Goal: Communication & Community: Answer question/provide support

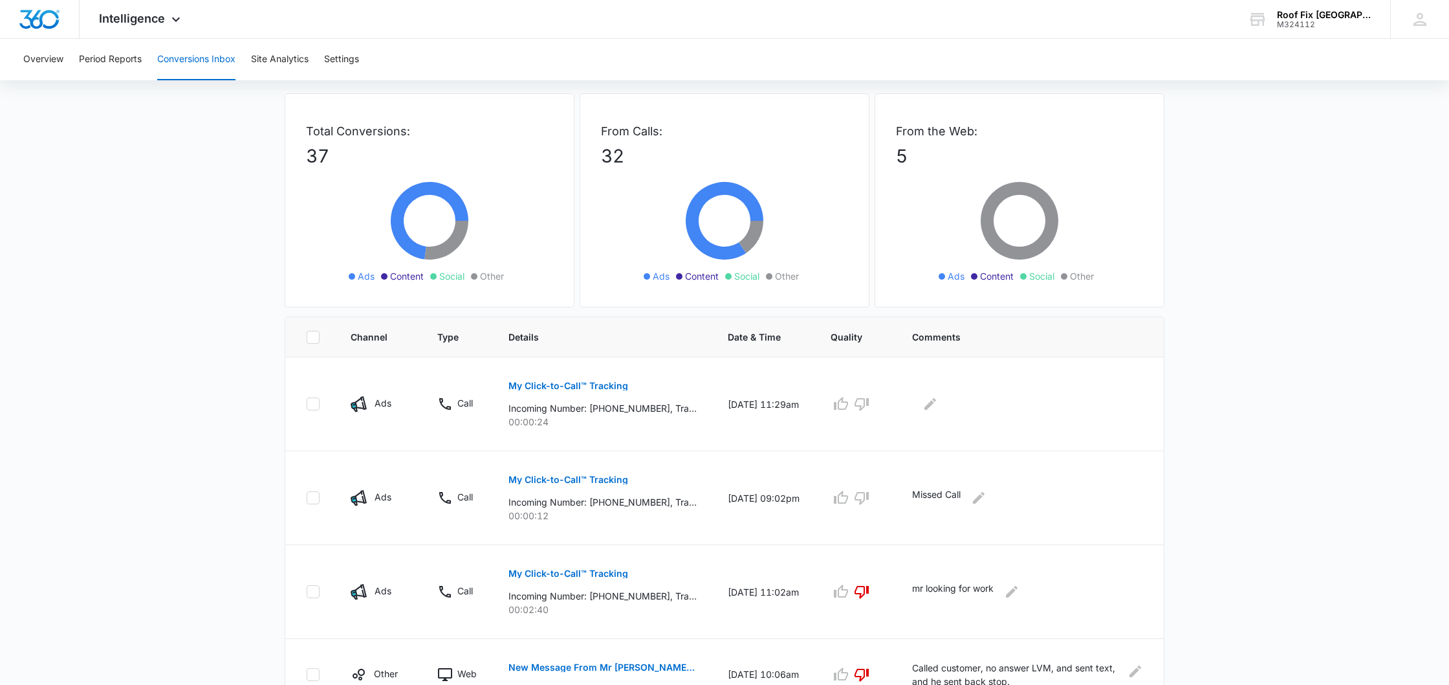
drag, startPoint x: 1117, startPoint y: 252, endPoint x: 1114, endPoint y: 262, distance: 10.8
click at [1114, 262] on div "From the Web: 5 Ads Content Social Other" at bounding box center [1020, 200] width 290 height 214
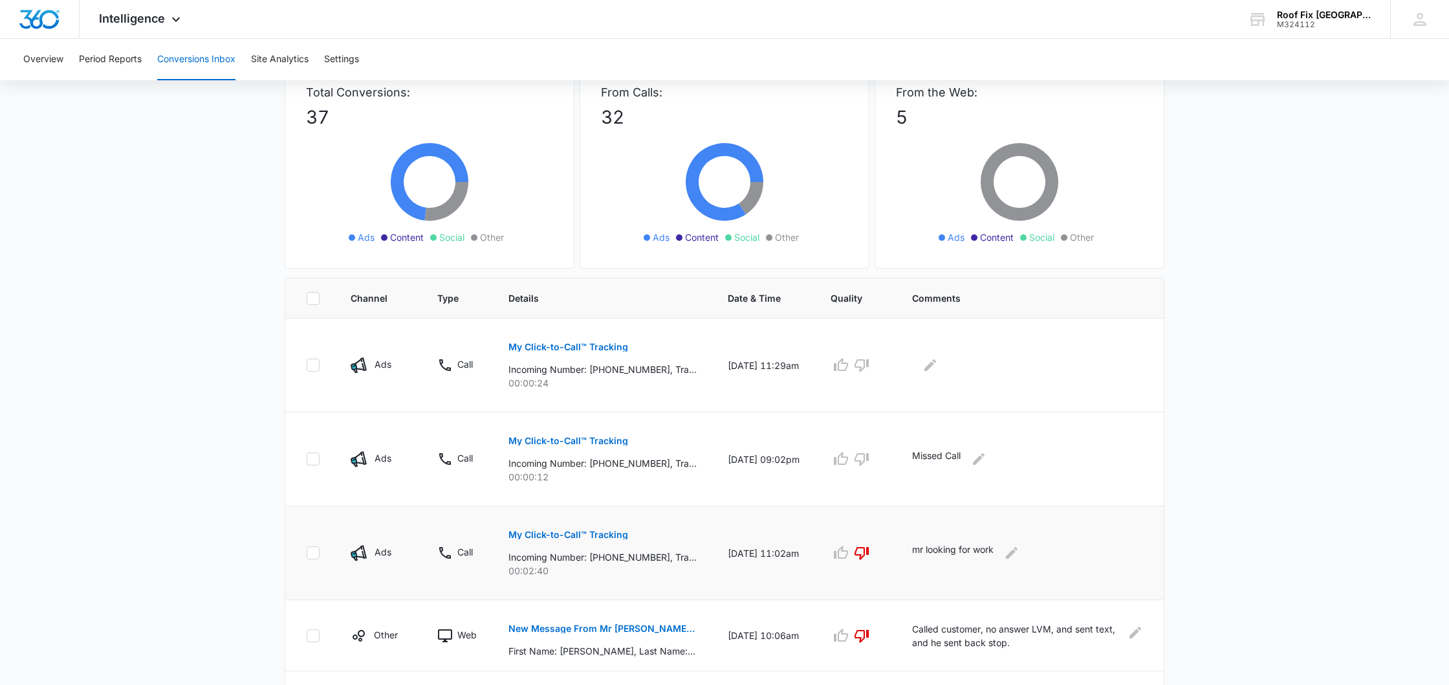
scroll to position [90, 0]
click at [1330, 120] on main "Filters 09/08/2025 10/08/2025 New Conversion Total Conversions: 37 Ads Content …" at bounding box center [724, 615] width 1449 height 1225
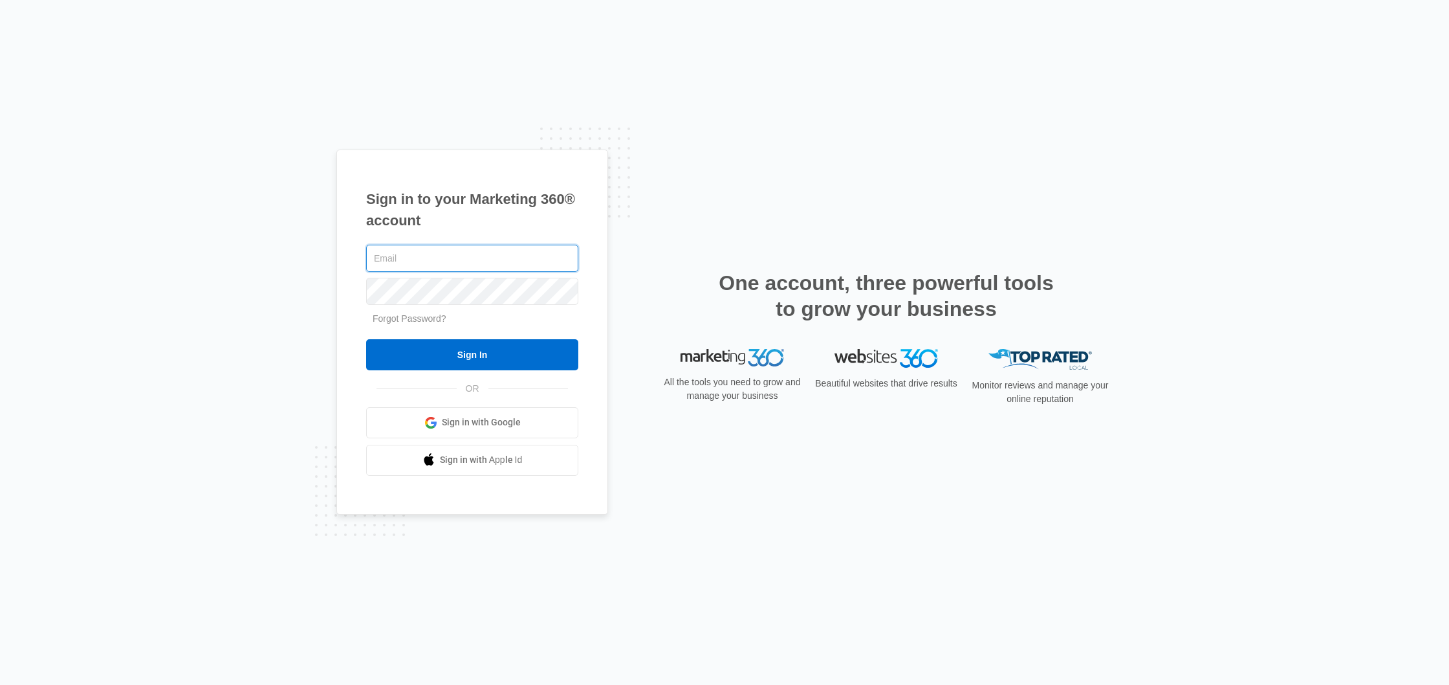
click at [404, 258] on input "text" at bounding box center [472, 258] width 212 height 27
type input "[PERSON_NAME][EMAIL_ADDRESS][DOMAIN_NAME]"
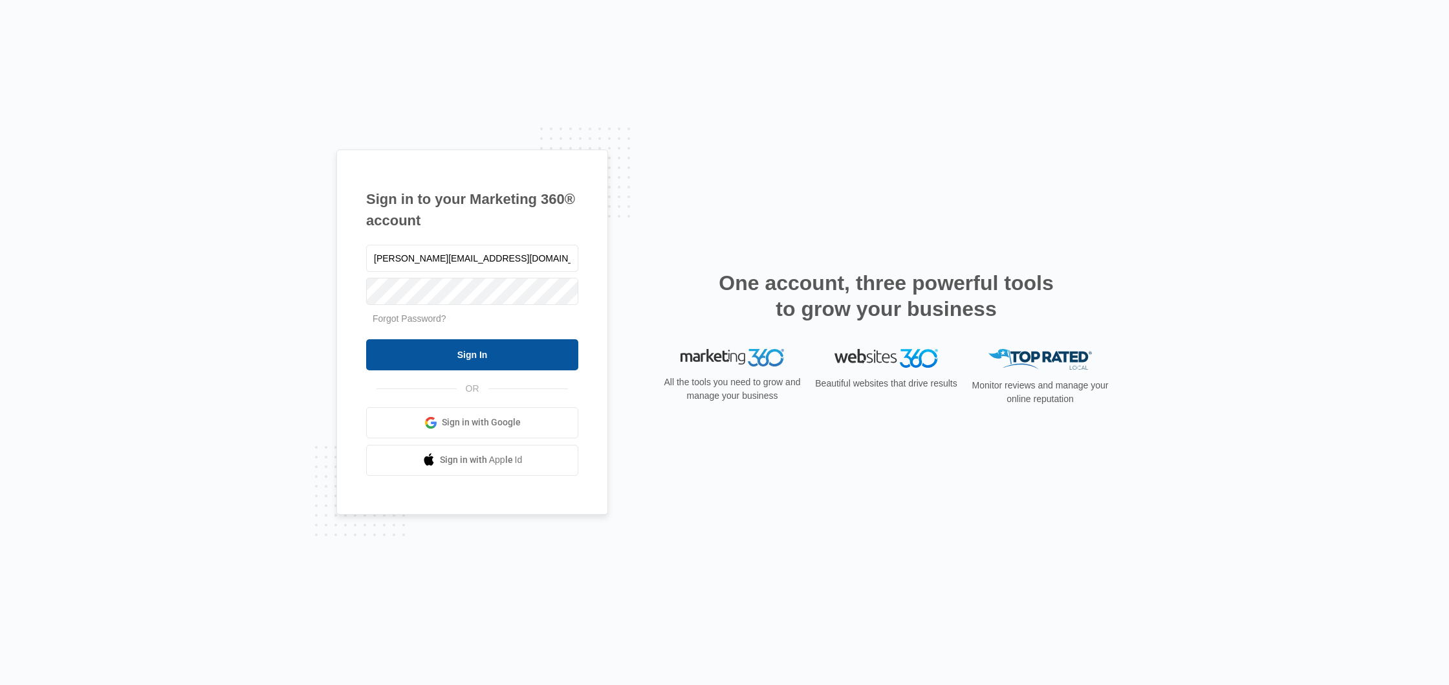
click at [442, 362] on input "Sign In" at bounding box center [472, 354] width 212 height 31
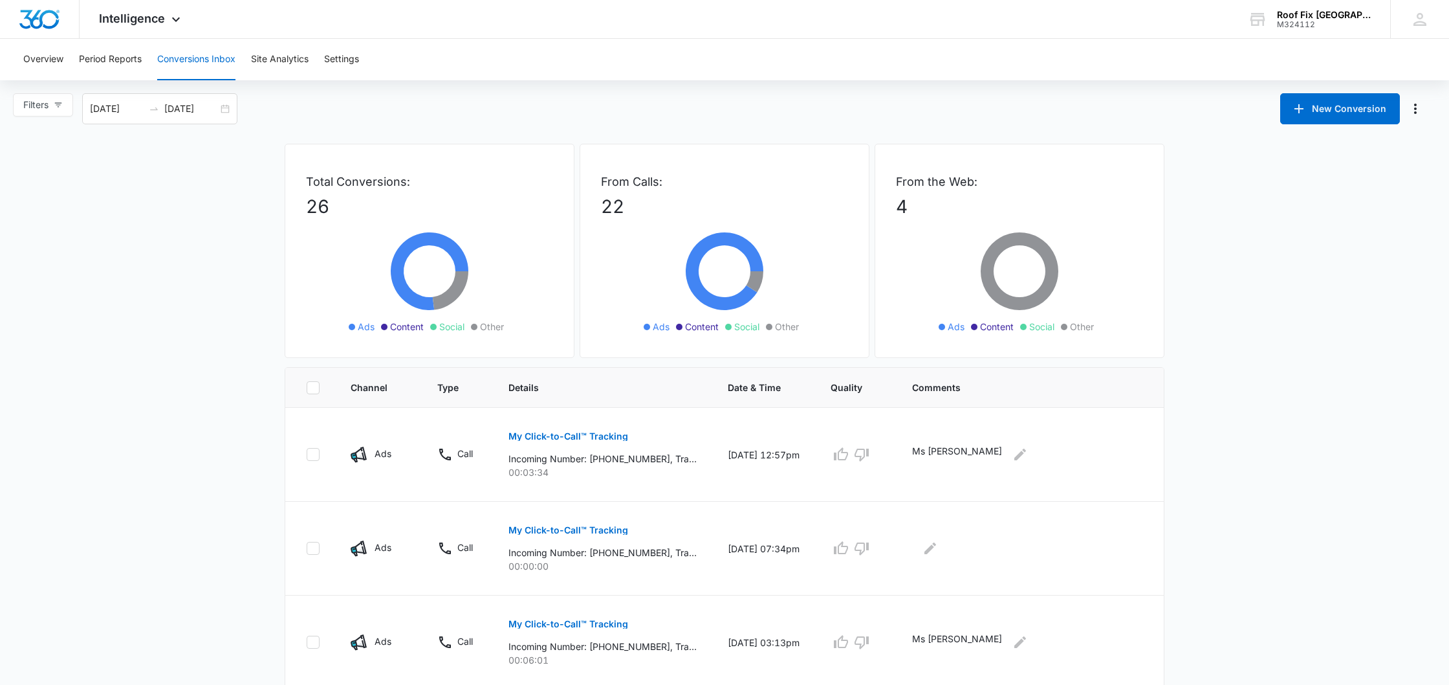
drag, startPoint x: 1209, startPoint y: 284, endPoint x: 1218, endPoint y: 283, distance: 9.7
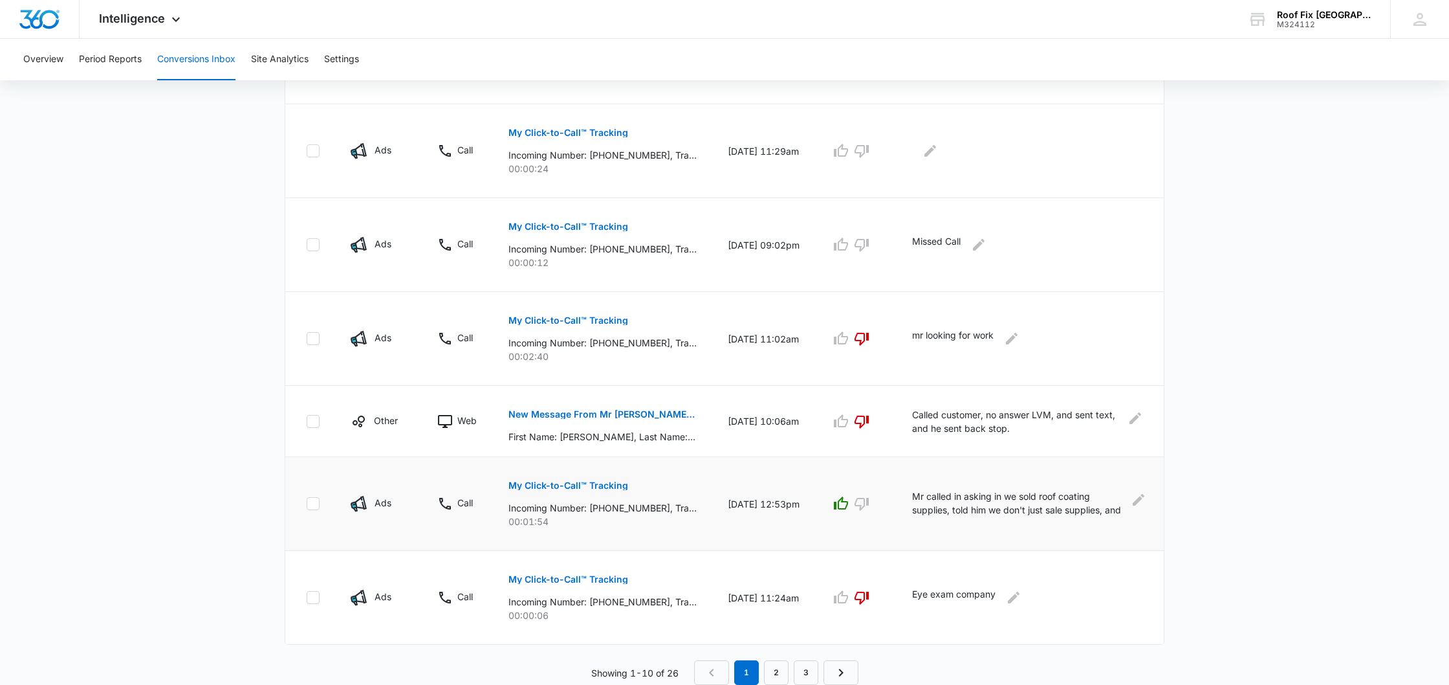
scroll to position [679, 0]
click at [777, 679] on link "2" at bounding box center [776, 672] width 25 height 25
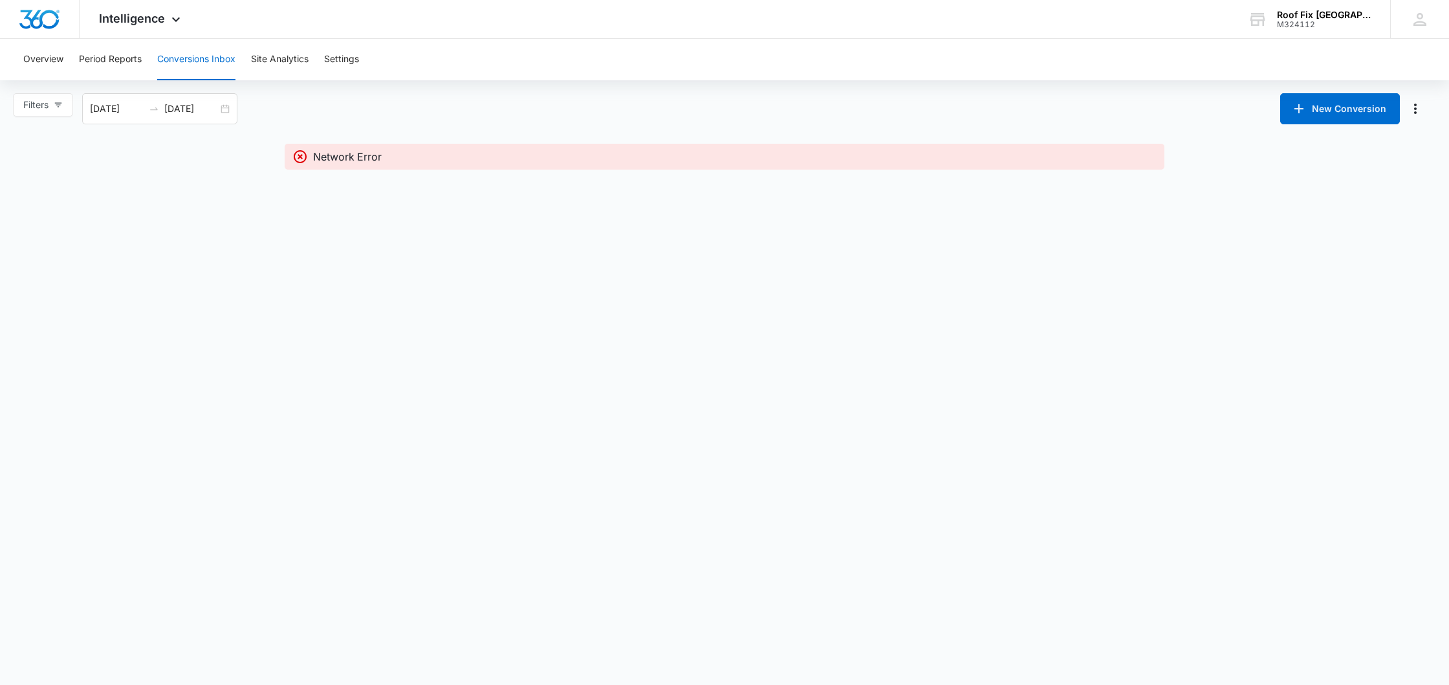
scroll to position [0, 0]
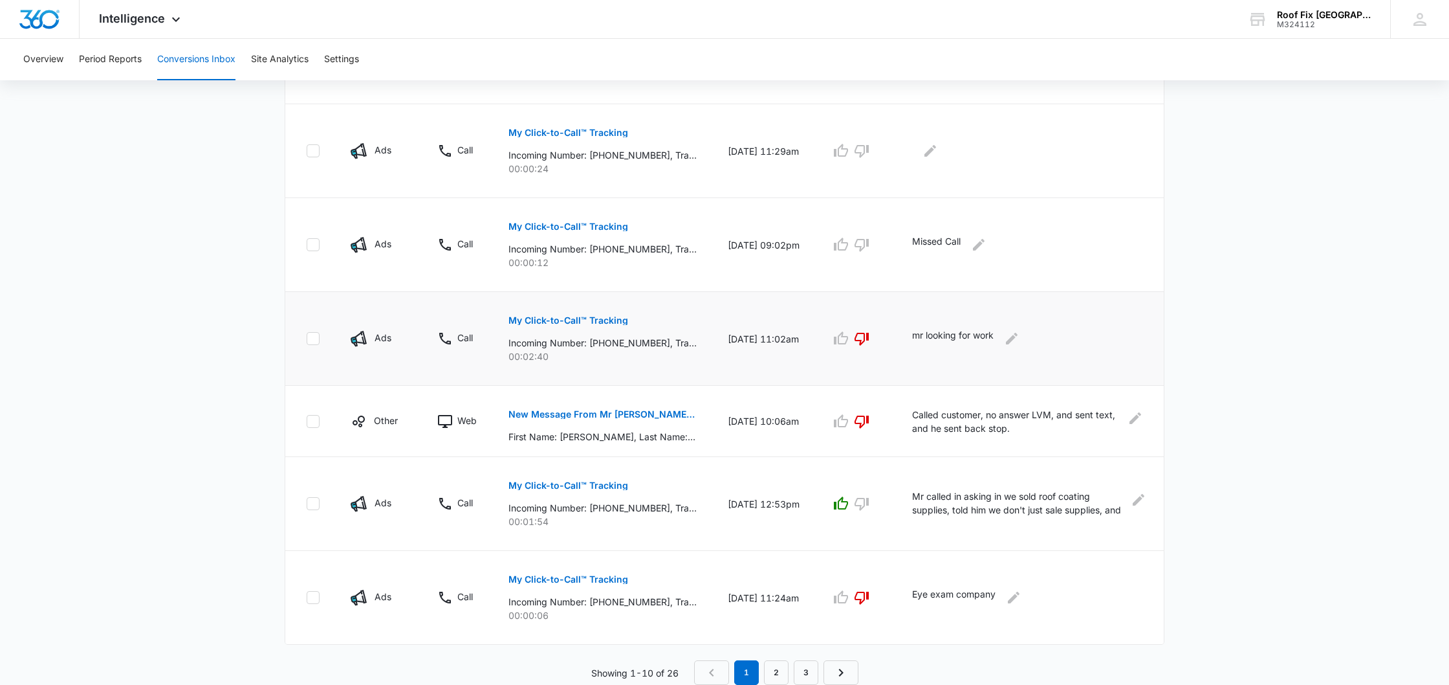
scroll to position [679, 0]
click at [779, 677] on link "2" at bounding box center [776, 672] width 25 height 25
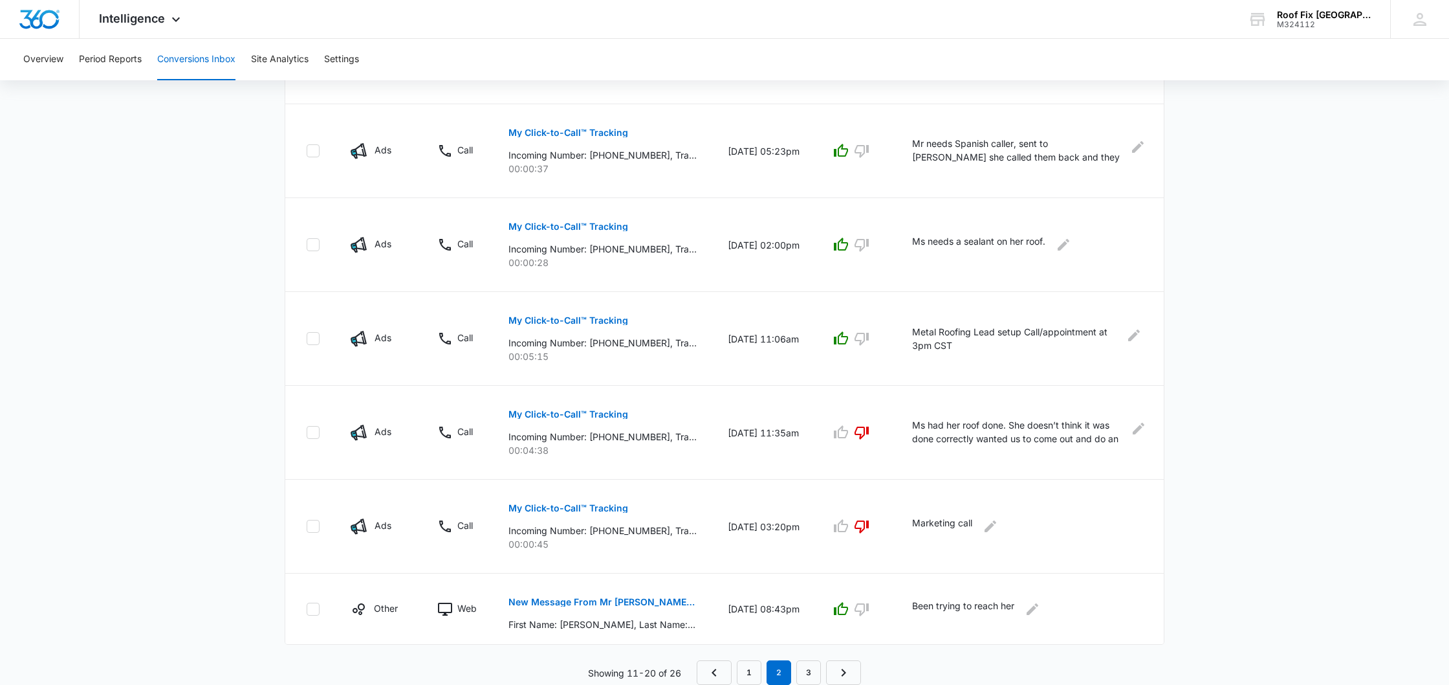
scroll to position [633, 0]
click at [816, 670] on link "3" at bounding box center [809, 672] width 25 height 25
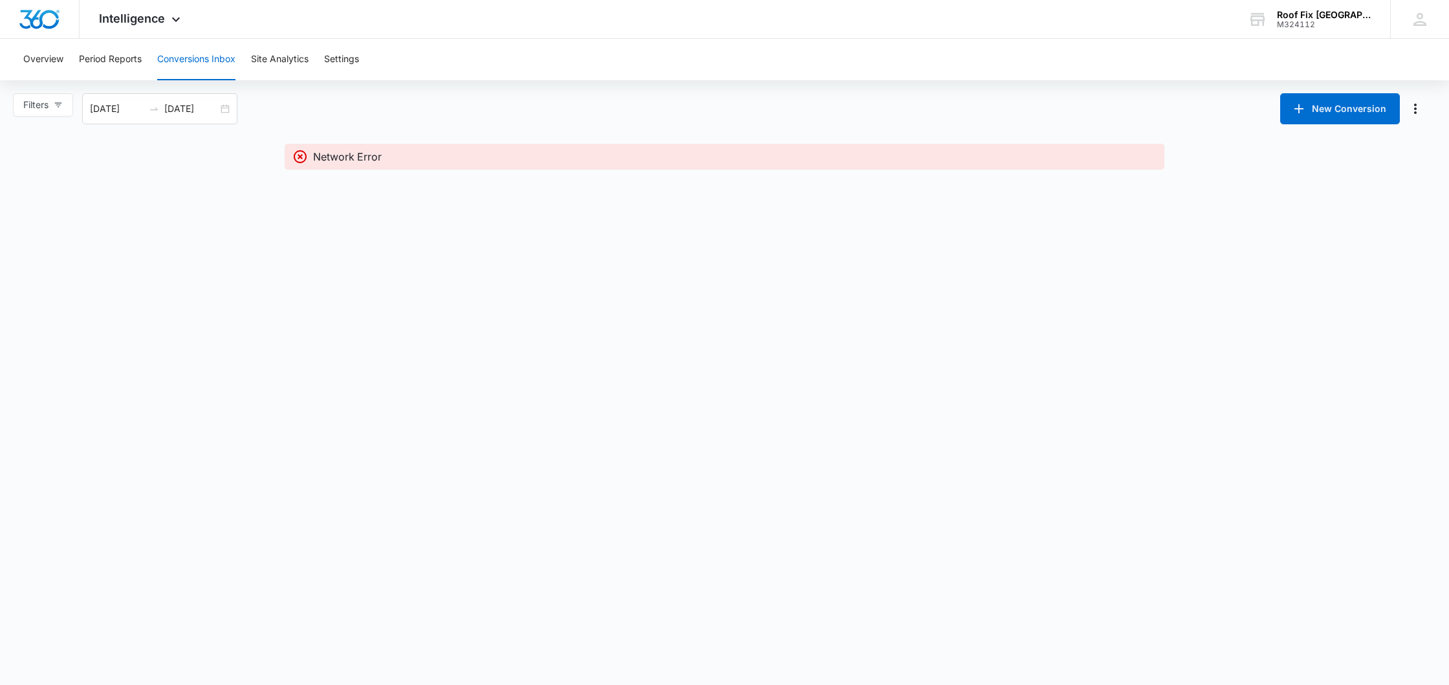
drag, startPoint x: 1300, startPoint y: 8, endPoint x: 1026, endPoint y: 79, distance: 283.4
click at [1026, 81] on div "Overview Period Reports Conversions Inbox Site Analytics Settings Filters 09/14…" at bounding box center [724, 104] width 1449 height 131
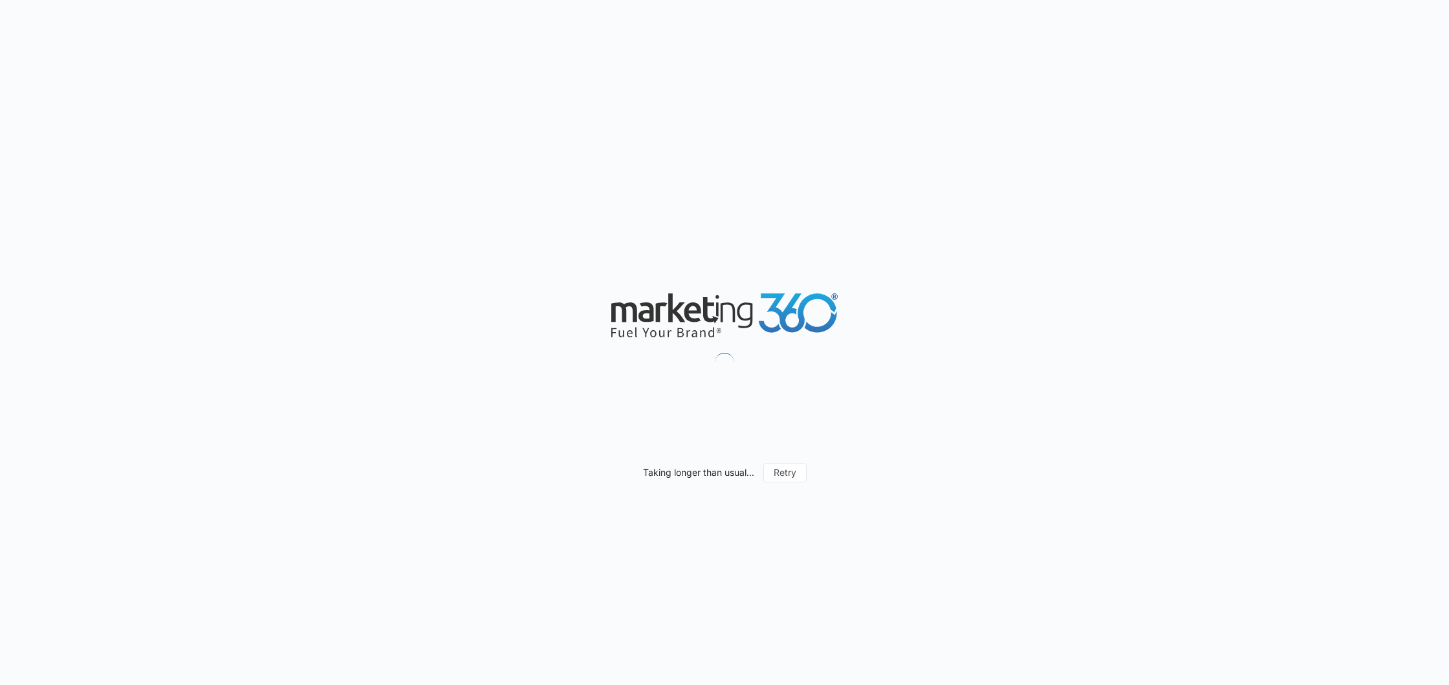
click at [801, 358] on div "Taking longer than usual... Retry" at bounding box center [724, 342] width 1449 height 685
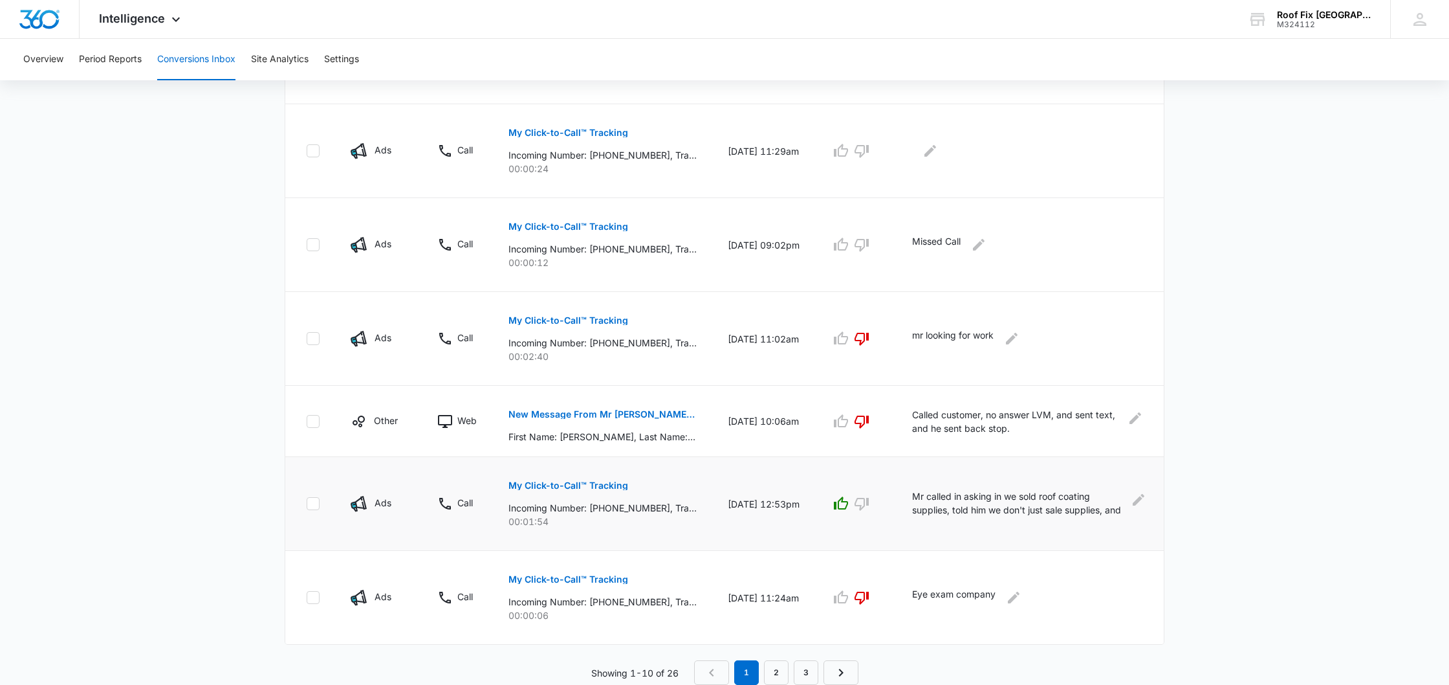
scroll to position [679, 0]
click at [810, 672] on link "3" at bounding box center [806, 672] width 25 height 25
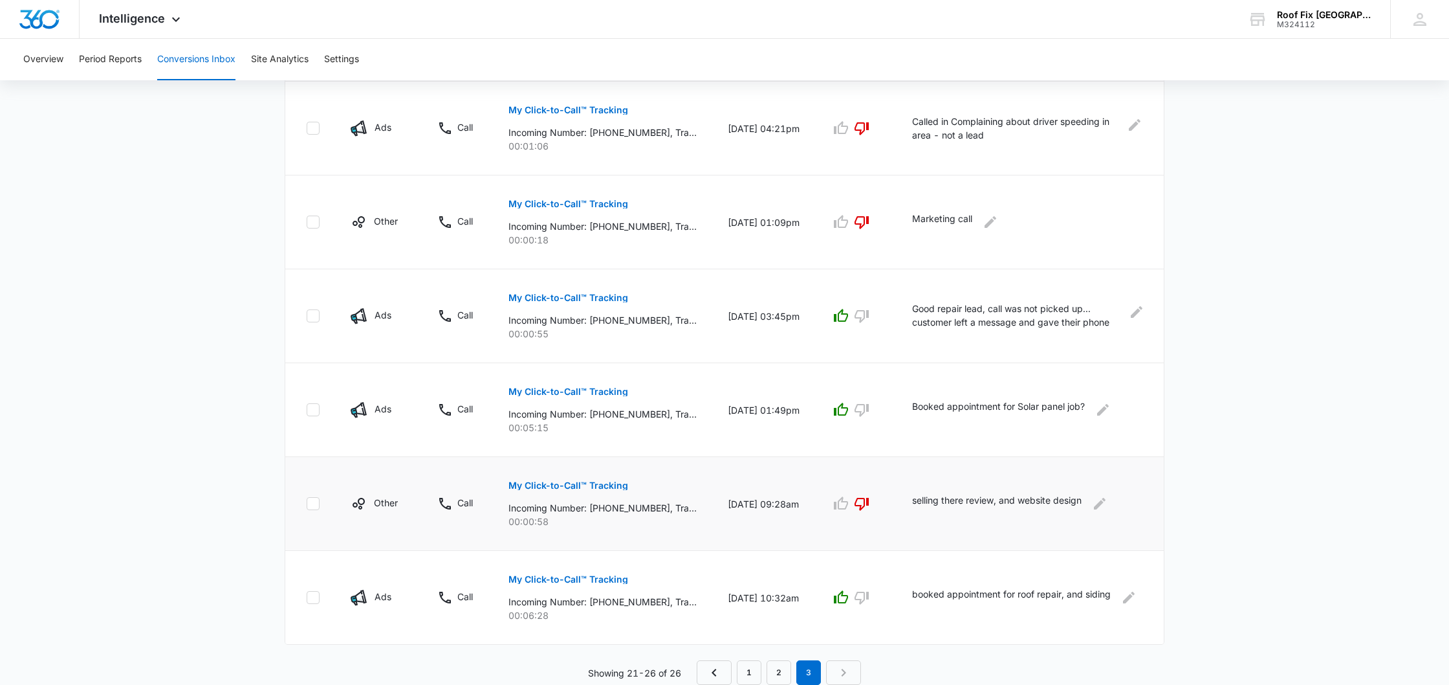
scroll to position [326, 0]
drag, startPoint x: 603, startPoint y: 602, endPoint x: 659, endPoint y: 601, distance: 56.3
click at [659, 601] on p "Incoming Number: [PHONE_NUMBER], Tracking Number: [PHONE_NUMBER], Ring To: [PHO…" at bounding box center [603, 602] width 188 height 14
copy p "4693439400"
click at [1128, 597] on icon "Edit Comments" at bounding box center [1129, 597] width 12 height 12
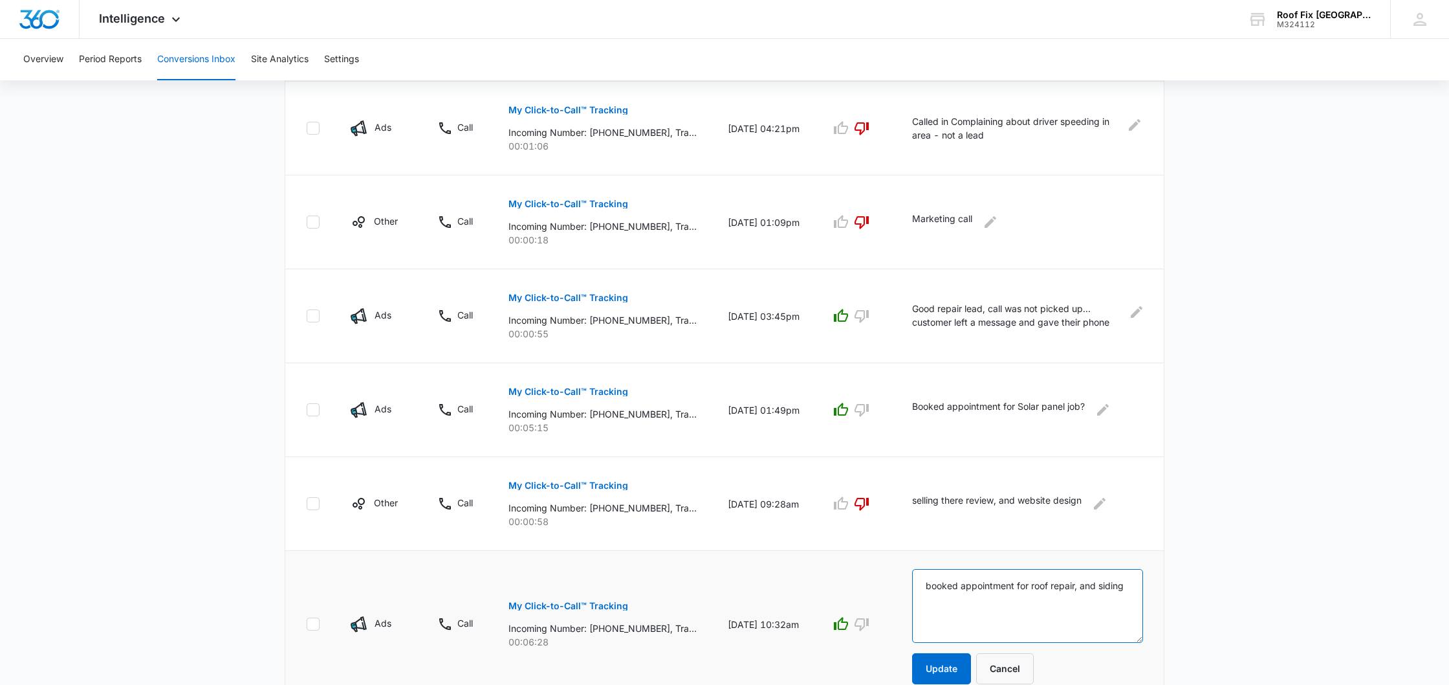
click at [925, 586] on textarea "booked appointment for roof repair, and siding" at bounding box center [1027, 606] width 231 height 74
type textarea "Mr went with someone else. booked appointment for roof repair, and siding"
click at [940, 661] on button "Update" at bounding box center [941, 668] width 59 height 31
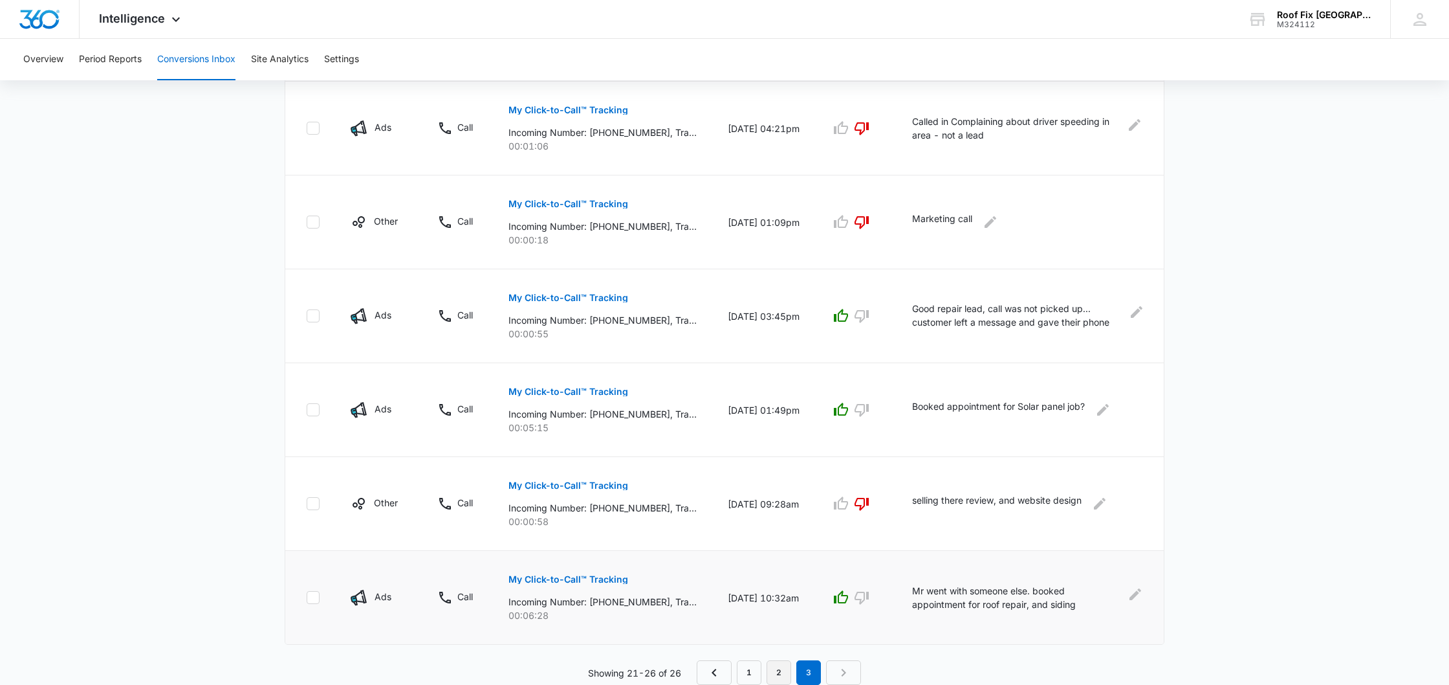
click at [782, 679] on link "2" at bounding box center [779, 672] width 25 height 25
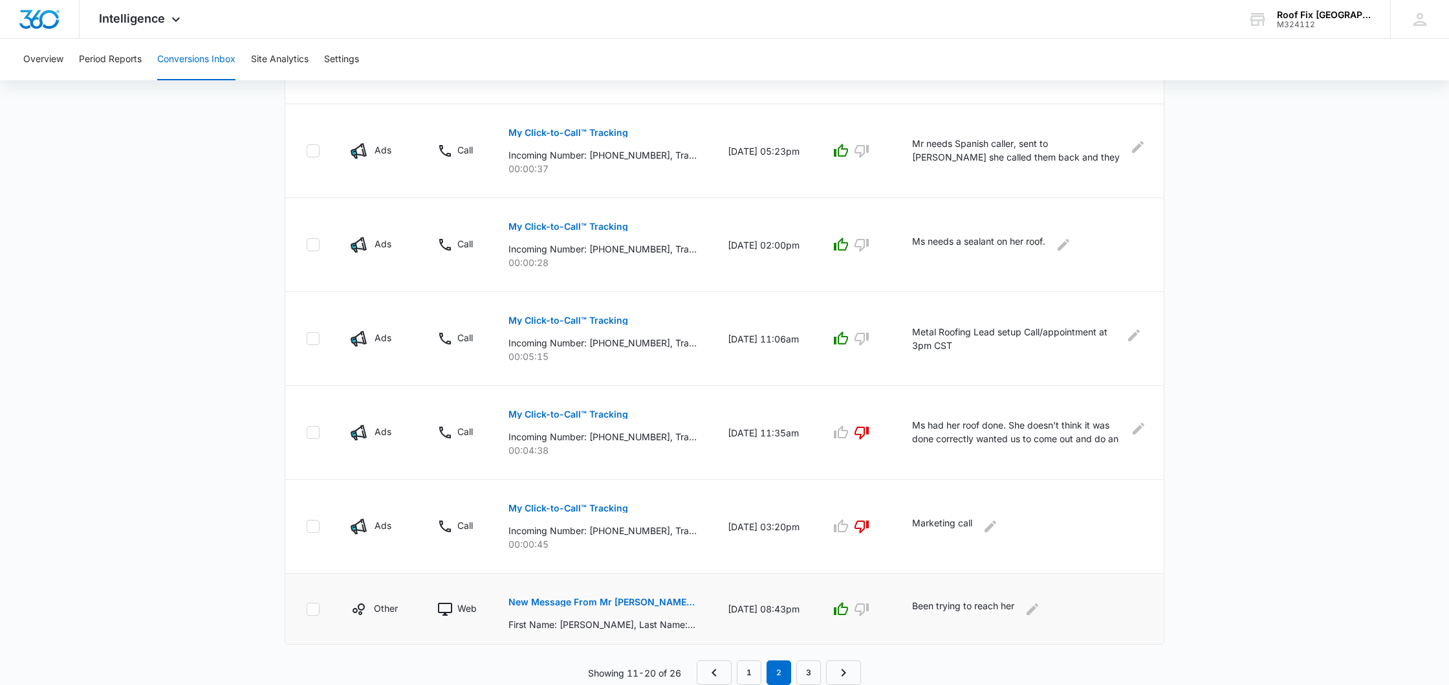
scroll to position [633, 0]
click at [621, 602] on p "New Message From Mr [PERSON_NAME] Fix | Roof Replacement and Roof Repair Company" at bounding box center [603, 601] width 188 height 9
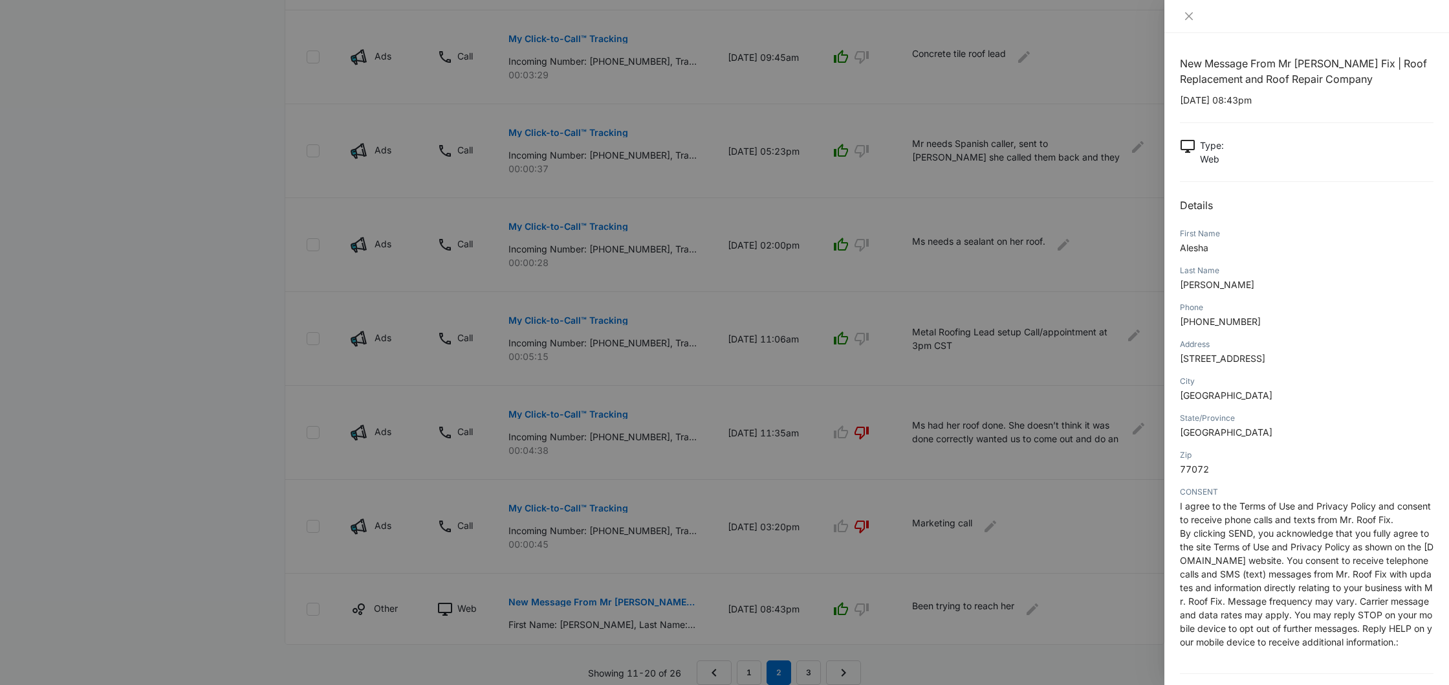
scroll to position [634, 0]
drag, startPoint x: 1181, startPoint y: 322, endPoint x: 1260, endPoint y: 320, distance: 79.6
click at [1260, 320] on p "[PHONE_NUMBER]" at bounding box center [1307, 321] width 254 height 14
copy span "[PHONE_NUMBER]"
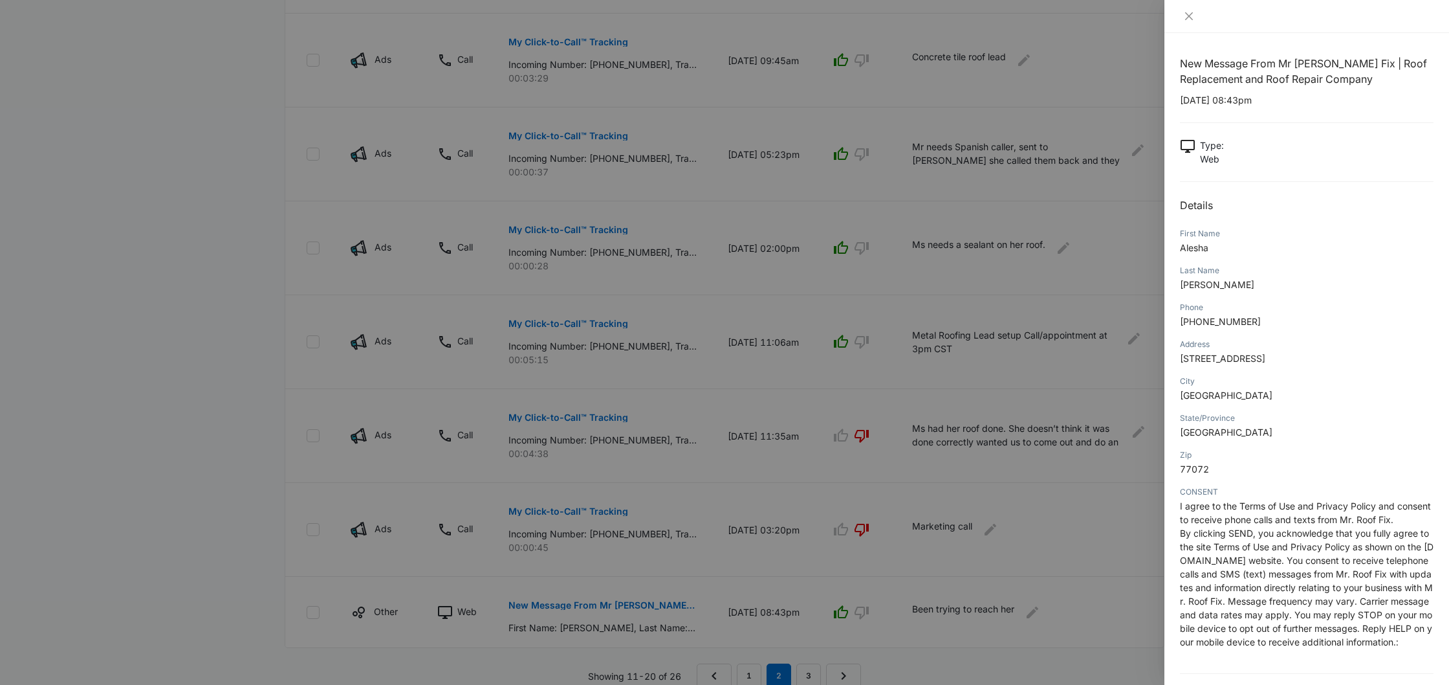
click at [1271, 310] on div "Phone" at bounding box center [1307, 308] width 254 height 12
drag, startPoint x: 1180, startPoint y: 324, endPoint x: 1255, endPoint y: 322, distance: 74.4
click at [1255, 322] on p "[PHONE_NUMBER]" at bounding box center [1307, 321] width 254 height 14
click at [1189, 16] on icon "close" at bounding box center [1189, 16] width 8 height 8
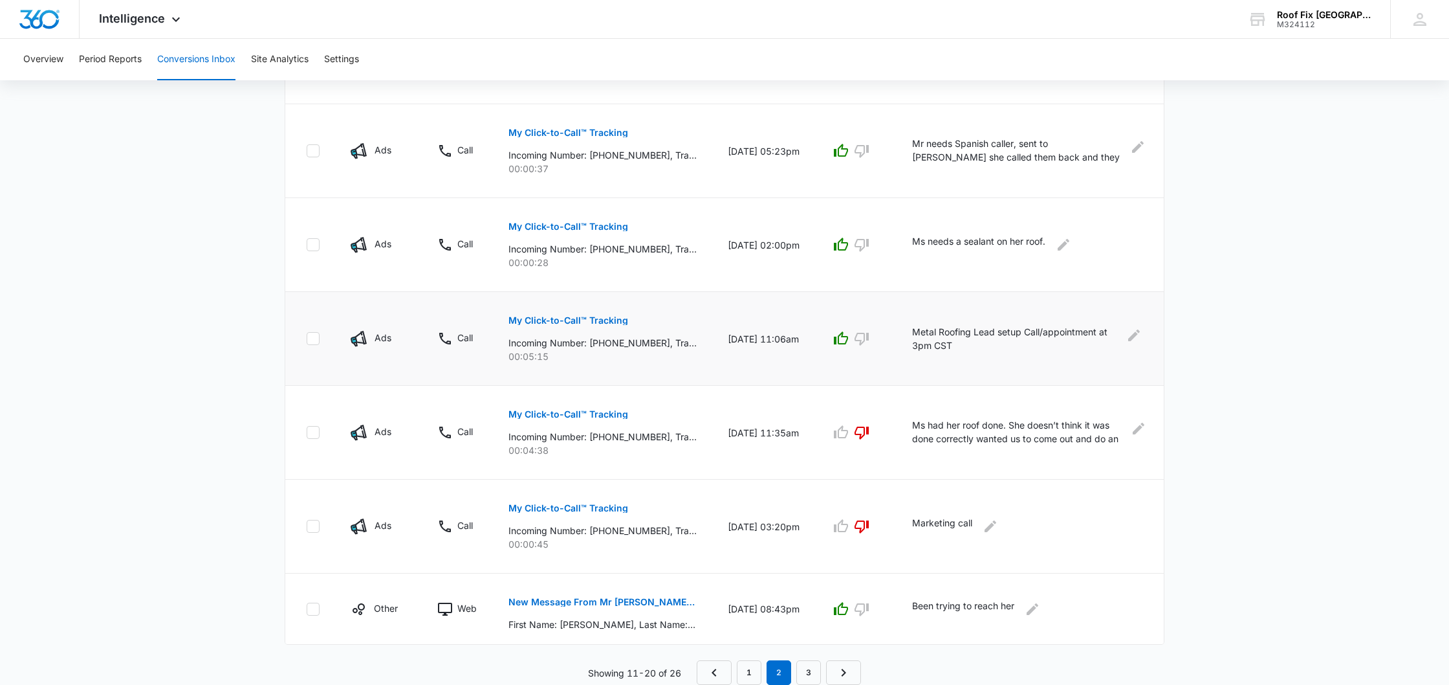
scroll to position [633, 0]
click at [1033, 611] on icon "Edit Comments" at bounding box center [1033, 609] width 16 height 16
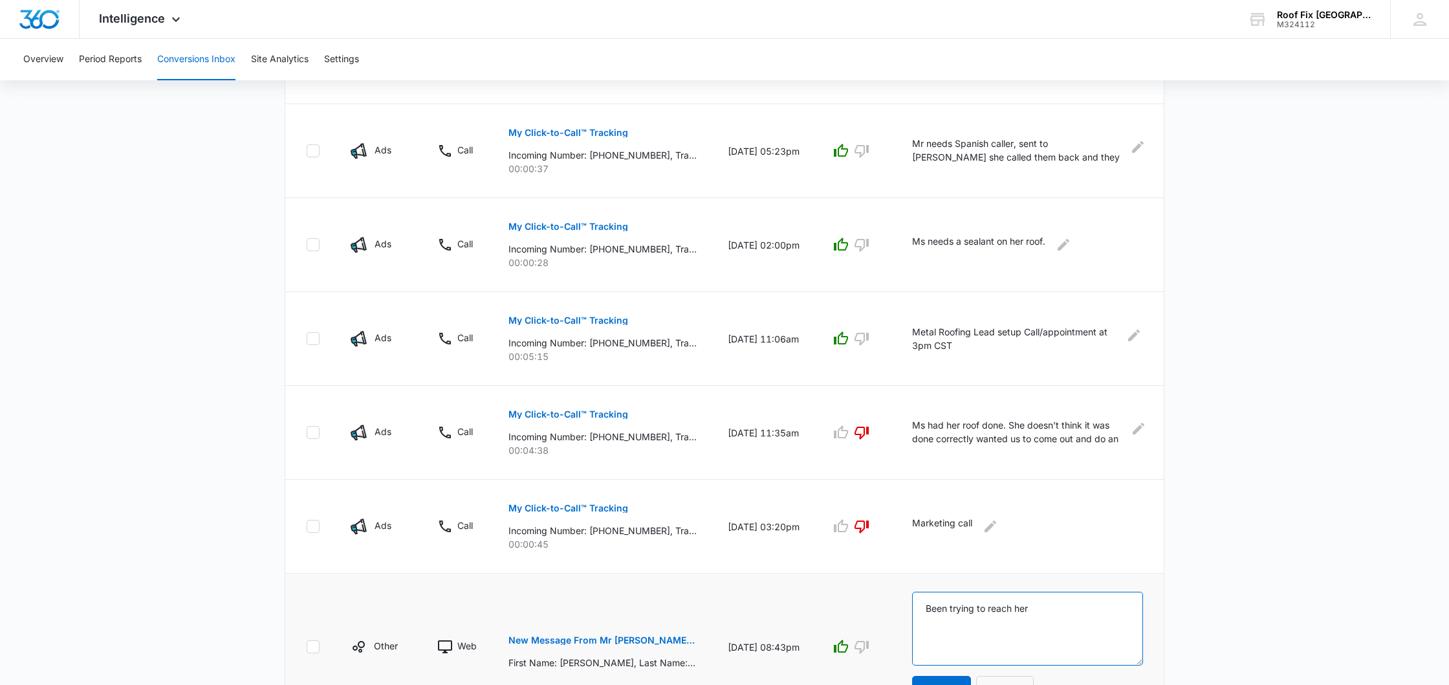
click at [927, 609] on textarea "Been trying to reach her" at bounding box center [1027, 628] width 231 height 74
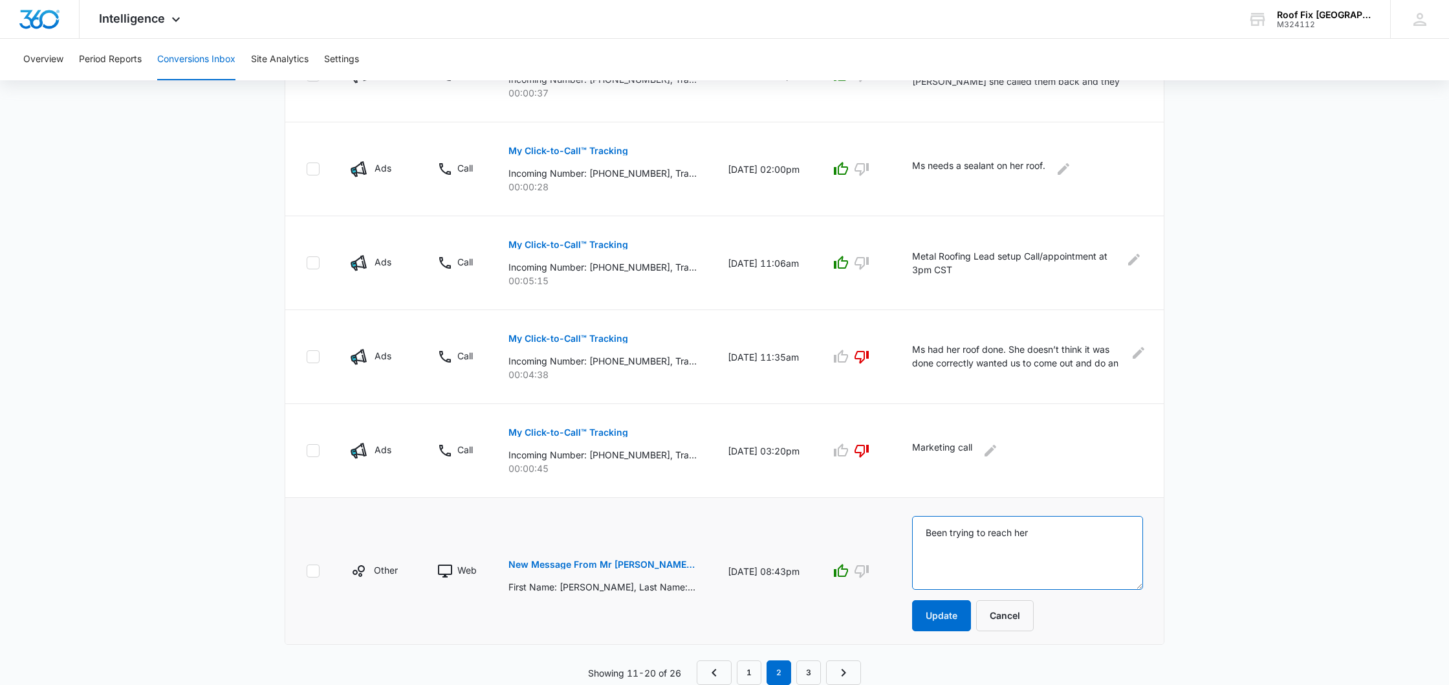
scroll to position [709, 0]
click at [623, 564] on p "New Message From Mr [PERSON_NAME] Fix | Roof Replacement and Roof Repair Company" at bounding box center [603, 564] width 188 height 9
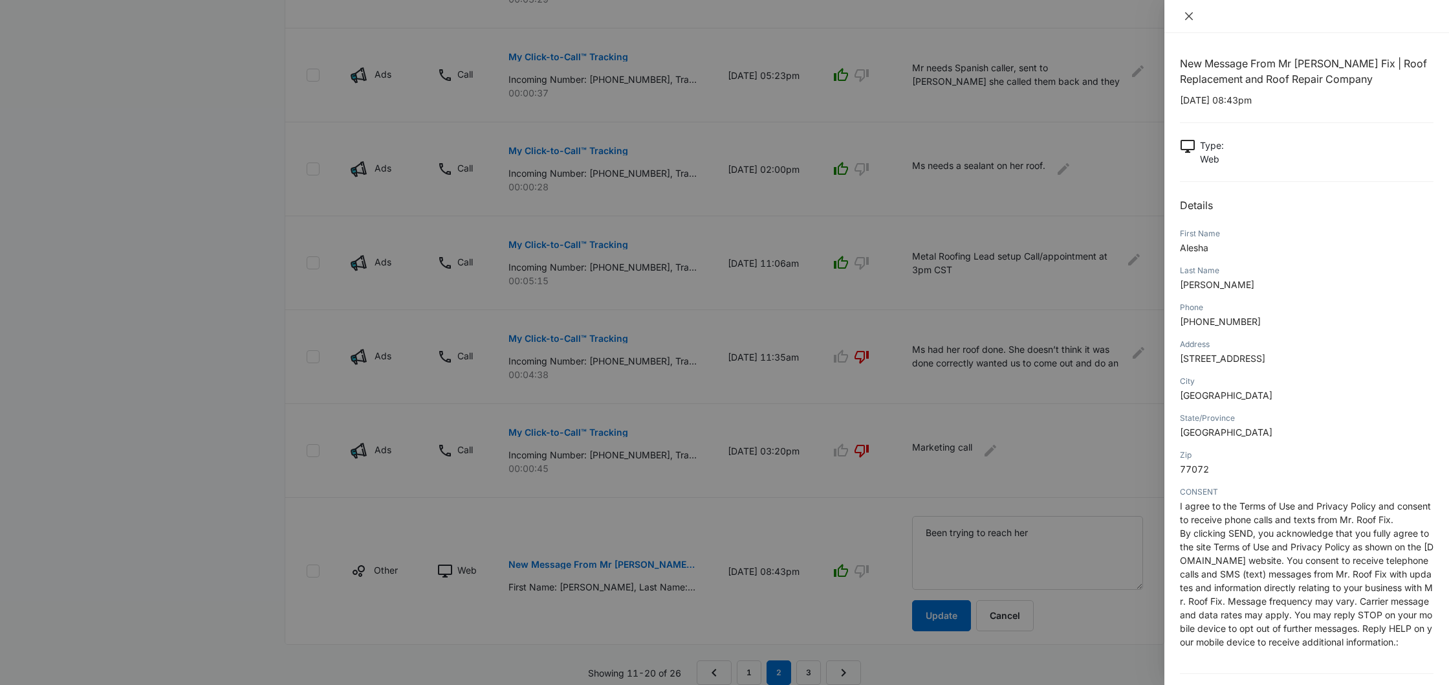
click at [1192, 15] on icon "close" at bounding box center [1189, 16] width 8 height 8
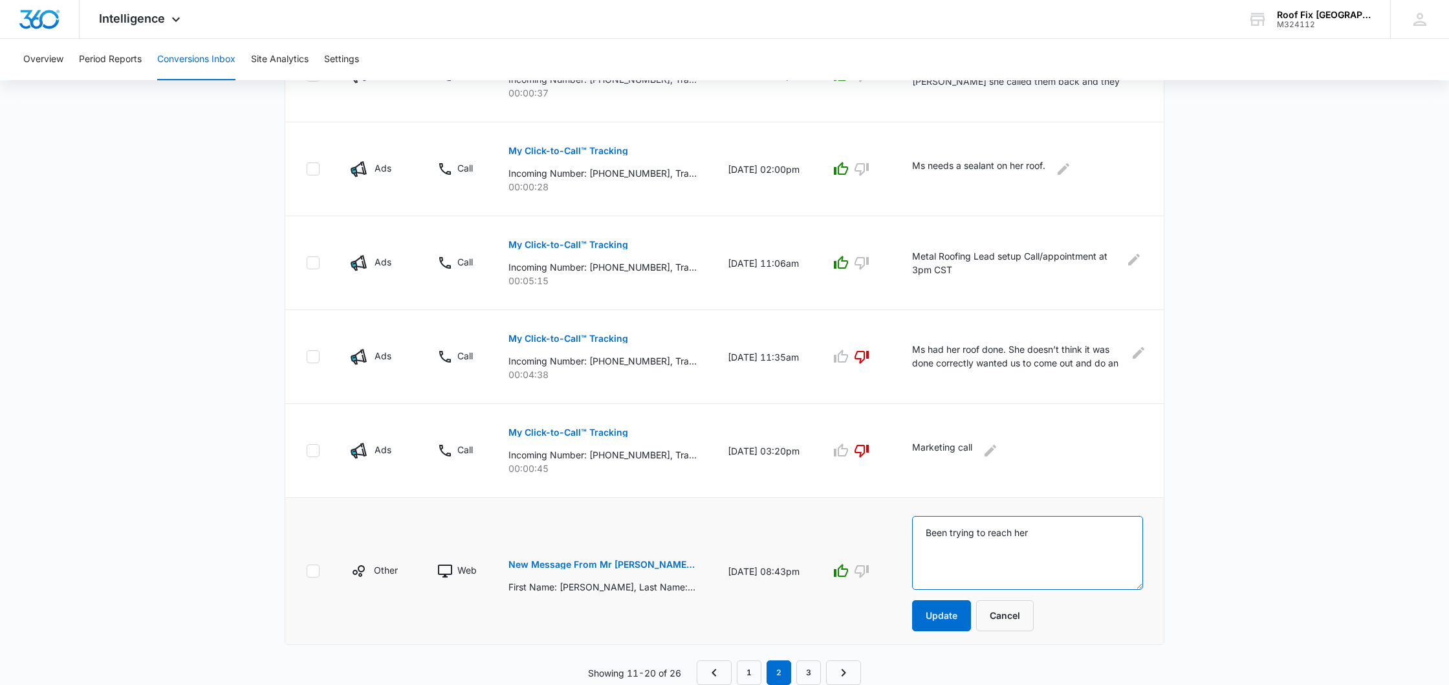
click at [927, 531] on textarea "Been trying to reach her" at bounding box center [1027, 553] width 231 height 74
click at [1031, 559] on textarea "It was her listing agent ands got it taken care of. Been trying to reach her" at bounding box center [1027, 553] width 231 height 74
click at [1024, 532] on textarea "It was her listing agent ands got it taken care of." at bounding box center [1027, 553] width 231 height 74
type textarea "It was her listing agent setting up a appointment for her customer and they got…"
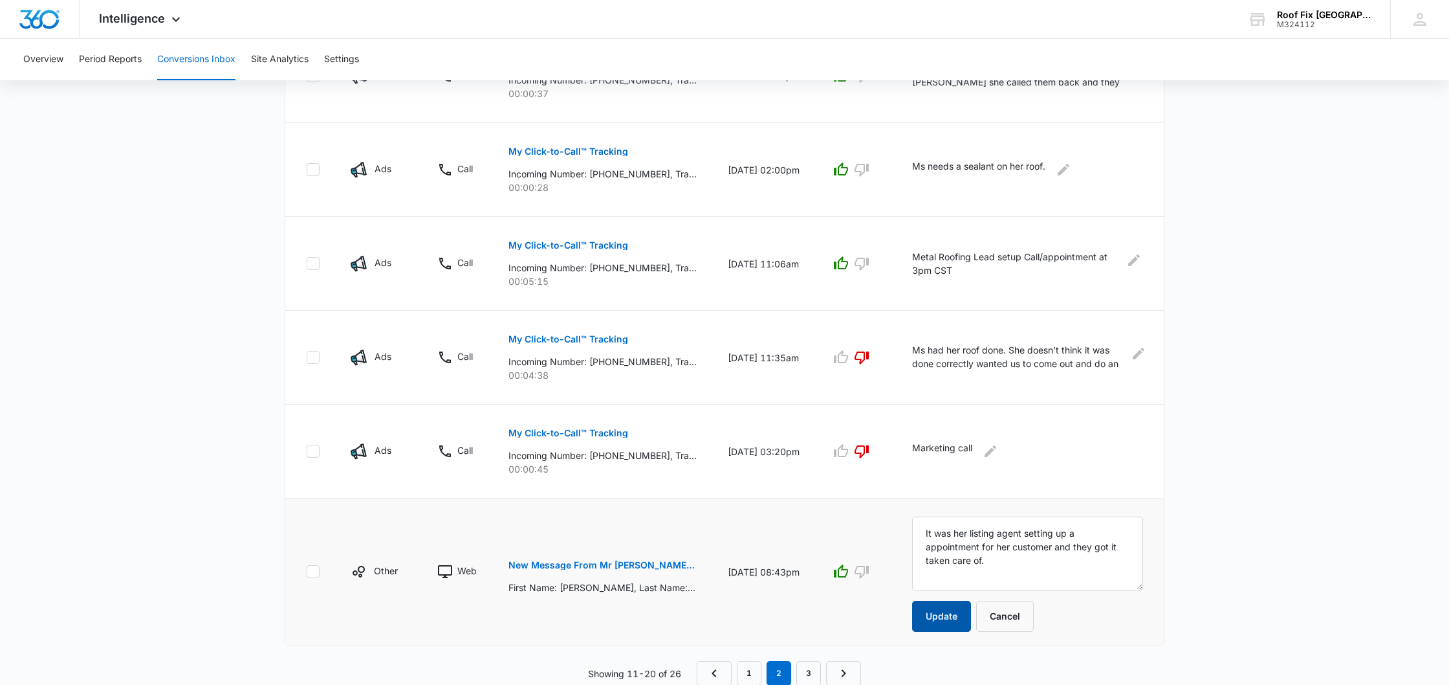
click at [933, 623] on button "Update" at bounding box center [941, 615] width 59 height 31
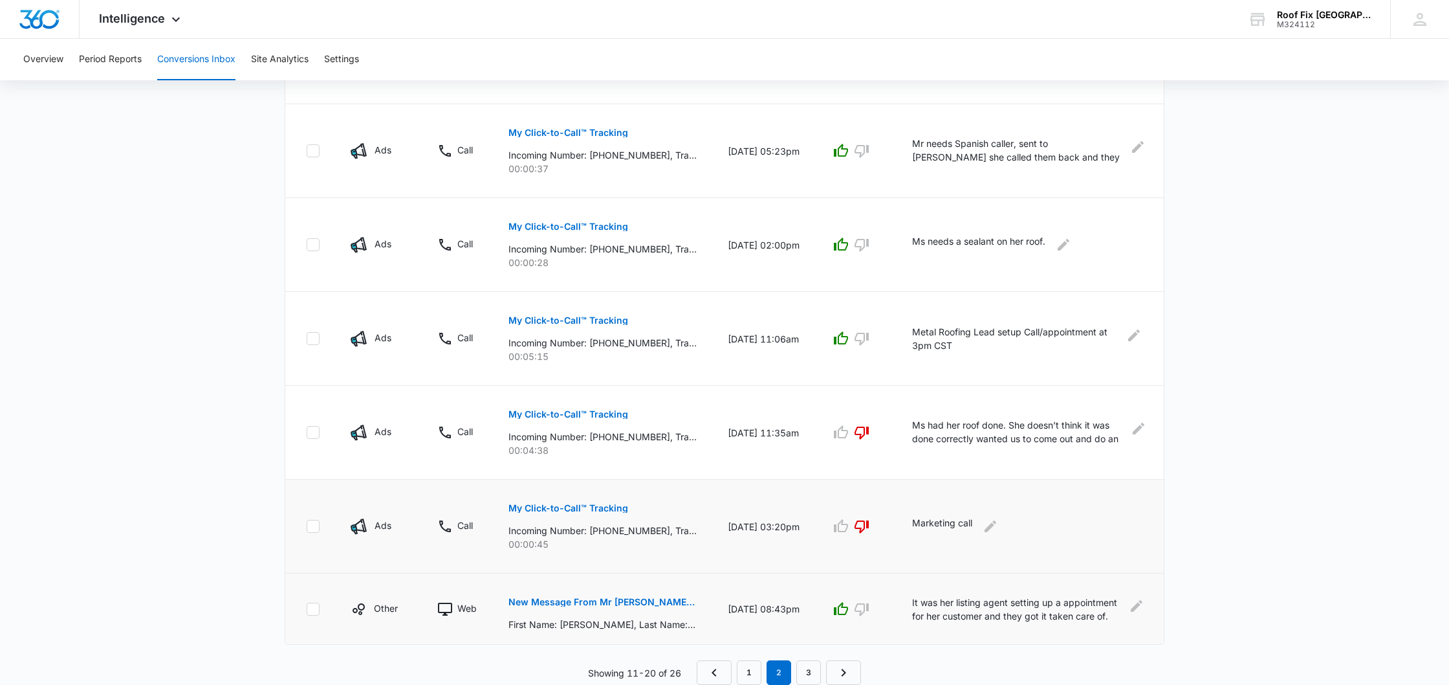
scroll to position [633, 0]
click at [610, 320] on p "My Click-to-Call™ Tracking" at bounding box center [569, 320] width 120 height 9
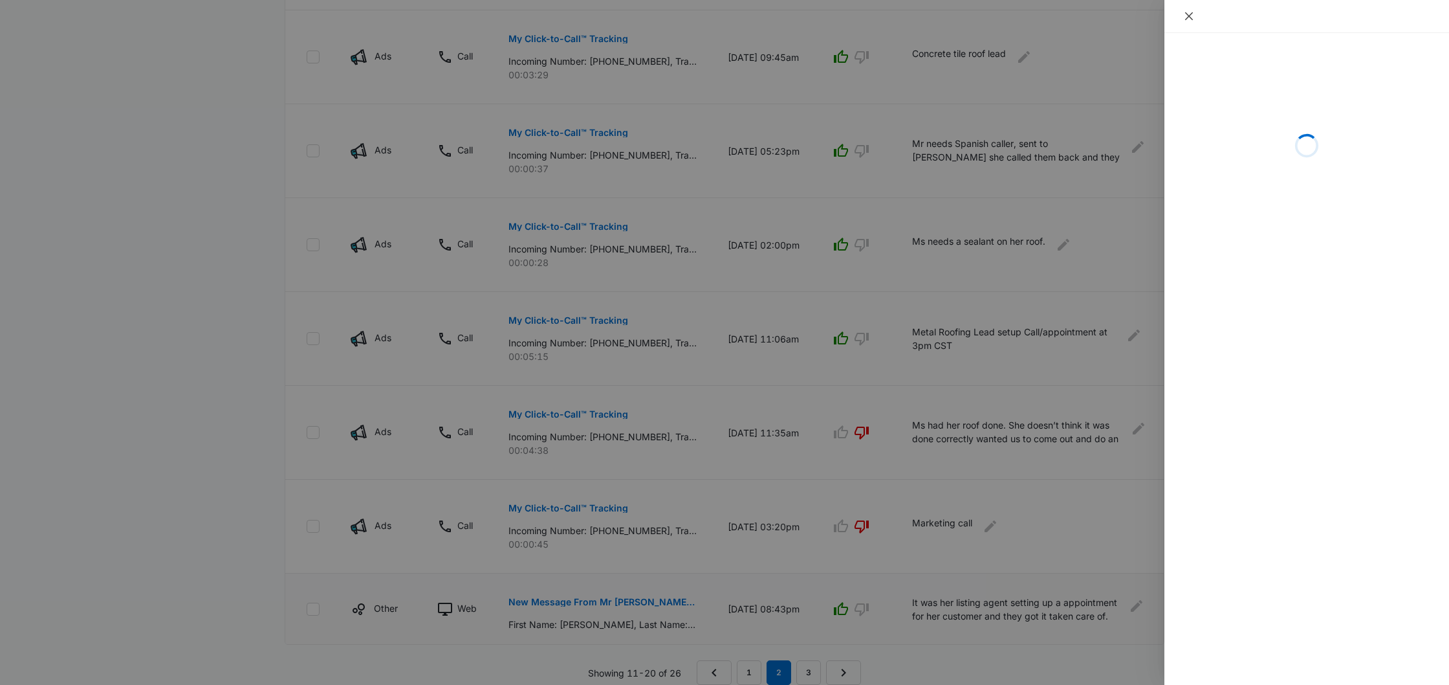
click at [1189, 13] on icon "close" at bounding box center [1189, 16] width 10 height 10
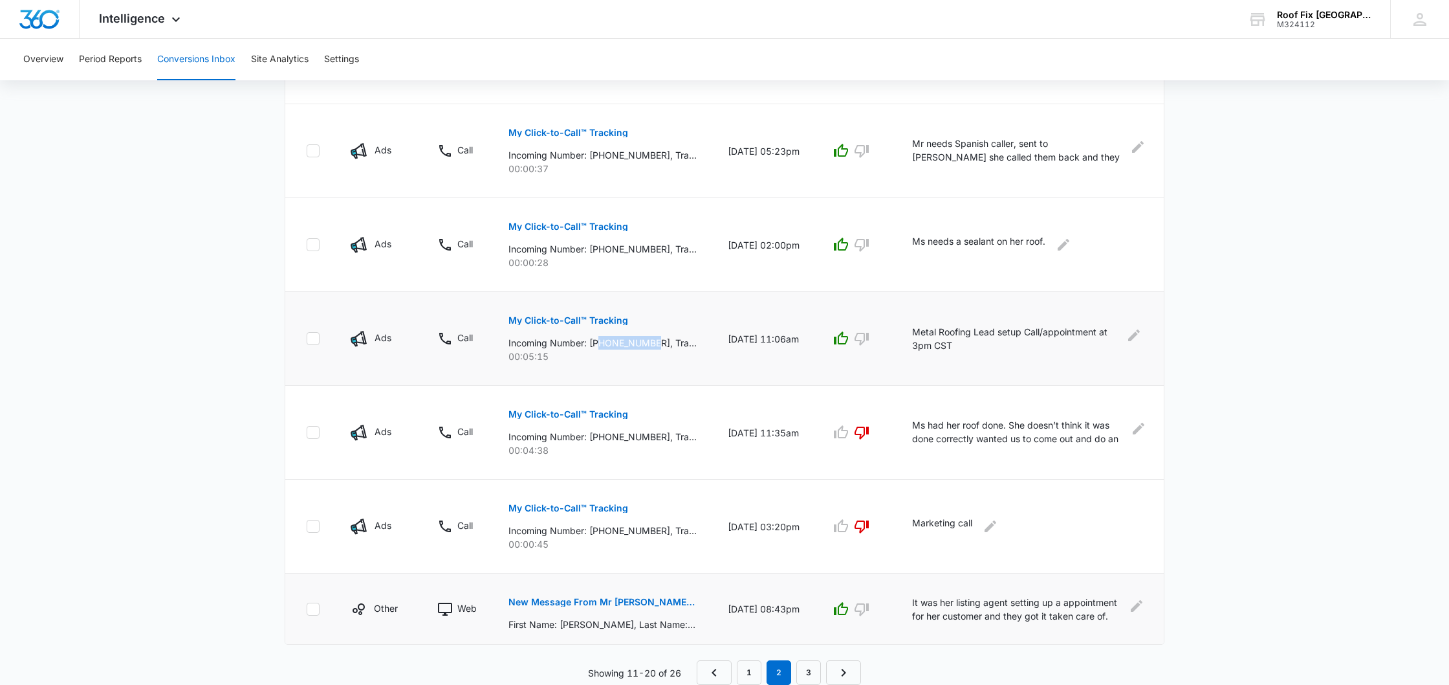
drag, startPoint x: 603, startPoint y: 342, endPoint x: 659, endPoint y: 340, distance: 56.4
click at [659, 340] on p "Incoming Number: [PHONE_NUMBER], Tracking Number: [PHONE_NUMBER], Ring To: [PHO…" at bounding box center [603, 343] width 188 height 14
copy p "2102601827"
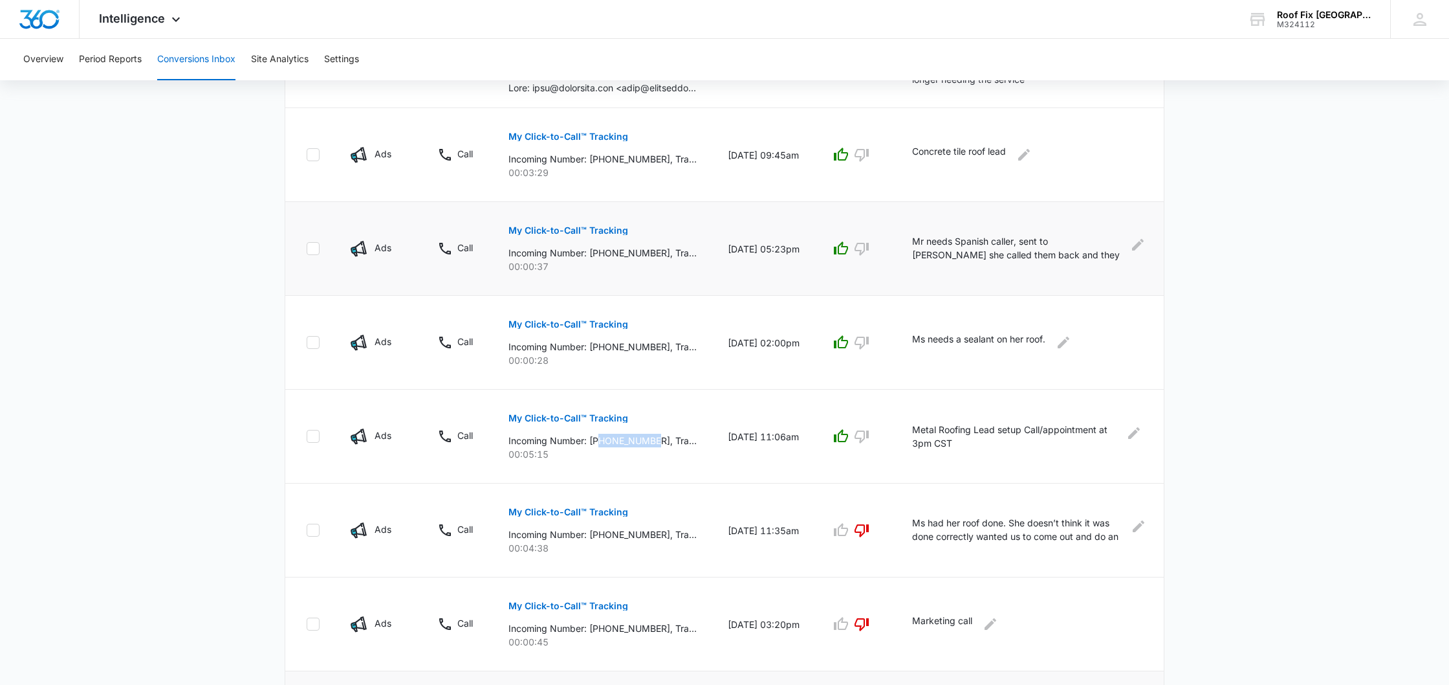
scroll to position [539, 0]
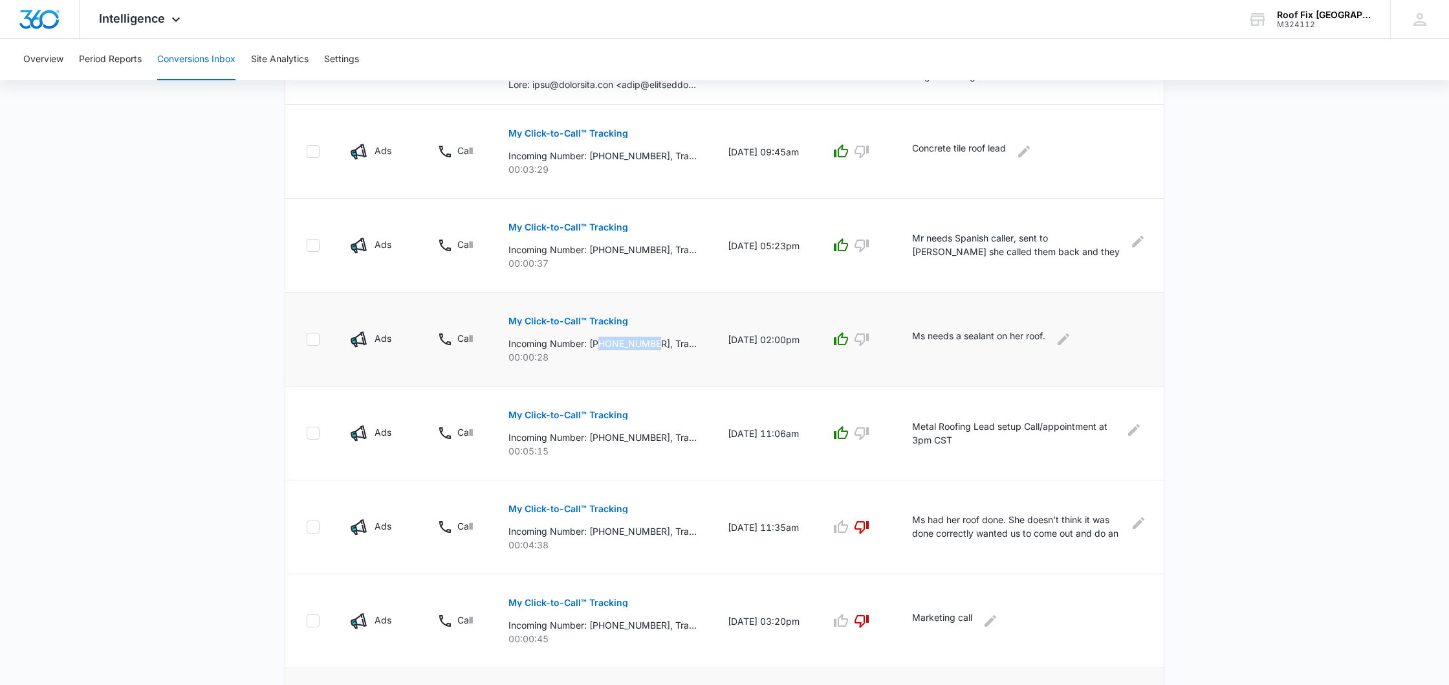
drag, startPoint x: 603, startPoint y: 342, endPoint x: 660, endPoint y: 342, distance: 56.9
click at [660, 342] on p "Incoming Number: [PHONE_NUMBER], Tracking Number: [PHONE_NUMBER], Ring To: [PHO…" at bounding box center [603, 343] width 188 height 14
copy p "5129863405"
click at [865, 336] on icon "button" at bounding box center [862, 339] width 16 height 16
click at [1062, 340] on icon "Edit Comments" at bounding box center [1064, 339] width 12 height 12
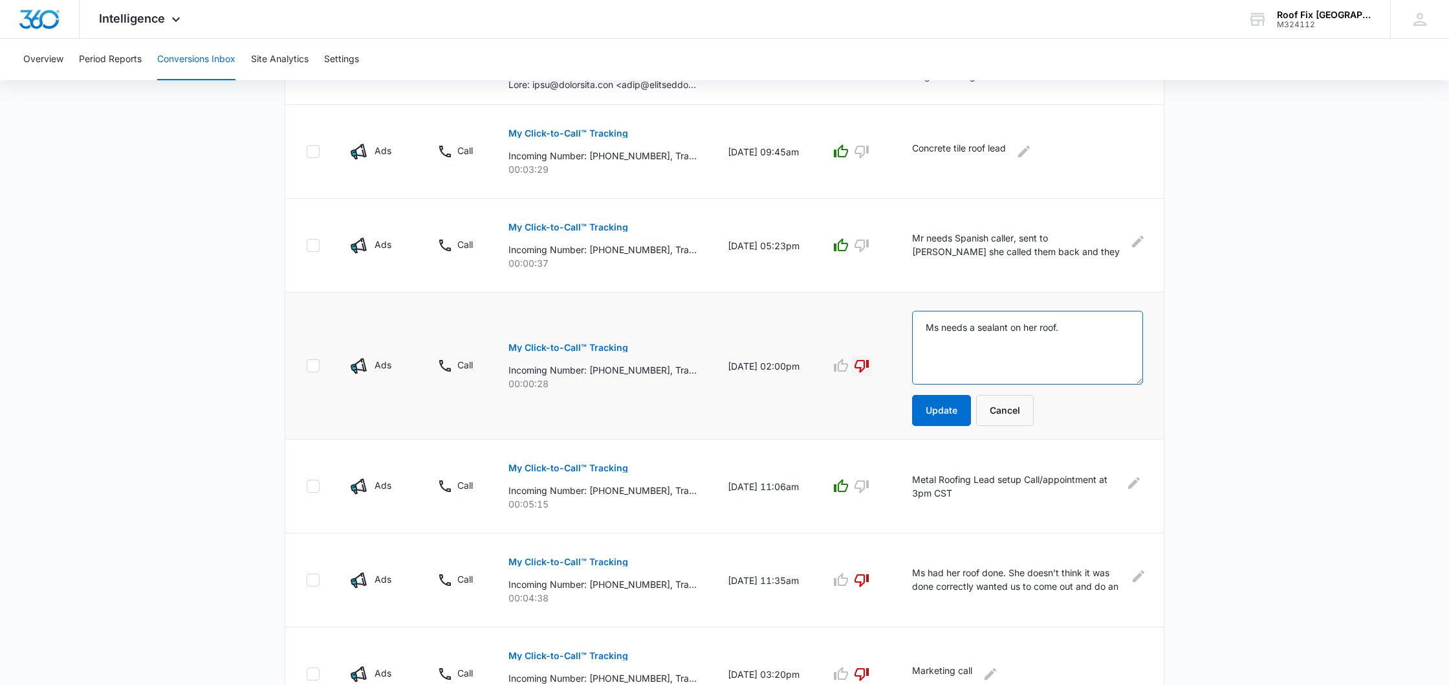
click at [1067, 327] on textarea "Ms needs a sealant on her roof." at bounding box center [1027, 348] width 231 height 74
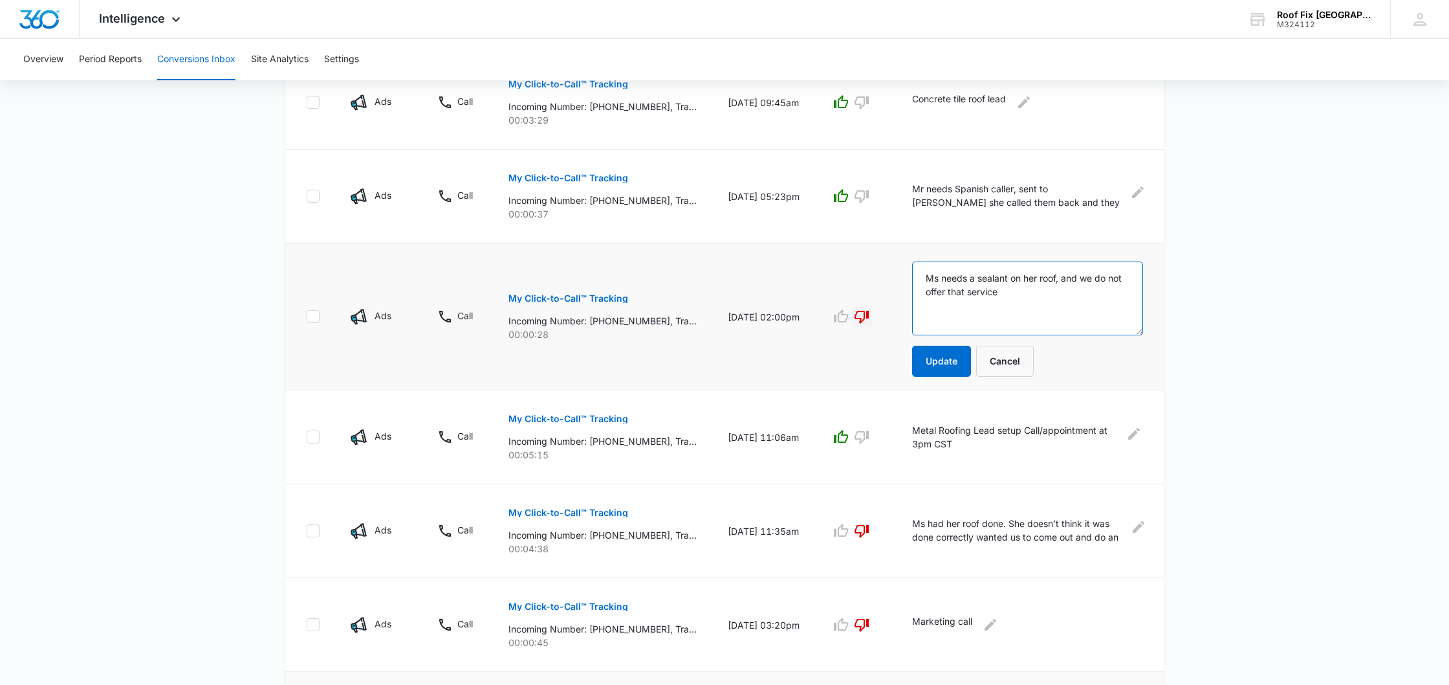
scroll to position [589, 0]
type textarea "Ms needs a sealant on her roof, and we do not offer that service"
click at [935, 362] on button "Update" at bounding box center [941, 360] width 59 height 31
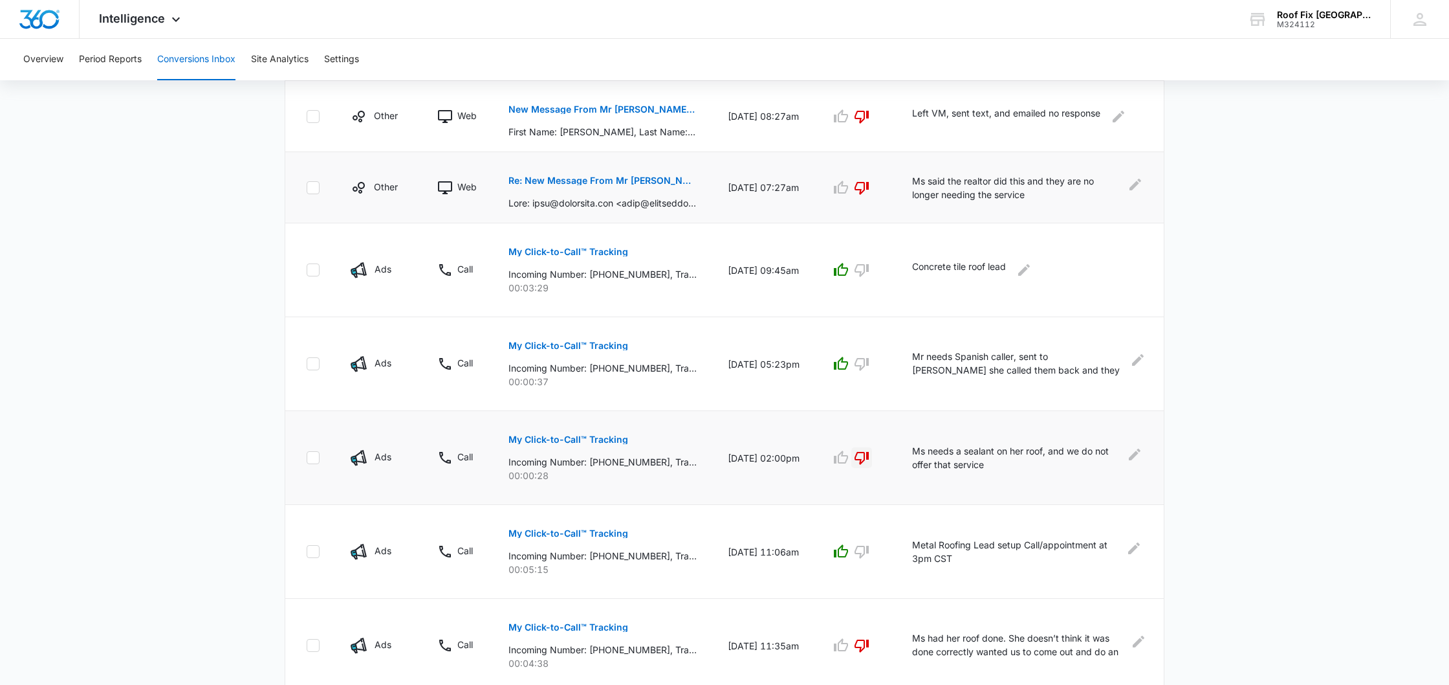
scroll to position [428, 0]
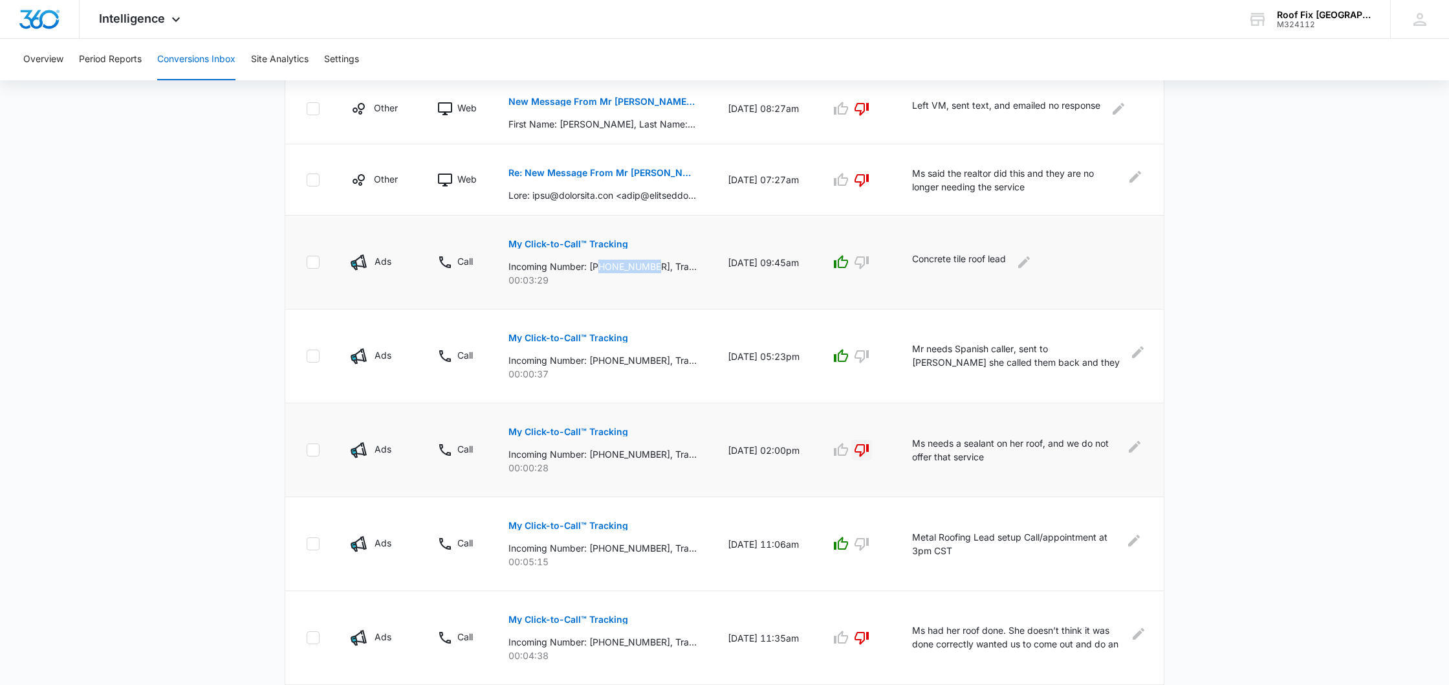
drag, startPoint x: 602, startPoint y: 265, endPoint x: 659, endPoint y: 264, distance: 57.6
click at [659, 264] on p "Incoming Number: [PHONE_NUMBER], Tracking Number: [PHONE_NUMBER], Ring To: [PHO…" at bounding box center [603, 266] width 188 height 14
copy p "2148787255"
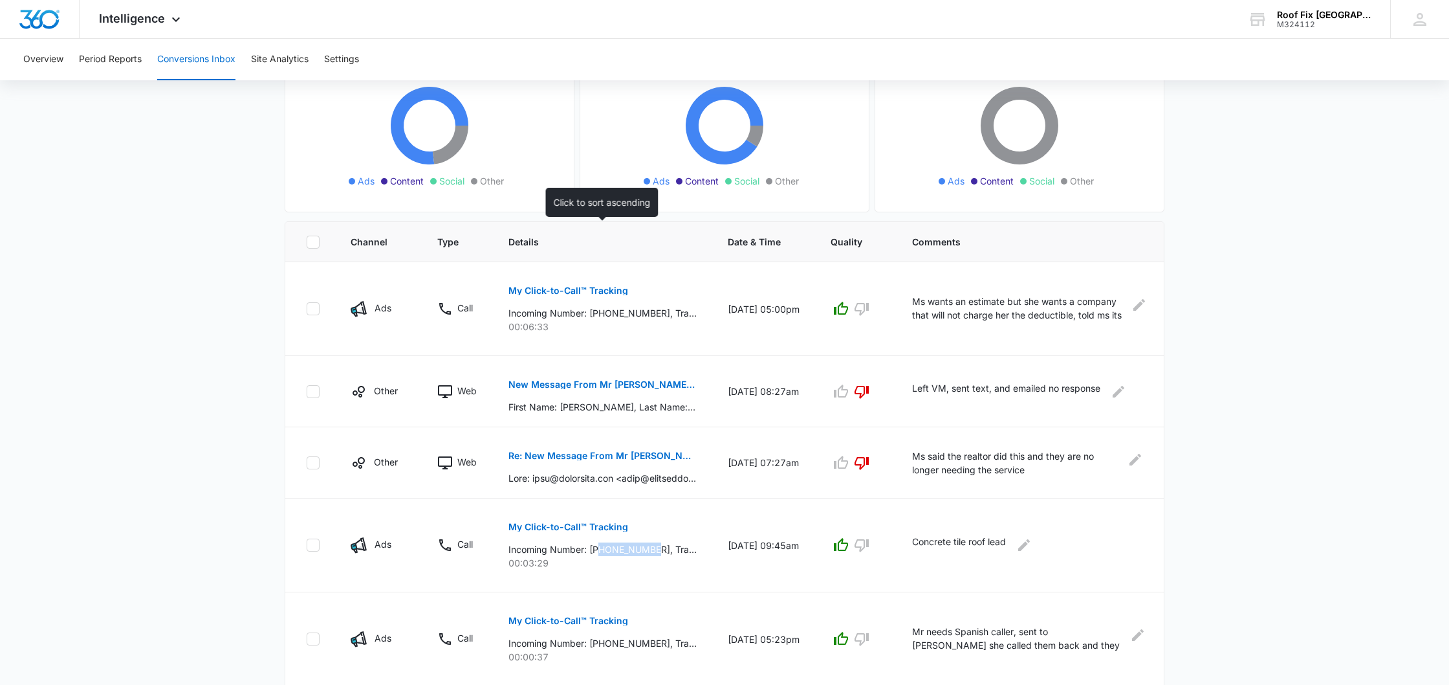
scroll to position [146, 0]
click at [556, 289] on p "My Click-to-Call™ Tracking" at bounding box center [569, 289] width 120 height 9
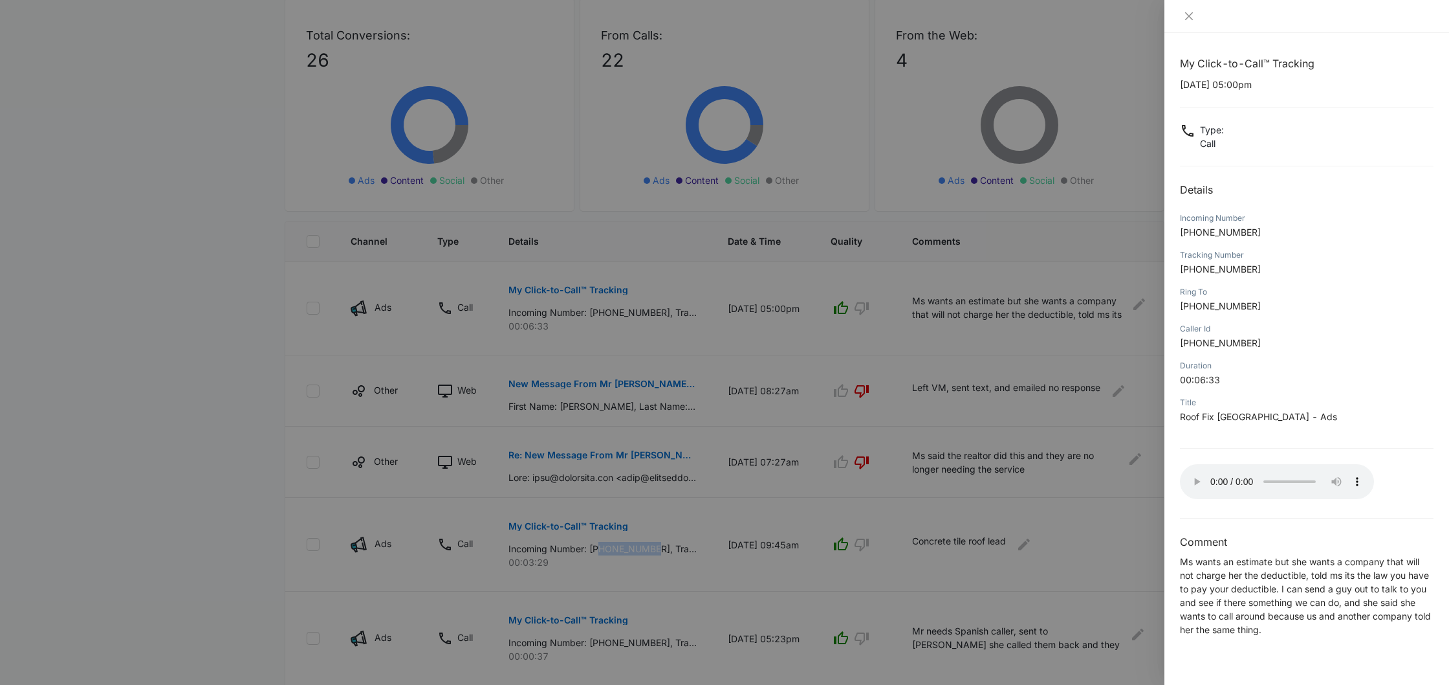
click at [1195, 477] on audio "Your browser does not support the audio tag." at bounding box center [1277, 481] width 194 height 35
click at [1234, 478] on audio "Your browser does not support the audio tag." at bounding box center [1277, 481] width 194 height 35
click at [1238, 477] on audio "Your browser does not support the audio tag." at bounding box center [1277, 481] width 194 height 35
click at [1241, 477] on audio "Your browser does not support the audio tag." at bounding box center [1277, 481] width 194 height 35
click at [1246, 477] on audio "Your browser does not support the audio tag." at bounding box center [1277, 481] width 194 height 35
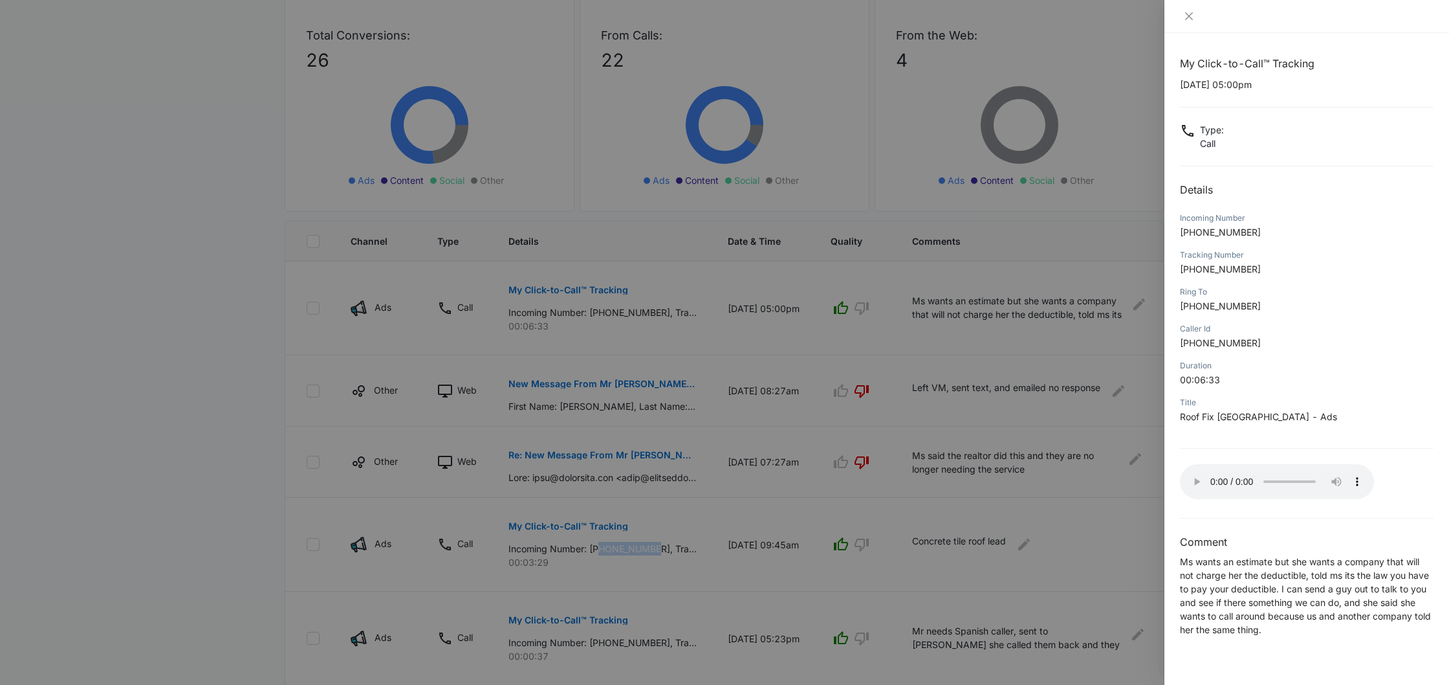
click at [1250, 477] on audio "Your browser does not support the audio tag." at bounding box center [1277, 481] width 194 height 35
click at [1255, 478] on audio "Your browser does not support the audio tag." at bounding box center [1277, 481] width 194 height 35
click at [1259, 477] on audio "Your browser does not support the audio tag." at bounding box center [1277, 481] width 194 height 35
click at [1253, 477] on audio "Your browser does not support the audio tag." at bounding box center [1277, 481] width 194 height 35
click at [1192, 475] on audio "Your browser does not support the audio tag." at bounding box center [1277, 481] width 194 height 35
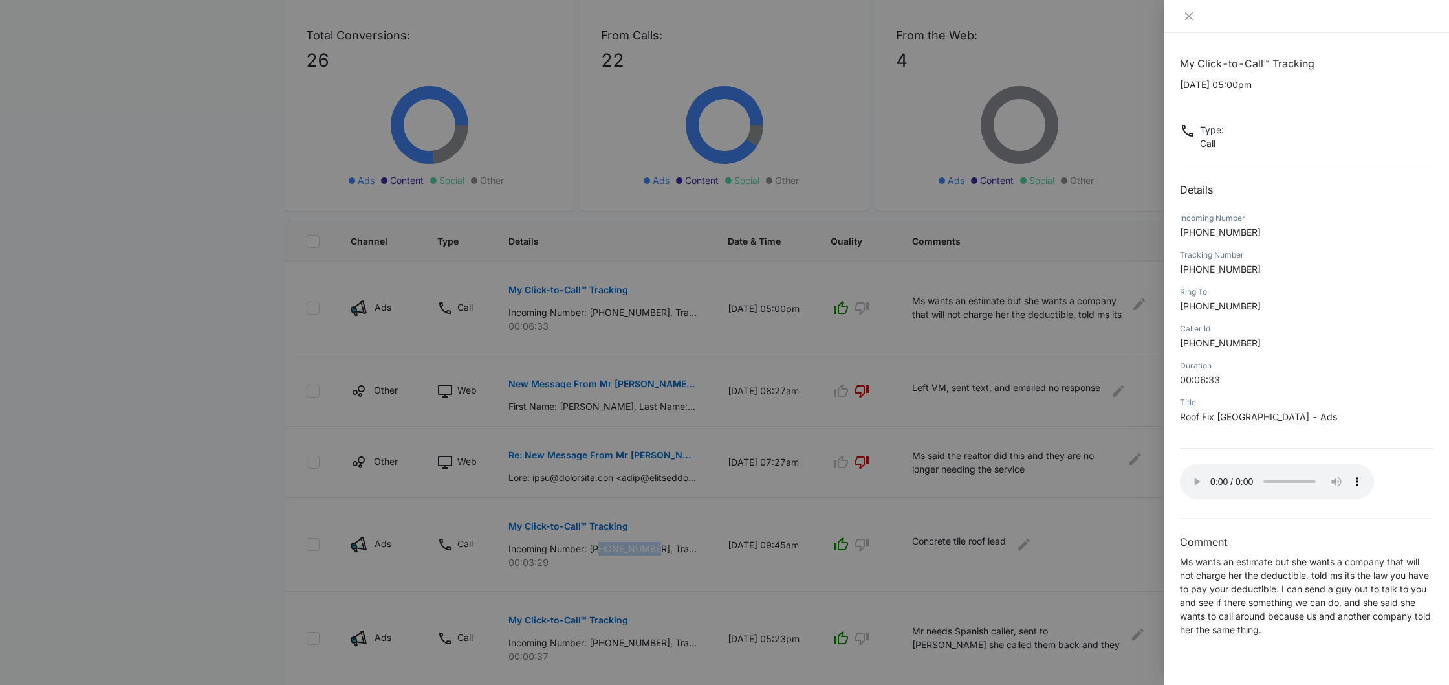
click at [1193, 478] on audio "Your browser does not support the audio tag." at bounding box center [1277, 481] width 194 height 35
click at [1188, 16] on icon "close" at bounding box center [1189, 16] width 8 height 8
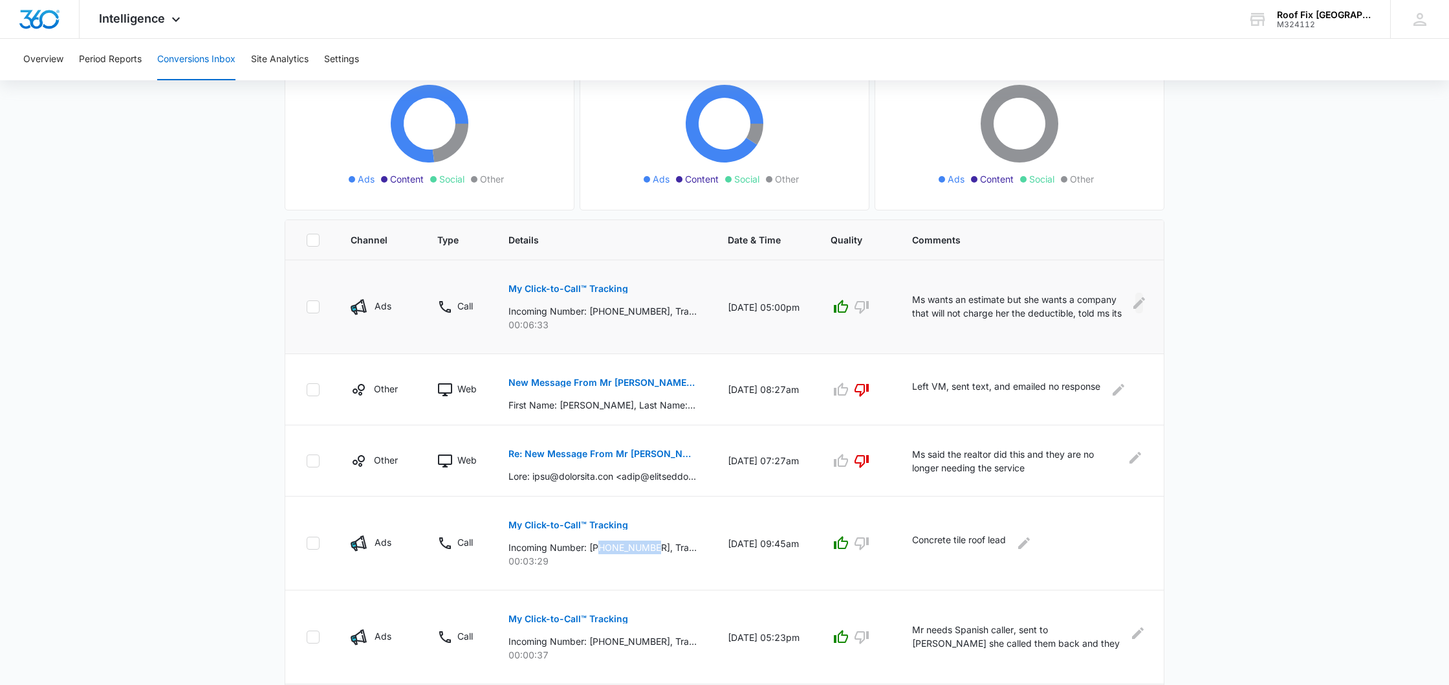
click at [1134, 304] on icon "Edit Comments" at bounding box center [1140, 303] width 16 height 16
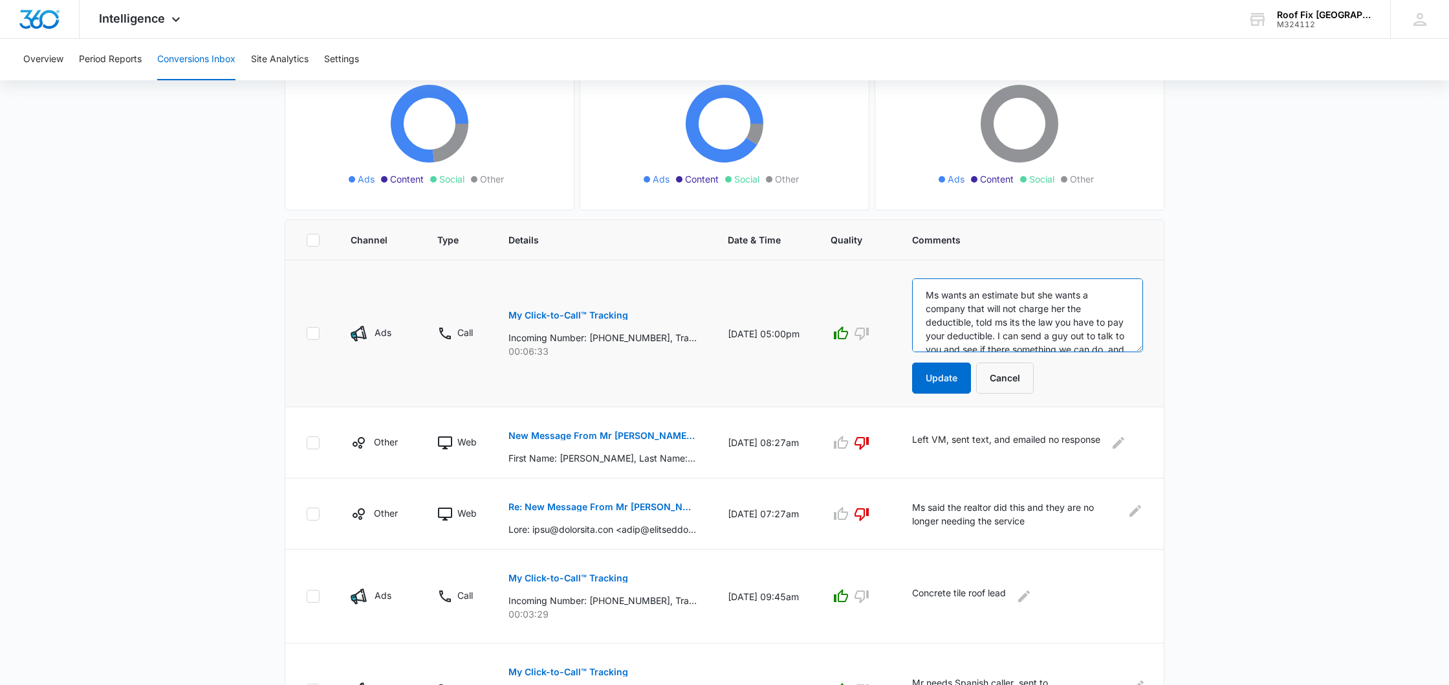
drag, startPoint x: 927, startPoint y: 292, endPoint x: 947, endPoint y: 290, distance: 20.8
click at [927, 292] on textarea "Ms wants an estimate but she wants a company that will not charge her the deduc…" at bounding box center [1027, 315] width 231 height 74
click at [927, 293] on textarea "Set appointment for [DATE] Ms wants an estimate but she wants a company that wi…" at bounding box center [1027, 315] width 231 height 74
click at [1002, 293] on textarea "Ms called back in and wanted to se so I set appointment for [DATE] Ms wants an …" at bounding box center [1027, 315] width 231 height 74
drag, startPoint x: 1125, startPoint y: 296, endPoint x: 1132, endPoint y: 295, distance: 7.8
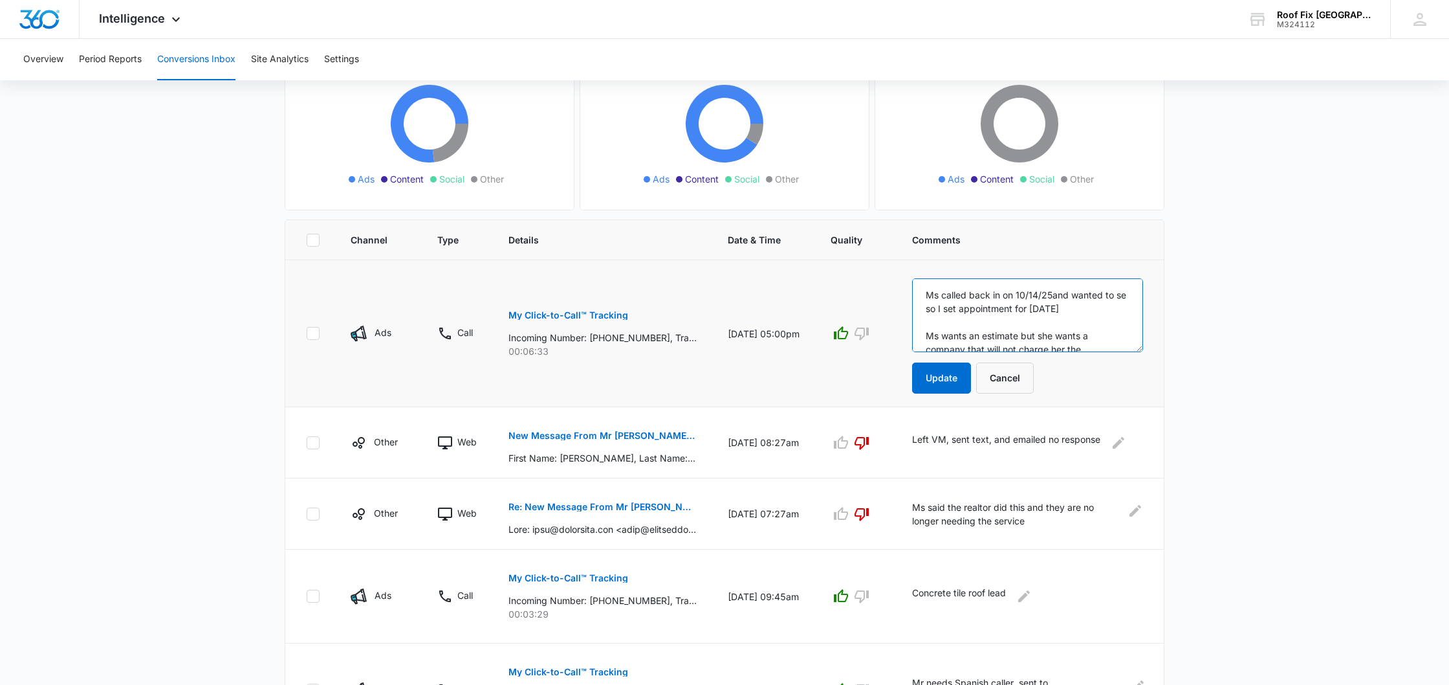
click at [1125, 296] on textarea "Ms called back in on 10/14/25and wanted to se so I set appointment for [DATE] M…" at bounding box center [1027, 315] width 231 height 74
drag, startPoint x: 1053, startPoint y: 294, endPoint x: 1062, endPoint y: 294, distance: 9.7
click at [1053, 294] on textarea "Ms called back in on 10/14/25and wanted to set so I set appointment for [DATE] …" at bounding box center [1027, 315] width 231 height 74
click at [940, 308] on textarea "Ms called back in on [DATE] and wanted to set so I set appointment for [DATE] M…" at bounding box center [1027, 315] width 231 height 74
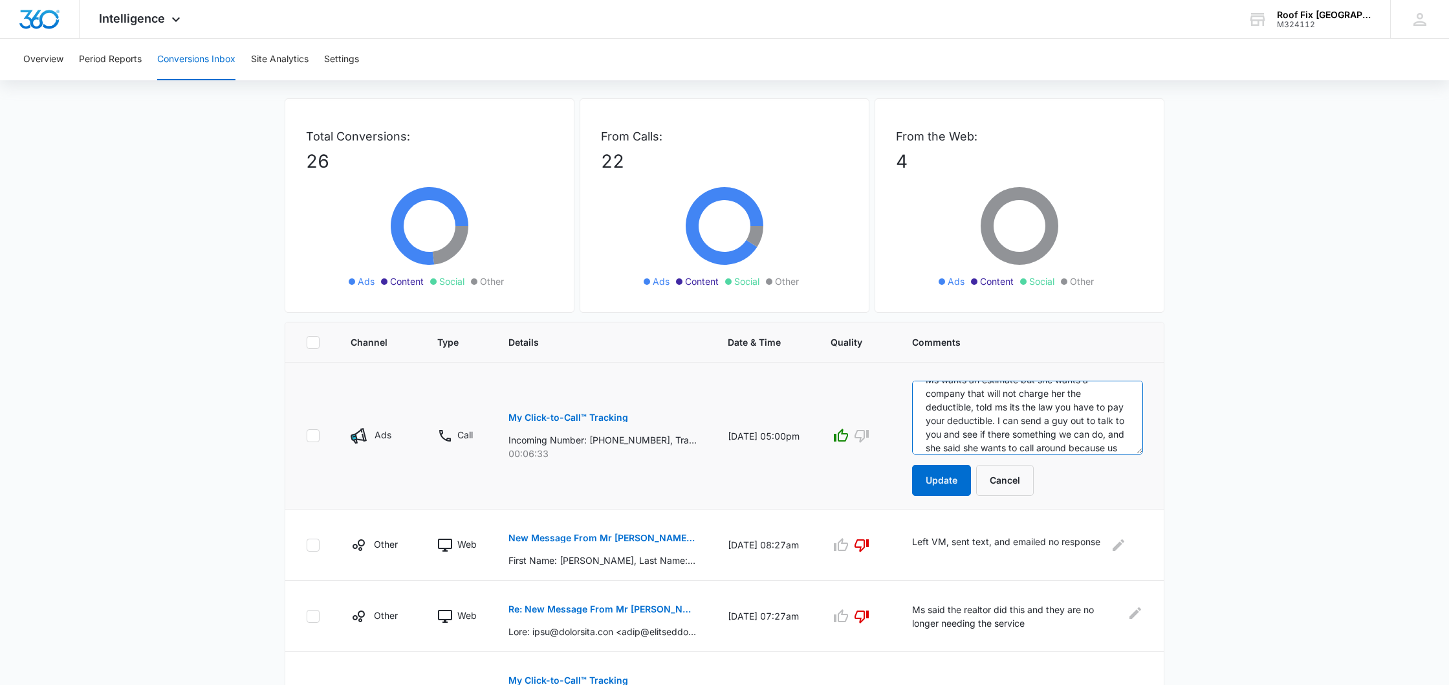
scroll to position [66, 0]
type textarea "Ms called back in on [DATE] and wanted to set, so I set appointment for [DATE] …"
click at [943, 485] on button "Update" at bounding box center [941, 480] width 59 height 31
click at [934, 479] on button "Update" at bounding box center [941, 480] width 59 height 31
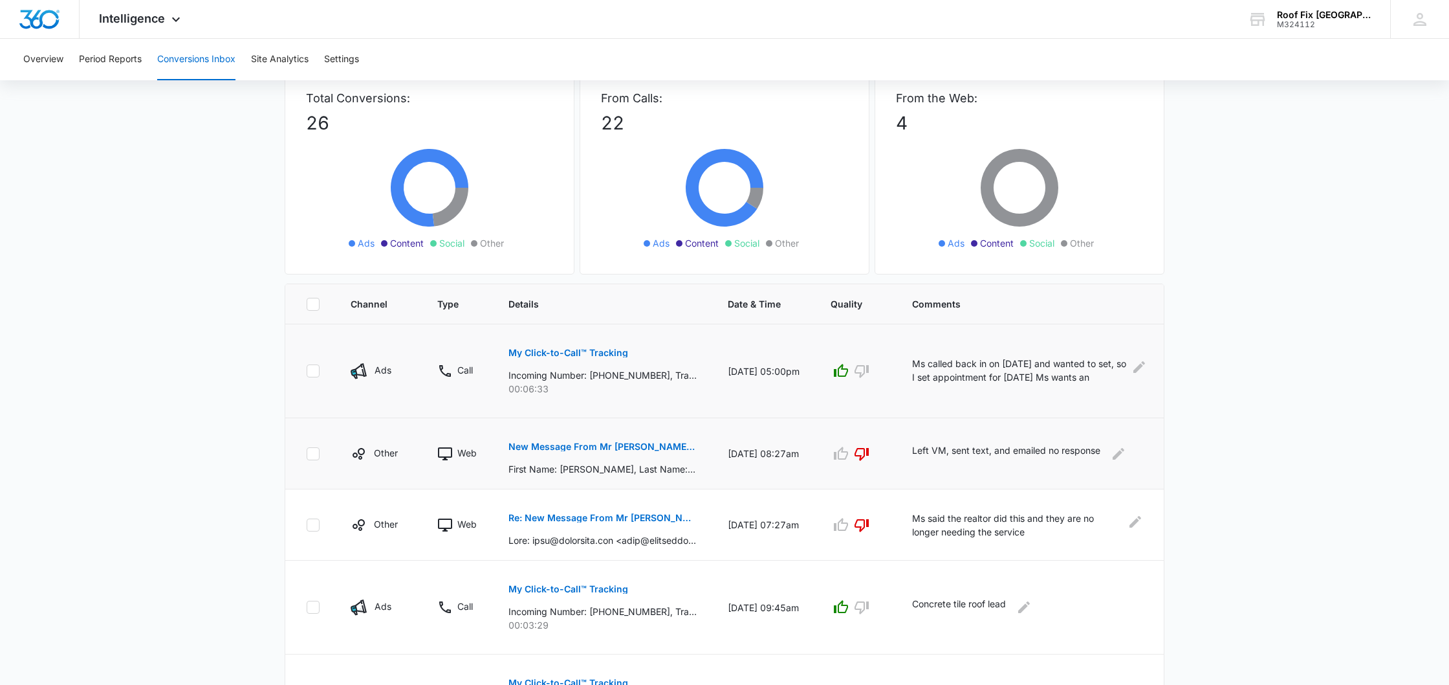
scroll to position [109, 0]
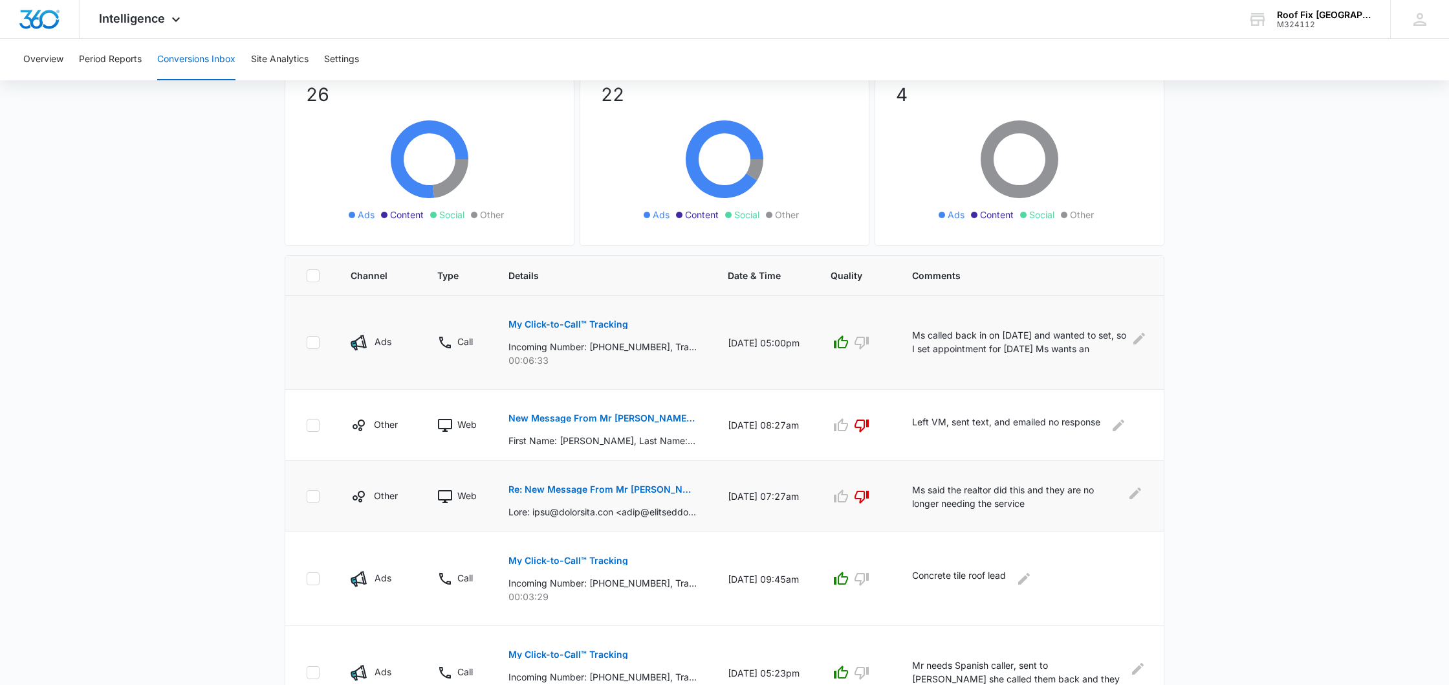
click at [656, 493] on p "Re: New Message From Mr [PERSON_NAME] Fix | Roof Replacement and Roof Repair Co…" at bounding box center [603, 489] width 188 height 9
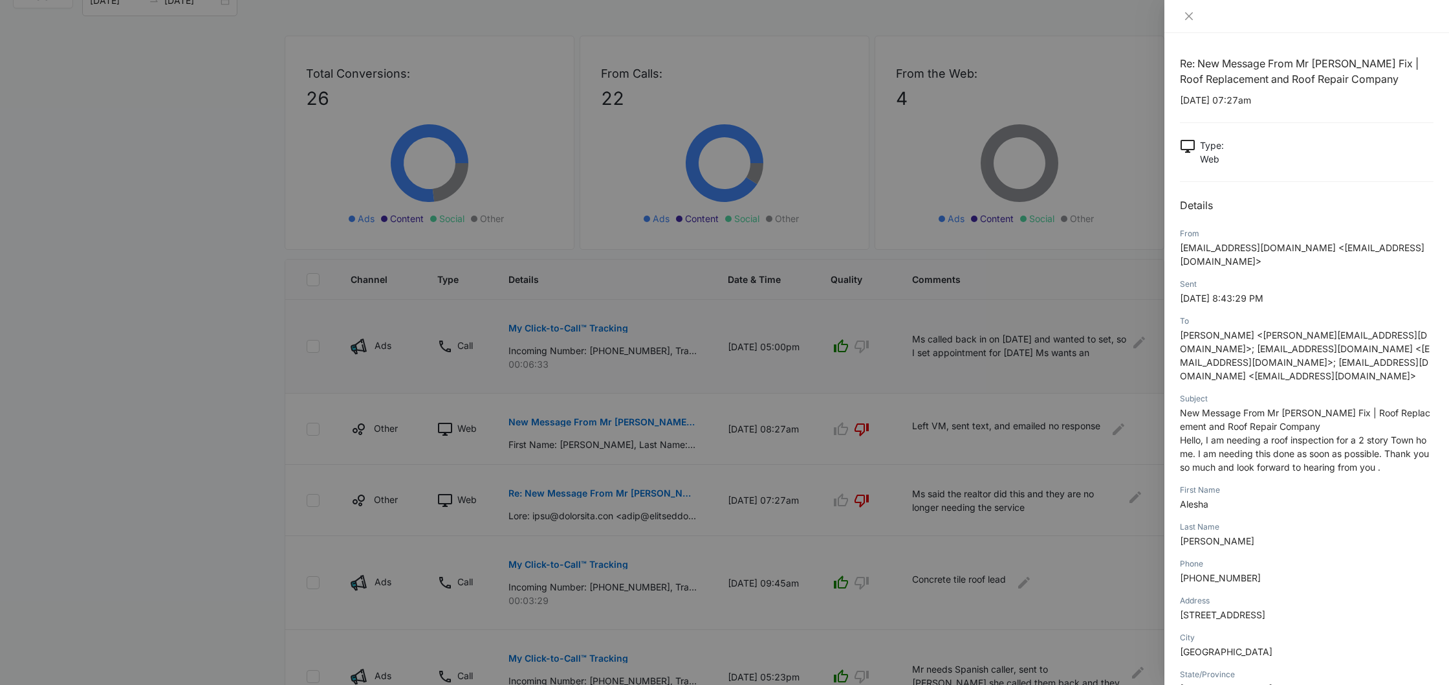
scroll to position [108, 0]
click at [1196, 16] on button "Close" at bounding box center [1189, 16] width 18 height 12
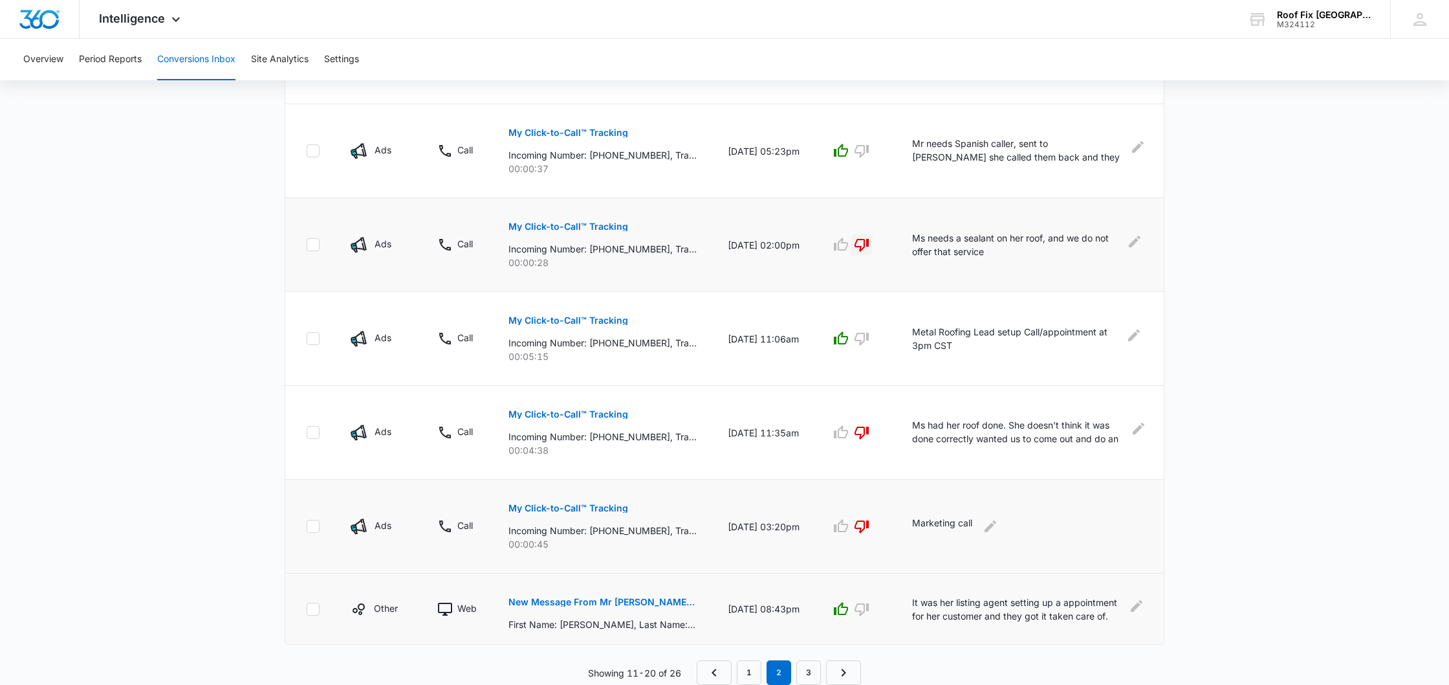
scroll to position [633, 0]
click at [1139, 605] on icon "Edit Comments" at bounding box center [1137, 606] width 16 height 16
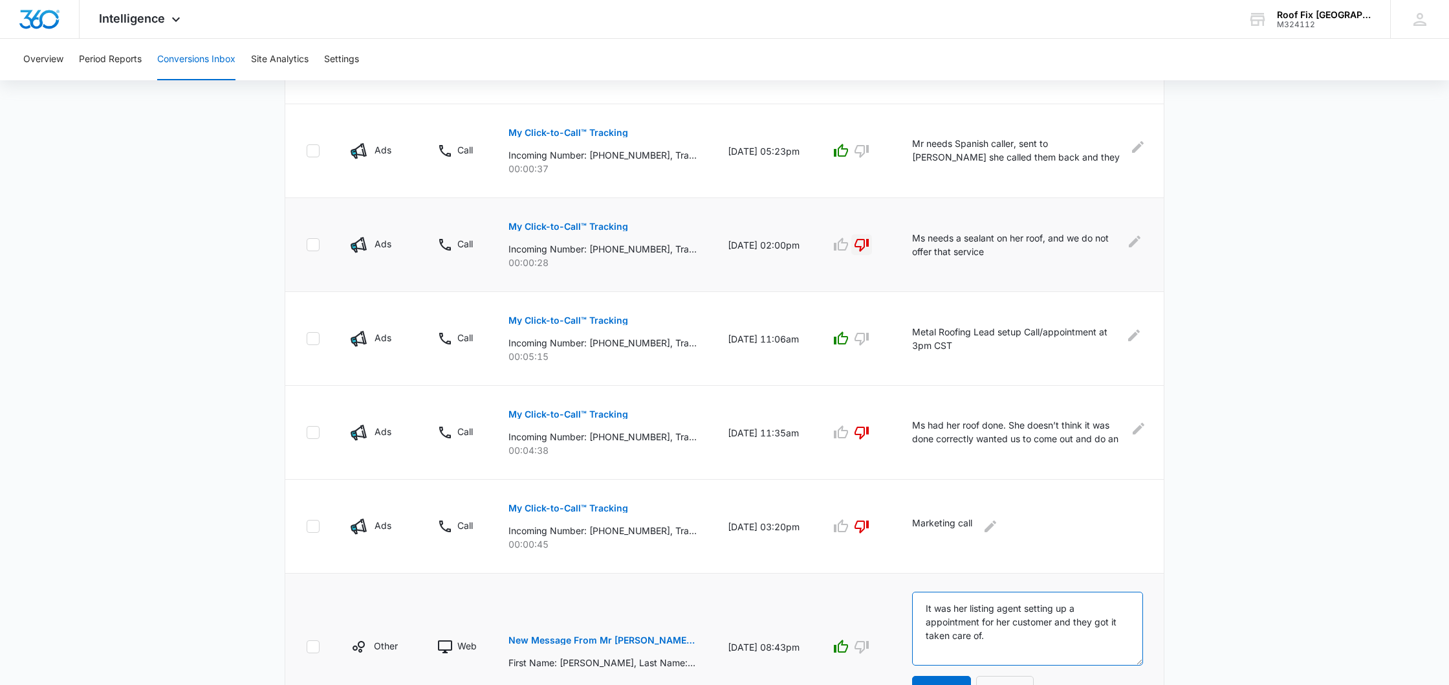
click at [925, 607] on textarea "It was her listing agent setting up a appointment for her customer and they got…" at bounding box center [1027, 628] width 231 height 74
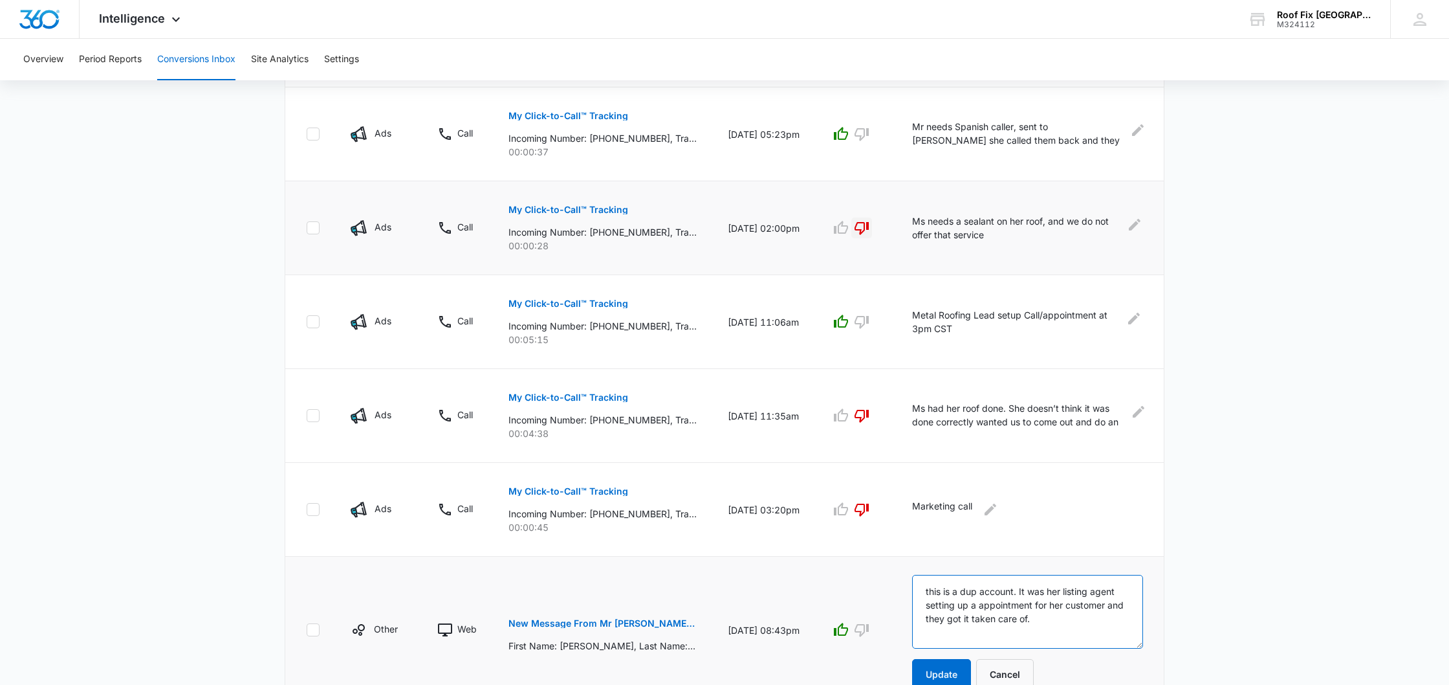
scroll to position [662, 0]
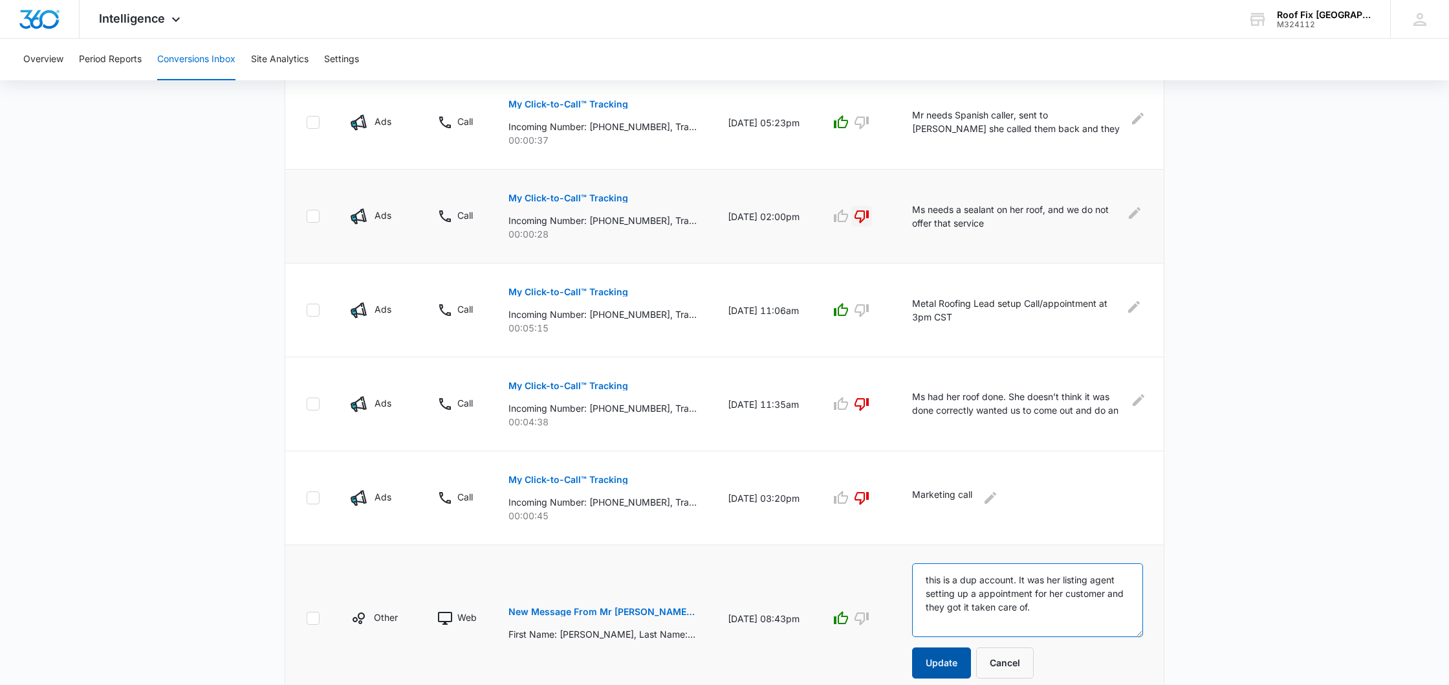
type textarea "this is a dup account. It was her listing agent setting up a appointment for he…"
click at [951, 666] on button "Update" at bounding box center [941, 662] width 59 height 31
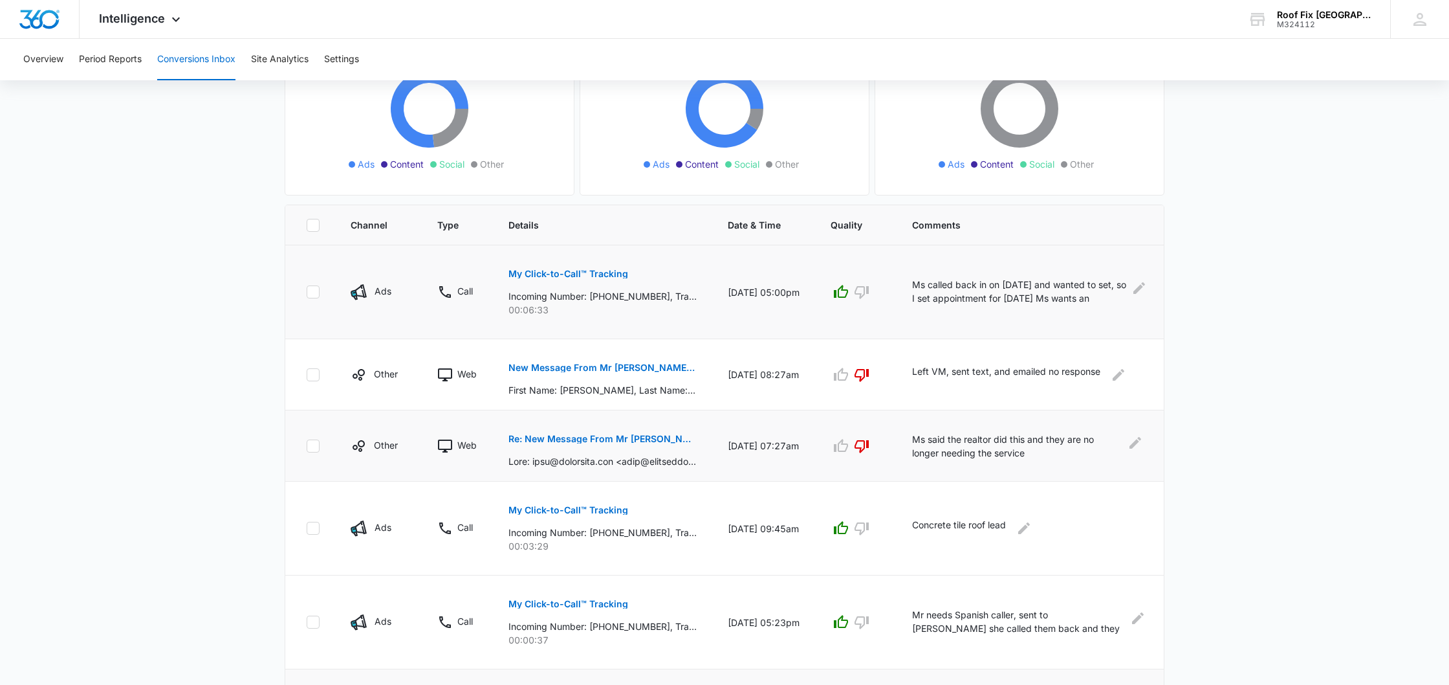
scroll to position [164, 0]
click at [1134, 442] on icon "Edit Comments" at bounding box center [1136, 441] width 12 height 12
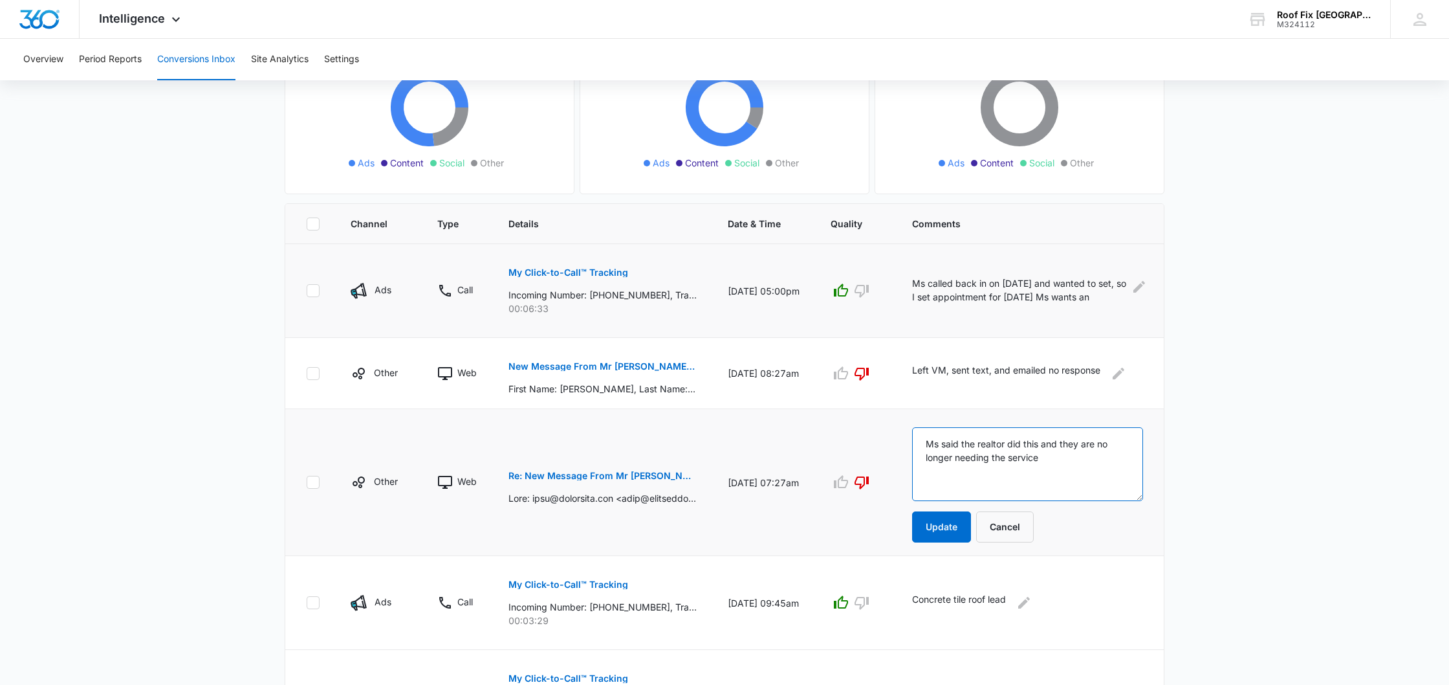
click at [927, 443] on textarea "Ms said the realtor did this and they are no longer needing the service" at bounding box center [1027, 464] width 231 height 74
type textarea "Dup account, Ms said the realtor did this and they are no longer needing the se…"
click at [954, 524] on button "Update" at bounding box center [941, 526] width 59 height 31
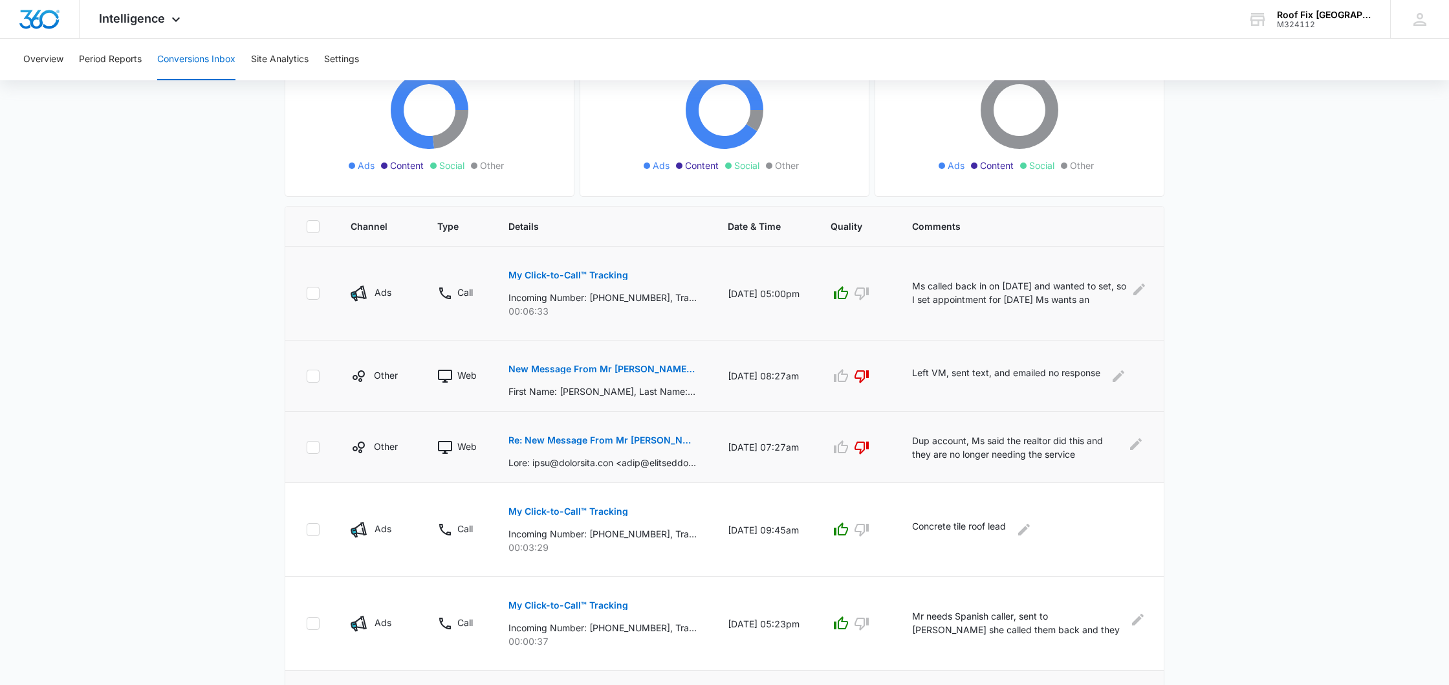
click at [945, 375] on p "Left VM, sent text, and emailed no response" at bounding box center [1006, 376] width 188 height 21
click at [606, 368] on p "New Message From Mr [PERSON_NAME] Fix | Roof Replacement and Roof Repair Company" at bounding box center [603, 368] width 188 height 9
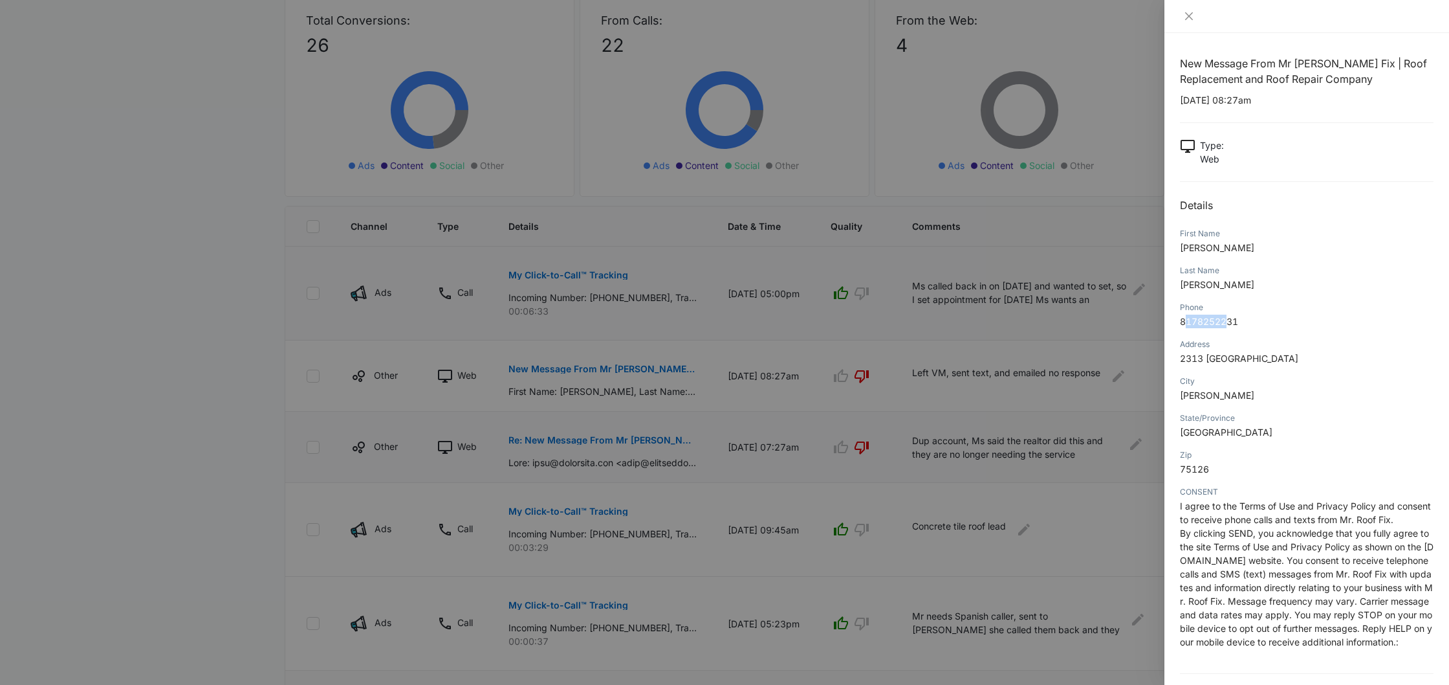
drag, startPoint x: 1183, startPoint y: 322, endPoint x: 1216, endPoint y: 322, distance: 32.4
click at [1227, 321] on span "8178252231" at bounding box center [1209, 321] width 58 height 11
click at [1185, 324] on span "8178252231" at bounding box center [1209, 321] width 58 height 11
drag, startPoint x: 1181, startPoint y: 324, endPoint x: 1247, endPoint y: 324, distance: 66.0
click at [1240, 322] on p "8178252231" at bounding box center [1307, 321] width 254 height 14
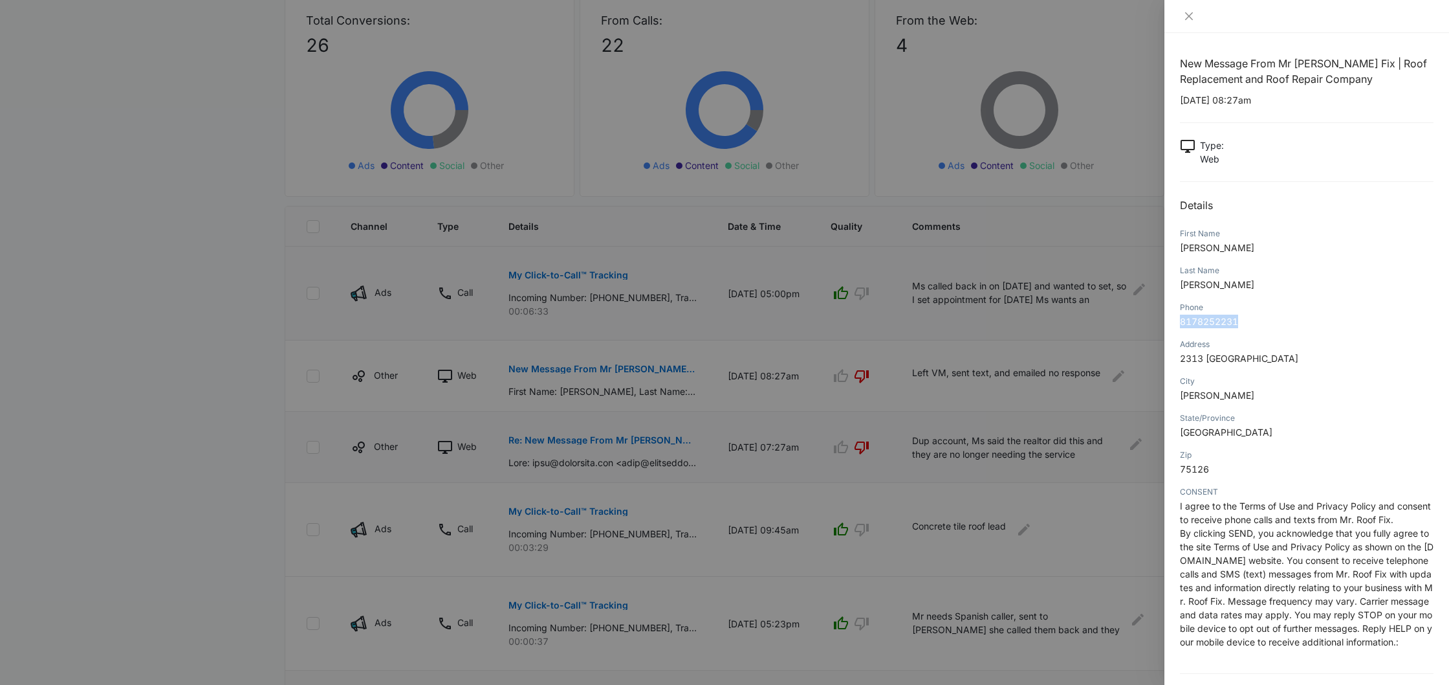
copy span "8178252231"
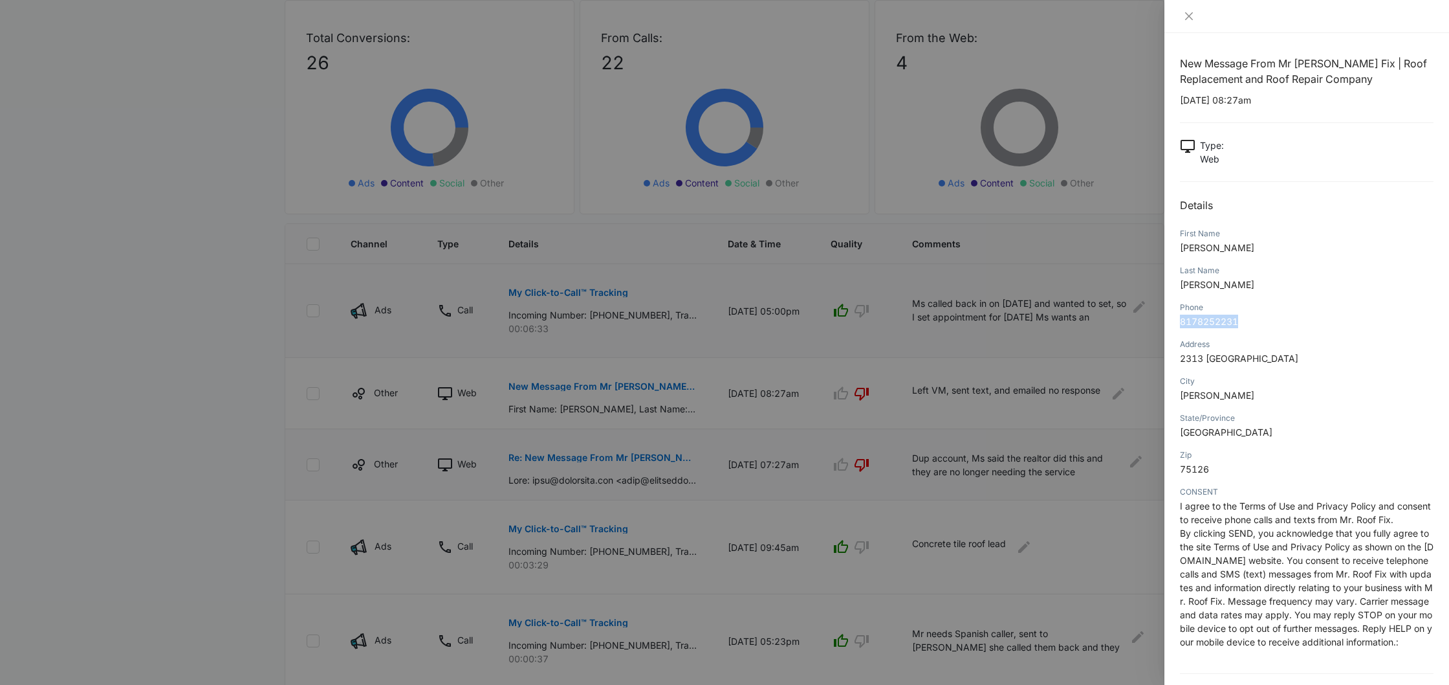
scroll to position [143, 0]
click at [1193, 14] on icon "close" at bounding box center [1189, 16] width 10 height 10
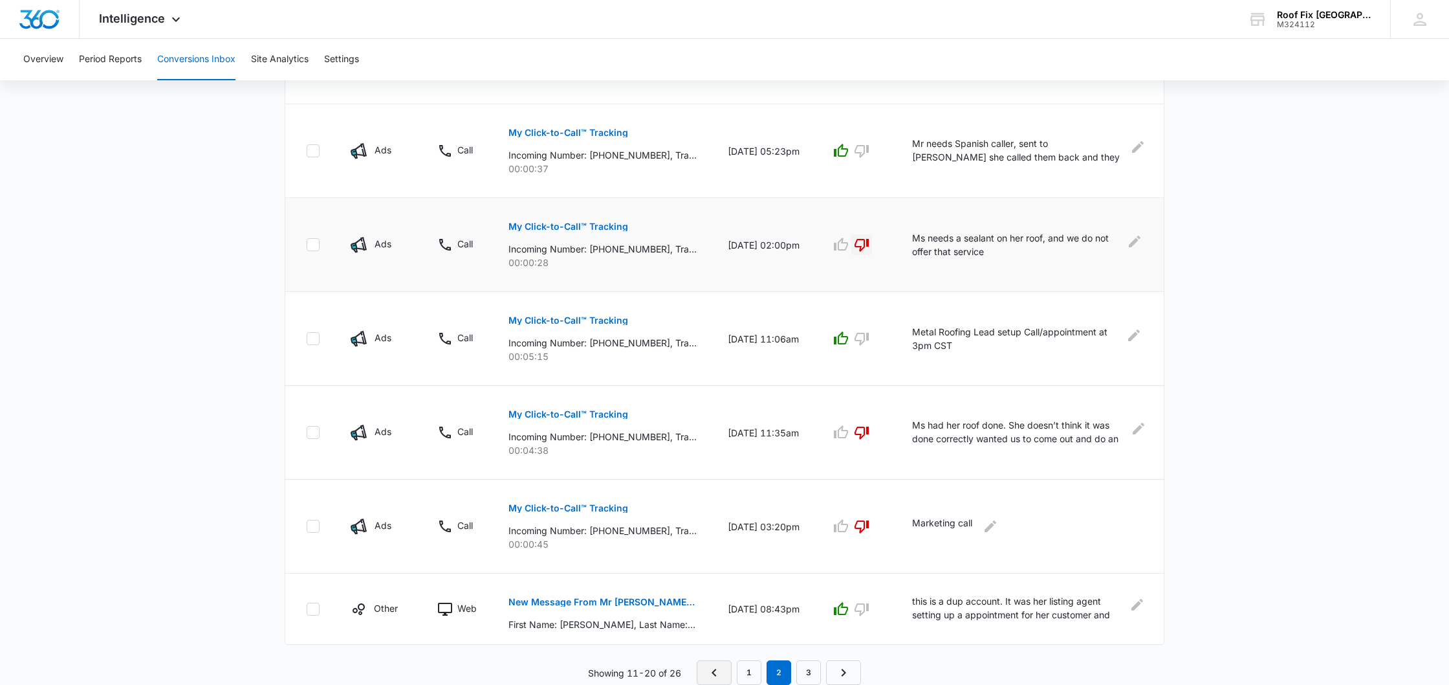
scroll to position [633, 0]
click at [747, 672] on link "1" at bounding box center [749, 672] width 25 height 25
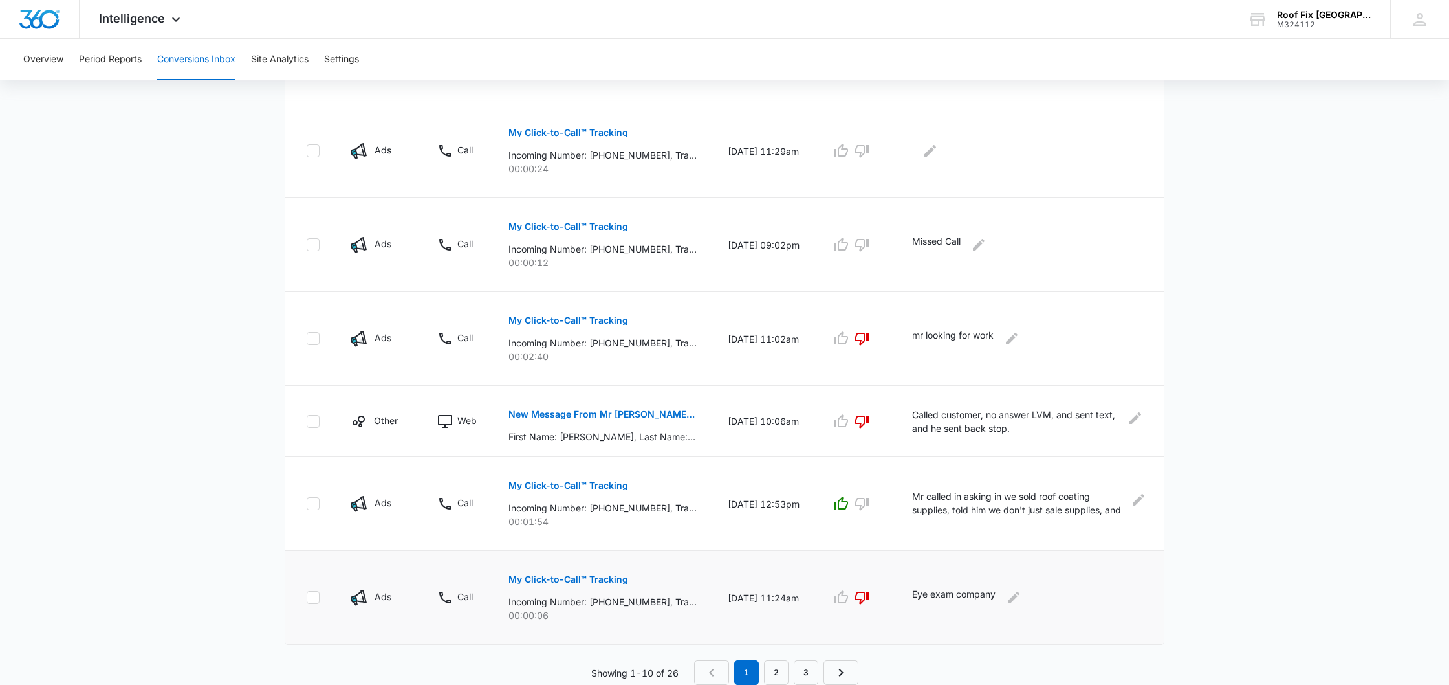
scroll to position [679, 0]
click at [597, 481] on p "My Click-to-Call™ Tracking" at bounding box center [569, 485] width 120 height 9
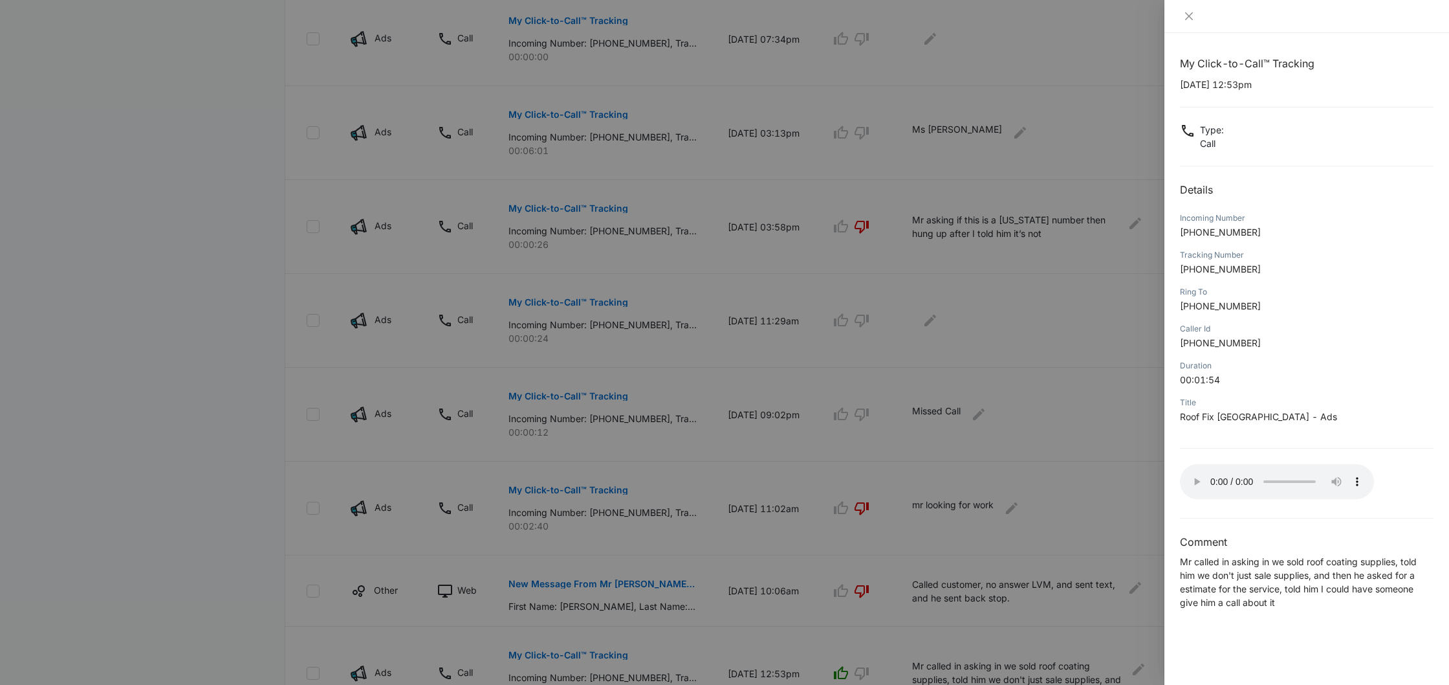
scroll to position [509, 0]
click at [1191, 16] on icon "close" at bounding box center [1189, 16] width 8 height 8
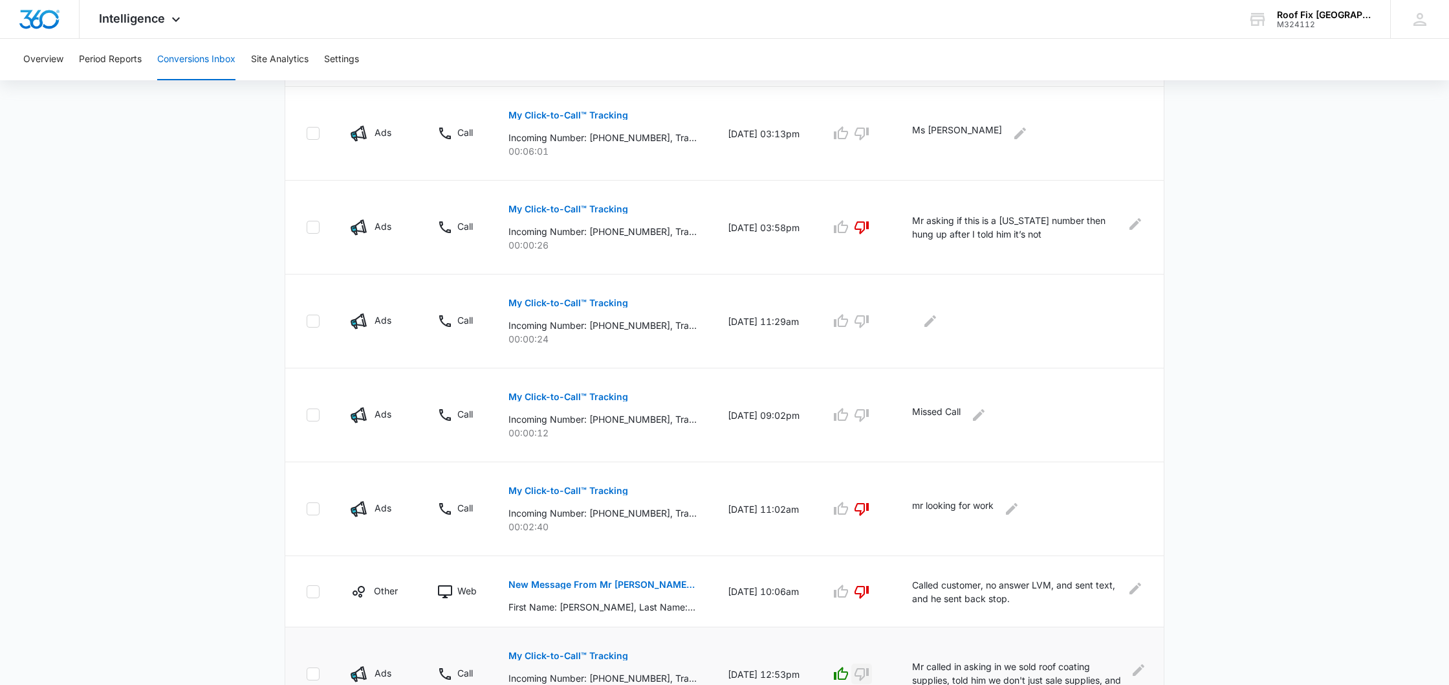
click at [858, 672] on icon "button" at bounding box center [862, 674] width 16 height 16
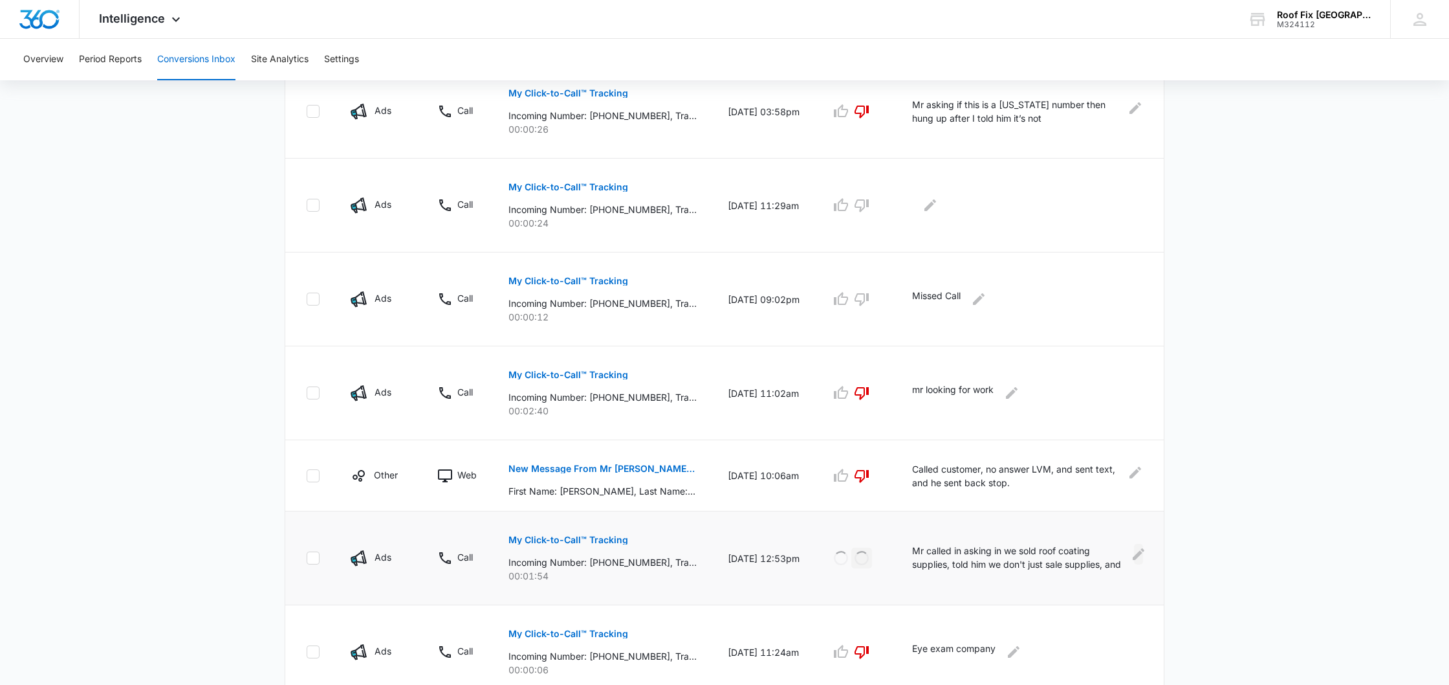
scroll to position [626, 0]
click at [1140, 553] on icon "Edit Comments" at bounding box center [1139, 552] width 12 height 12
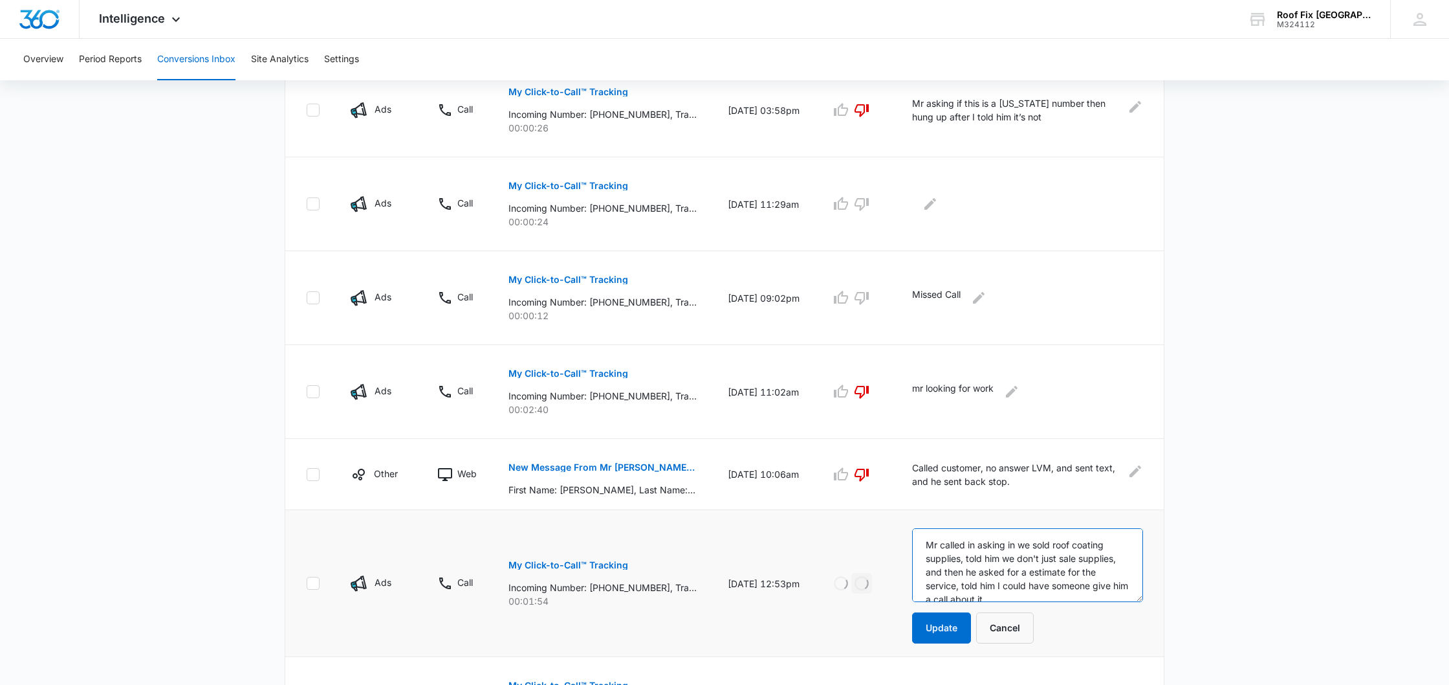
click at [925, 542] on textarea "Mr called in asking in we sold roof coating supplies, told him we don't just sa…" at bounding box center [1027, 565] width 231 height 74
type textarea "We do not provide this service Mr called in asking in we sold roof coating supp…"
click at [955, 624] on button "Update" at bounding box center [941, 627] width 59 height 31
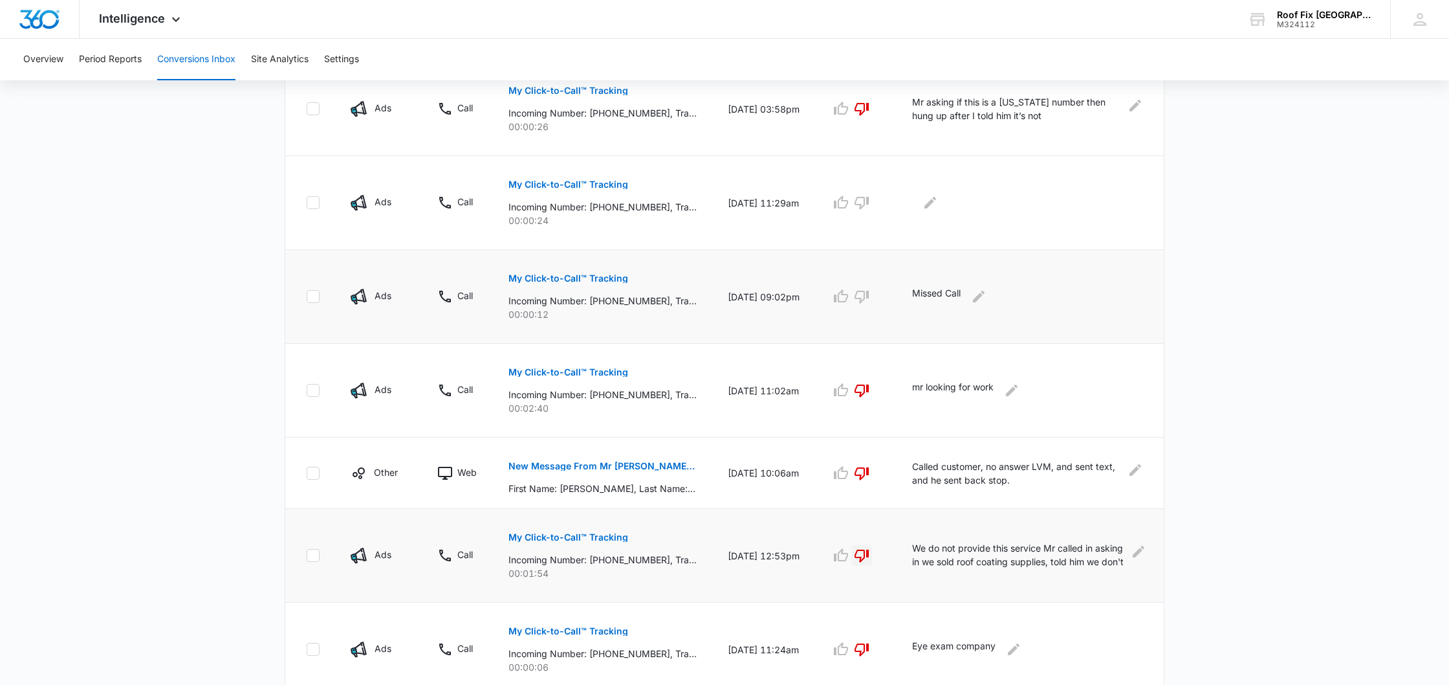
click at [613, 278] on p "My Click-to-Call™ Tracking" at bounding box center [569, 278] width 120 height 9
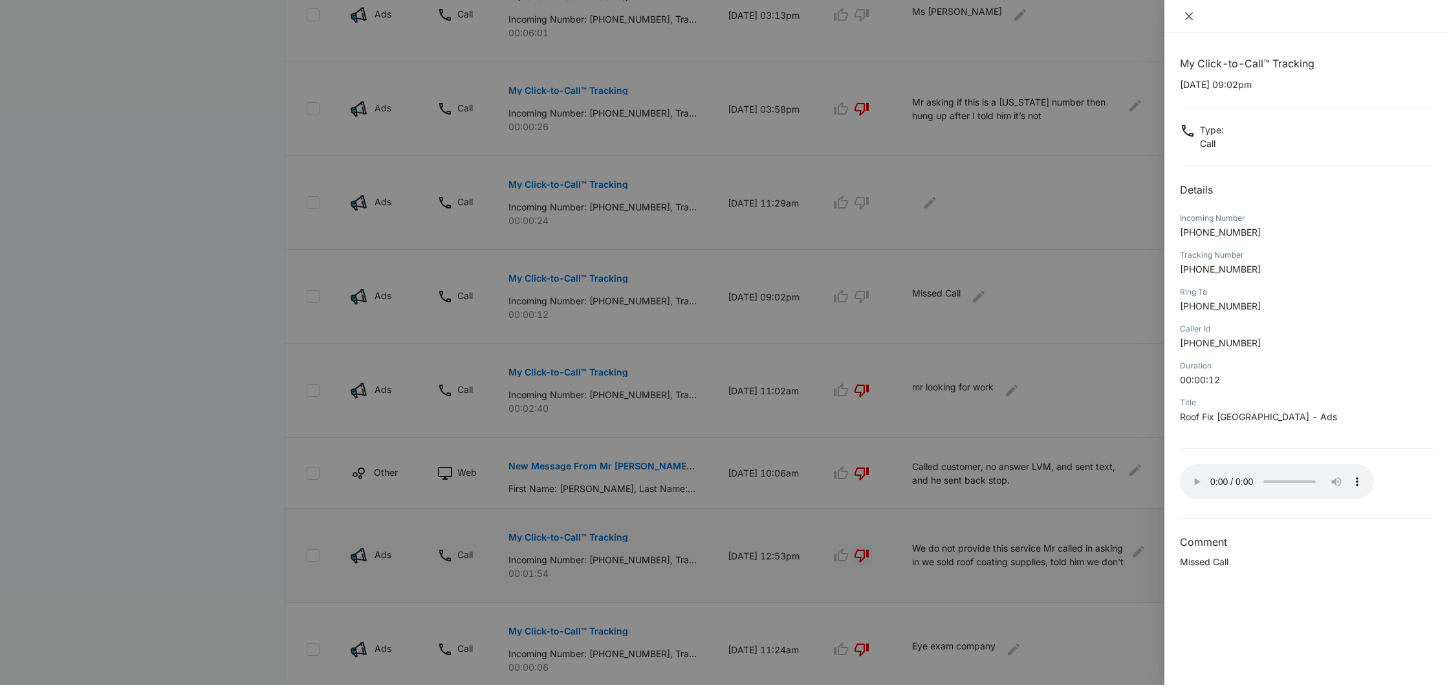
click at [1192, 16] on icon "close" at bounding box center [1189, 16] width 10 height 10
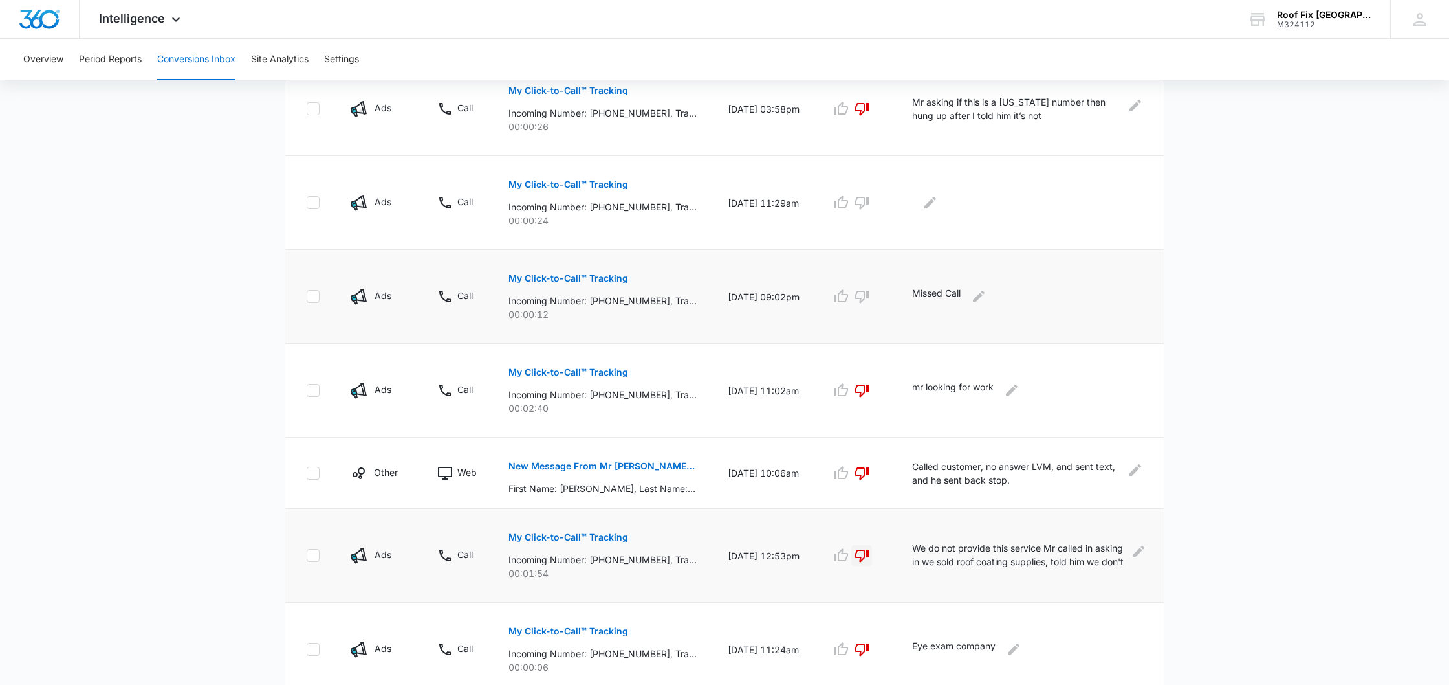
scroll to position [626, 0]
drag, startPoint x: 604, startPoint y: 301, endPoint x: 637, endPoint y: 298, distance: 32.5
click at [637, 298] on p "Incoming Number: [PHONE_NUMBER], Tracking Number: [PHONE_NUMBER], Ring To: [PHO…" at bounding box center [603, 301] width 188 height 14
drag, startPoint x: 635, startPoint y: 299, endPoint x: 617, endPoint y: 299, distance: 18.1
click at [635, 299] on p "Incoming Number: [PHONE_NUMBER], Tracking Number: [PHONE_NUMBER], Ring To: [PHO…" at bounding box center [603, 301] width 188 height 14
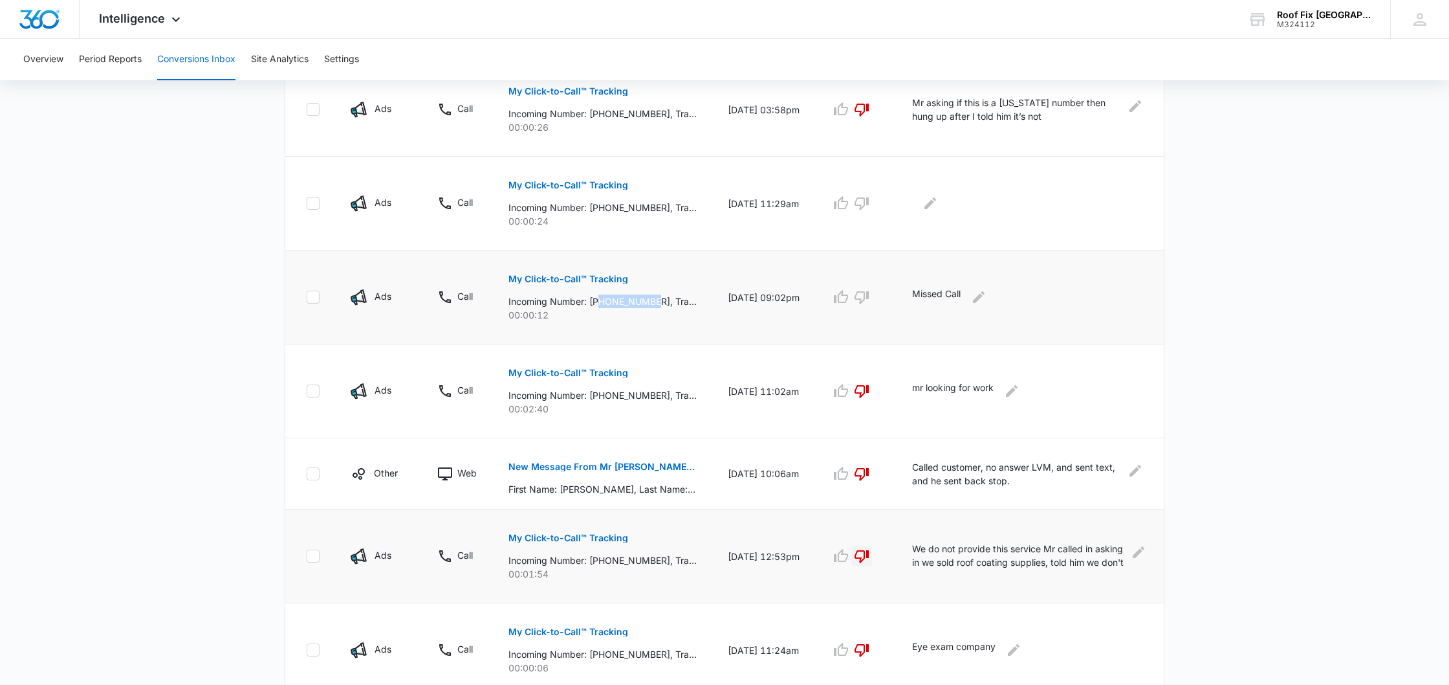
drag, startPoint x: 607, startPoint y: 300, endPoint x: 661, endPoint y: 302, distance: 54.4
click at [661, 302] on p "Incoming Number: [PHONE_NUMBER], Tracking Number: [PHONE_NUMBER], Ring To: [PHO…" at bounding box center [603, 301] width 188 height 14
copy p "8179034100"
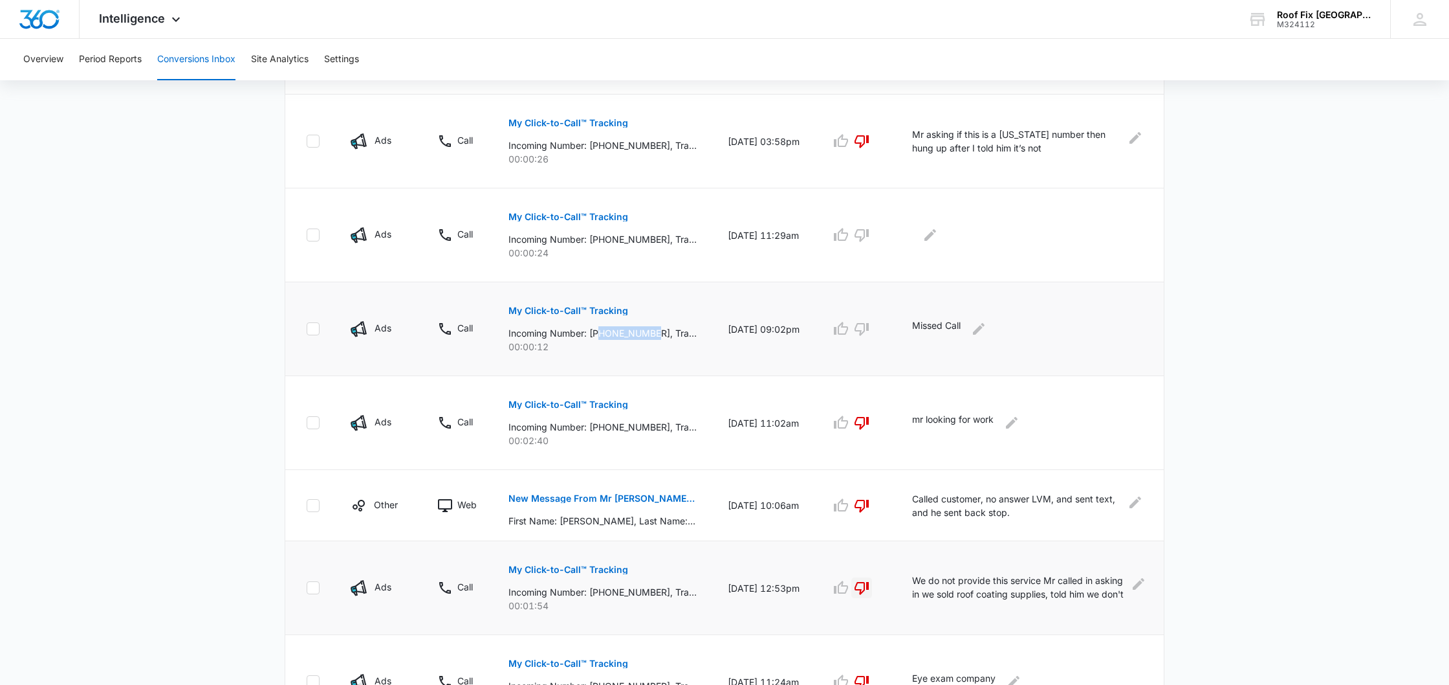
scroll to position [597, 0]
click at [976, 326] on icon "Edit Comments" at bounding box center [979, 327] width 16 height 16
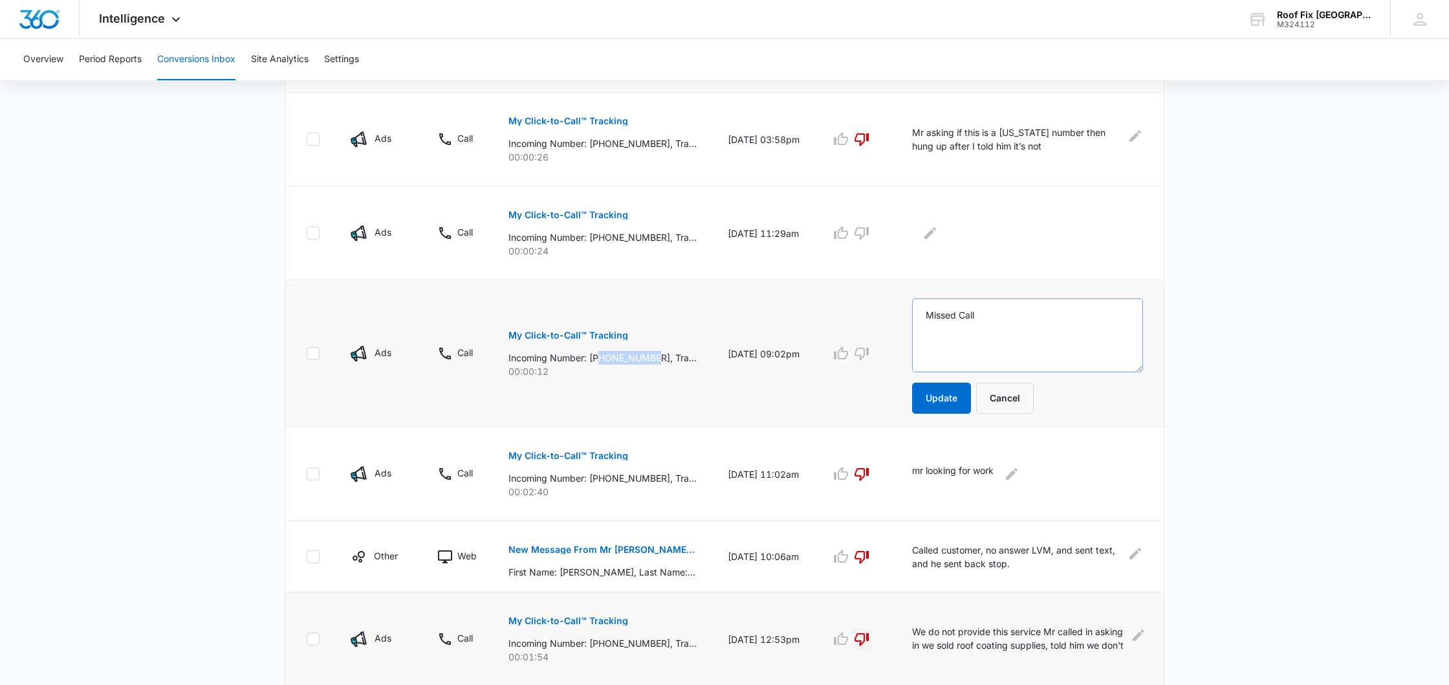
scroll to position [596, 0]
click at [927, 315] on textarea "Missed Call" at bounding box center [1027, 336] width 231 height 74
type textarea "LVM, Missed Call"
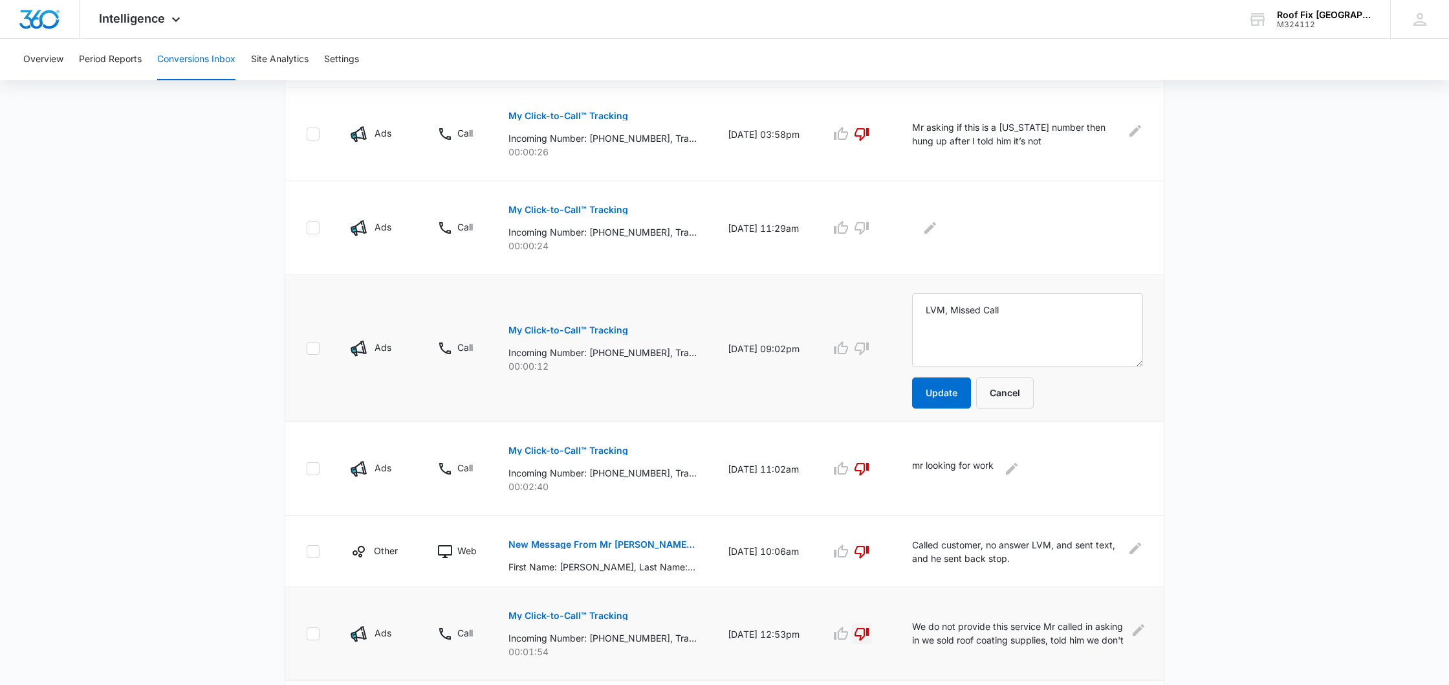
click at [553, 328] on p "My Click-to-Call™ Tracking" at bounding box center [569, 329] width 120 height 9
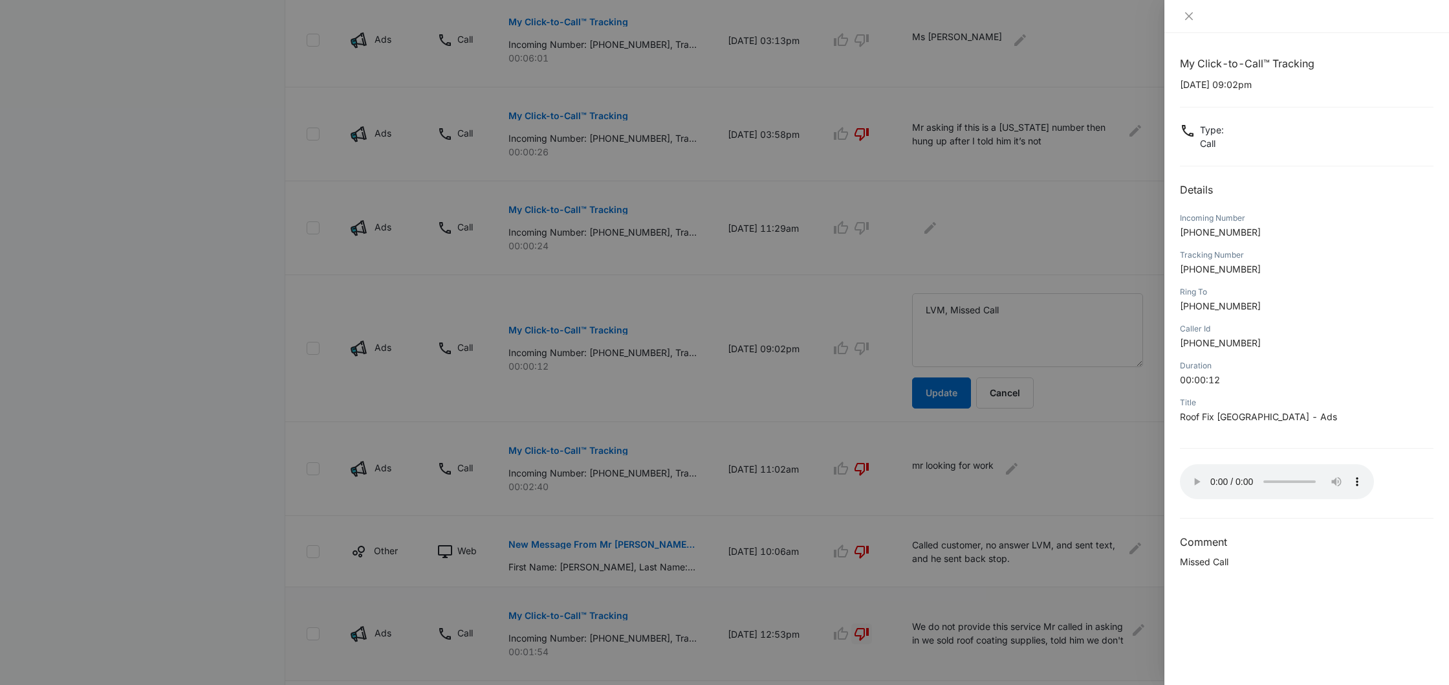
click at [1195, 475] on audio "Your browser does not support the audio tag." at bounding box center [1277, 481] width 194 height 35
click at [1245, 477] on audio "Your browser does not support the audio tag." at bounding box center [1277, 481] width 194 height 35
click at [1266, 478] on audio "Your browser does not support the audio tag." at bounding box center [1277, 481] width 194 height 35
click at [1281, 477] on audio "Your browser does not support the audio tag." at bounding box center [1277, 481] width 194 height 35
click at [1296, 478] on audio "Your browser does not support the audio tag." at bounding box center [1277, 481] width 194 height 35
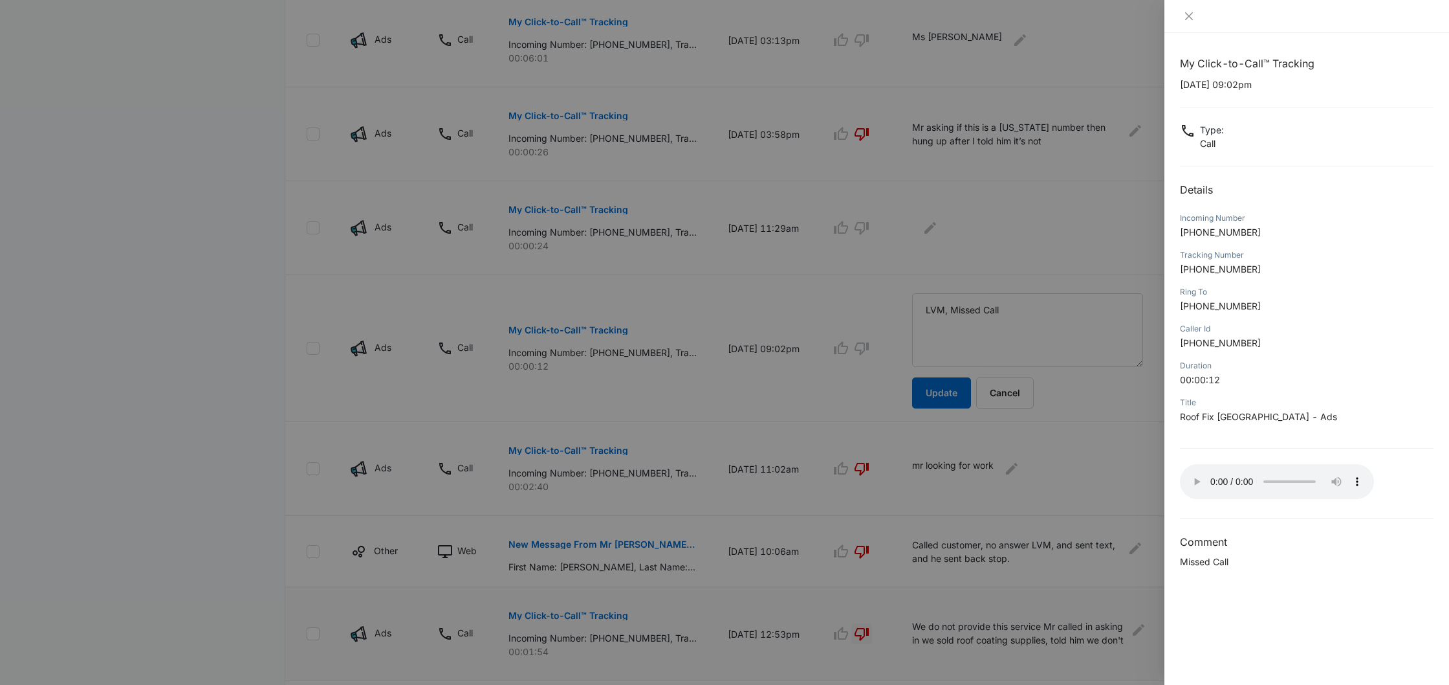
click at [1307, 478] on audio "Your browser does not support the audio tag." at bounding box center [1277, 481] width 194 height 35
click at [1189, 16] on icon "close" at bounding box center [1189, 16] width 8 height 8
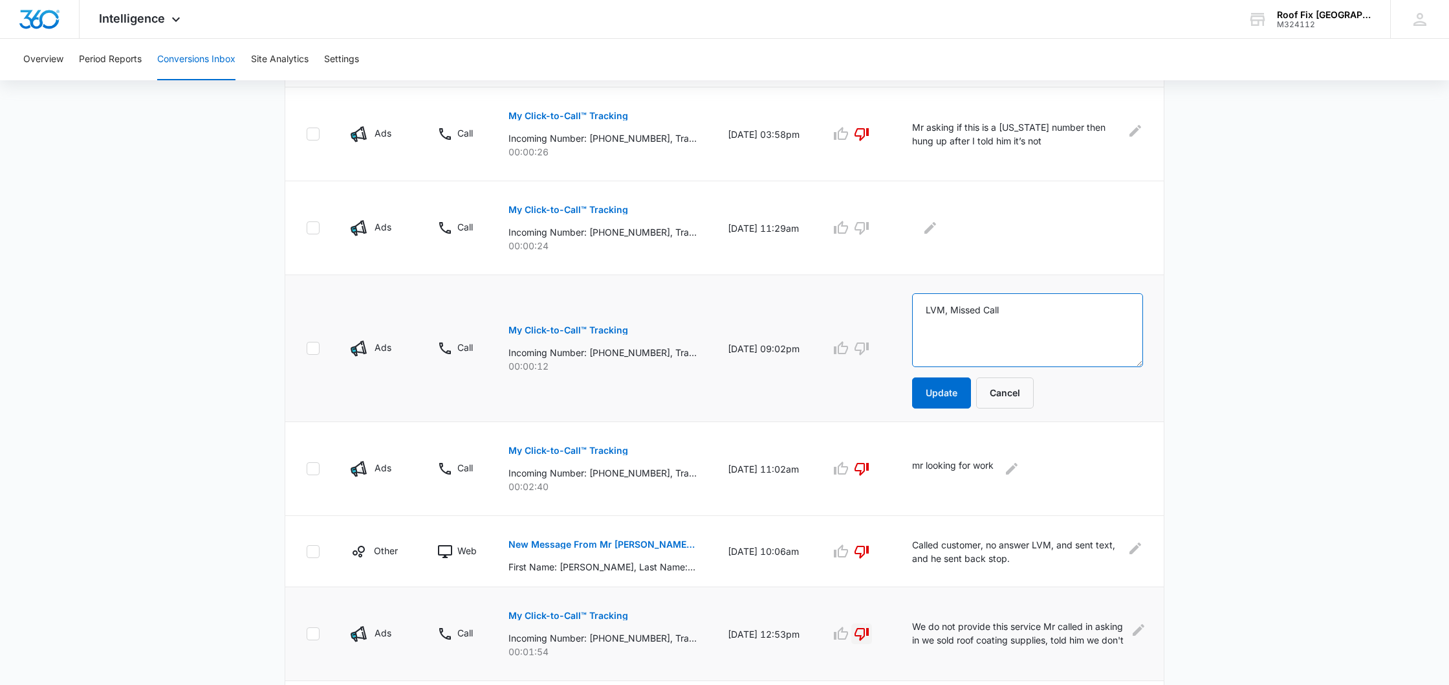
drag, startPoint x: 949, startPoint y: 313, endPoint x: 966, endPoint y: 313, distance: 16.8
click at [949, 313] on textarea "LVM, Missed Call" at bounding box center [1027, 330] width 231 height 74
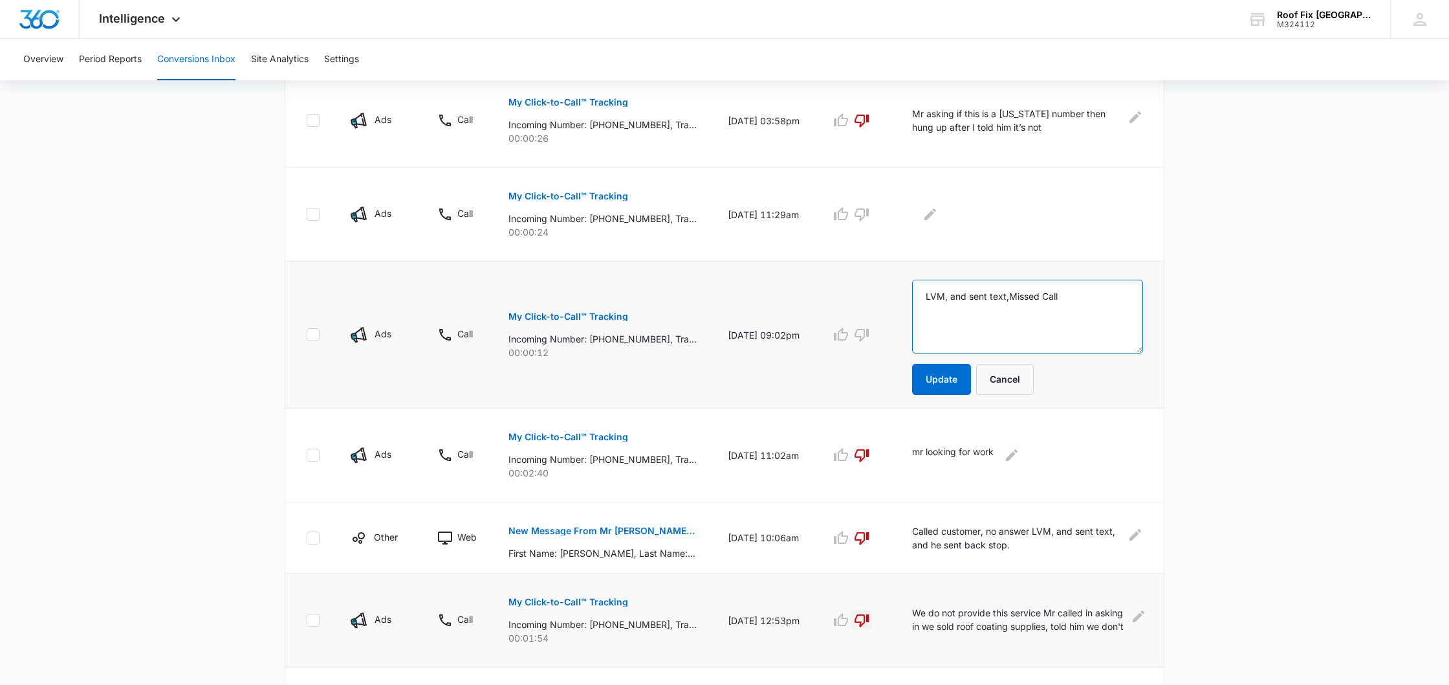
scroll to position [621, 0]
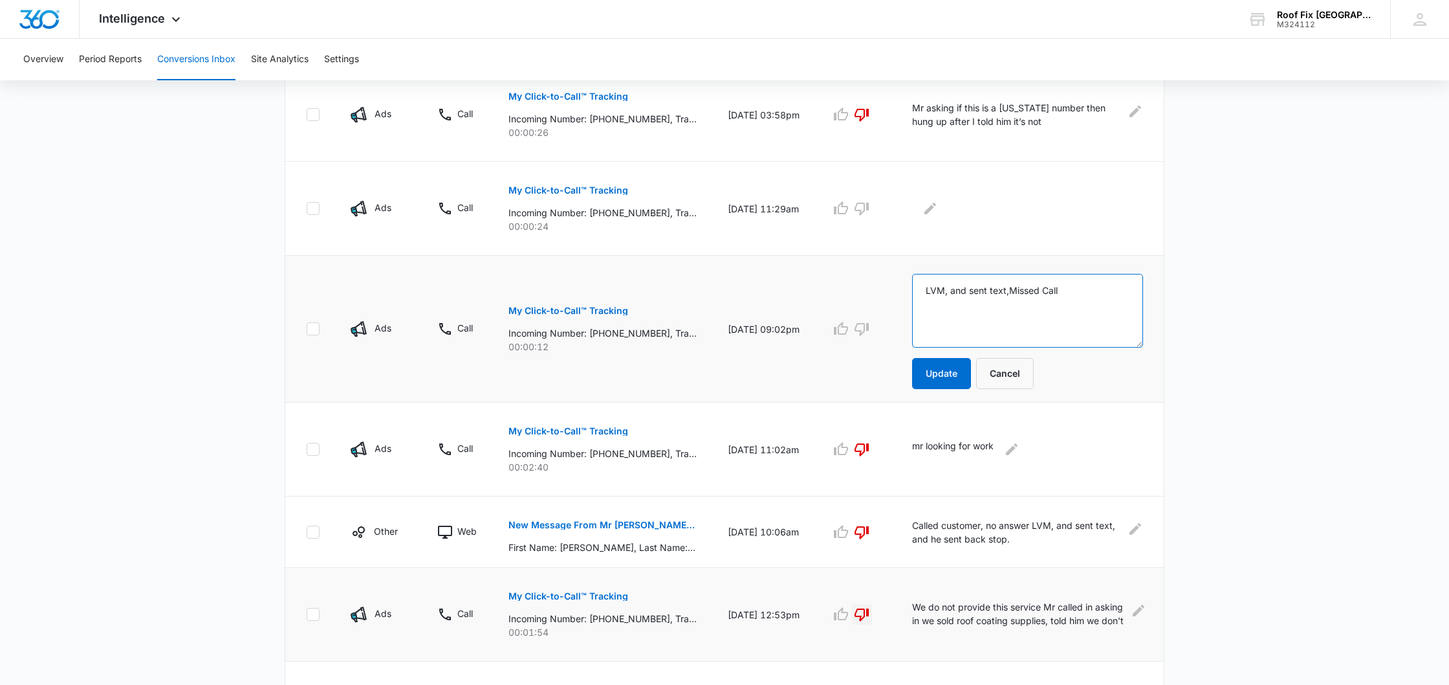
click at [1064, 290] on textarea "LVM, and sent text,Missed Call" at bounding box center [1027, 311] width 231 height 74
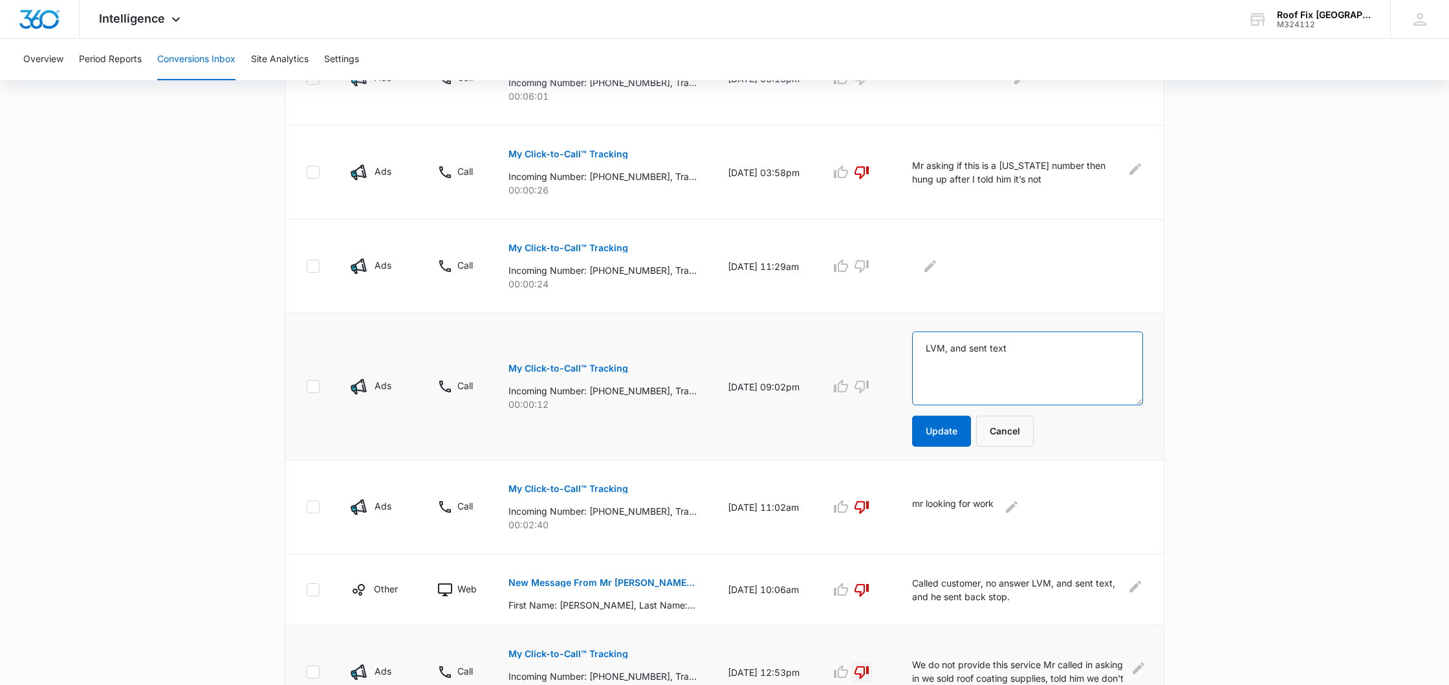
scroll to position [562, 0]
type textarea "LVM, and sent text"
click at [930, 443] on button "Update" at bounding box center [941, 432] width 59 height 31
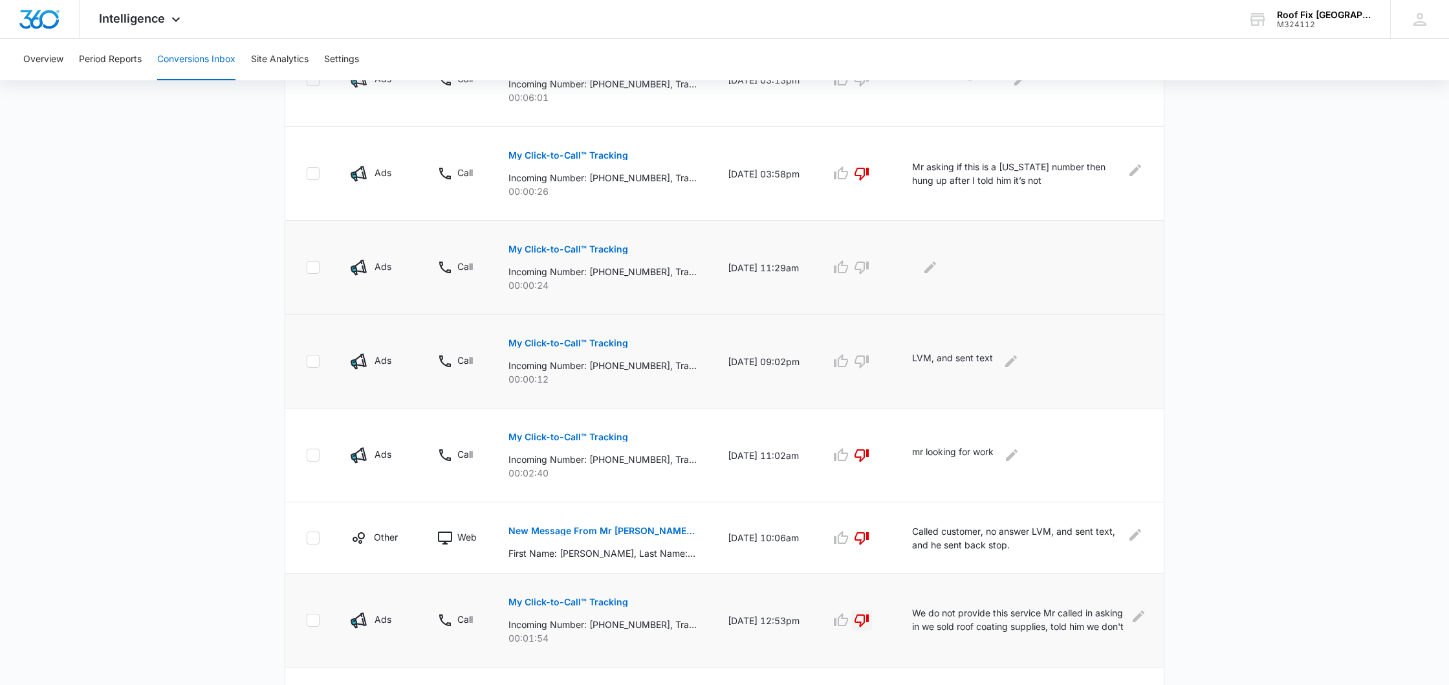
click at [581, 248] on p "My Click-to-Call™ Tracking" at bounding box center [569, 249] width 120 height 9
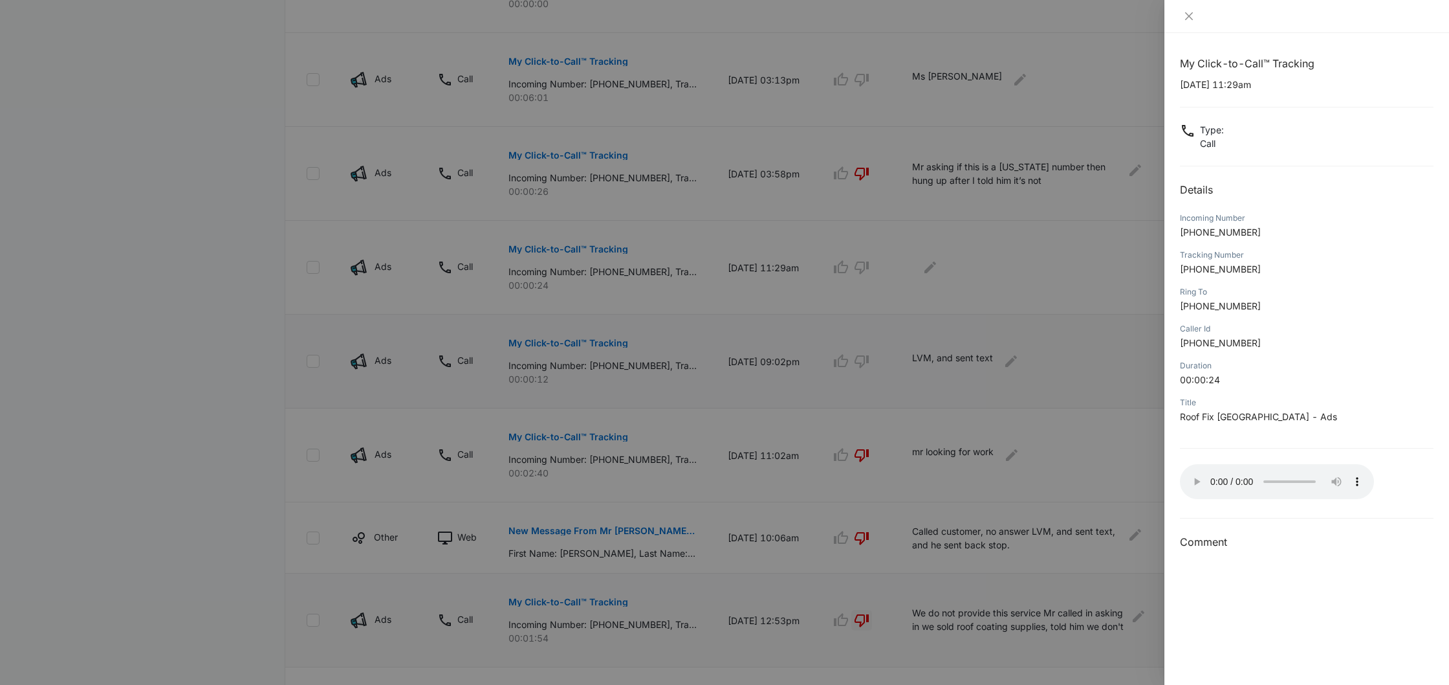
click at [1194, 478] on audio "Your browser does not support the audio tag." at bounding box center [1277, 481] width 194 height 35
click at [1189, 19] on icon "close" at bounding box center [1189, 16] width 10 height 10
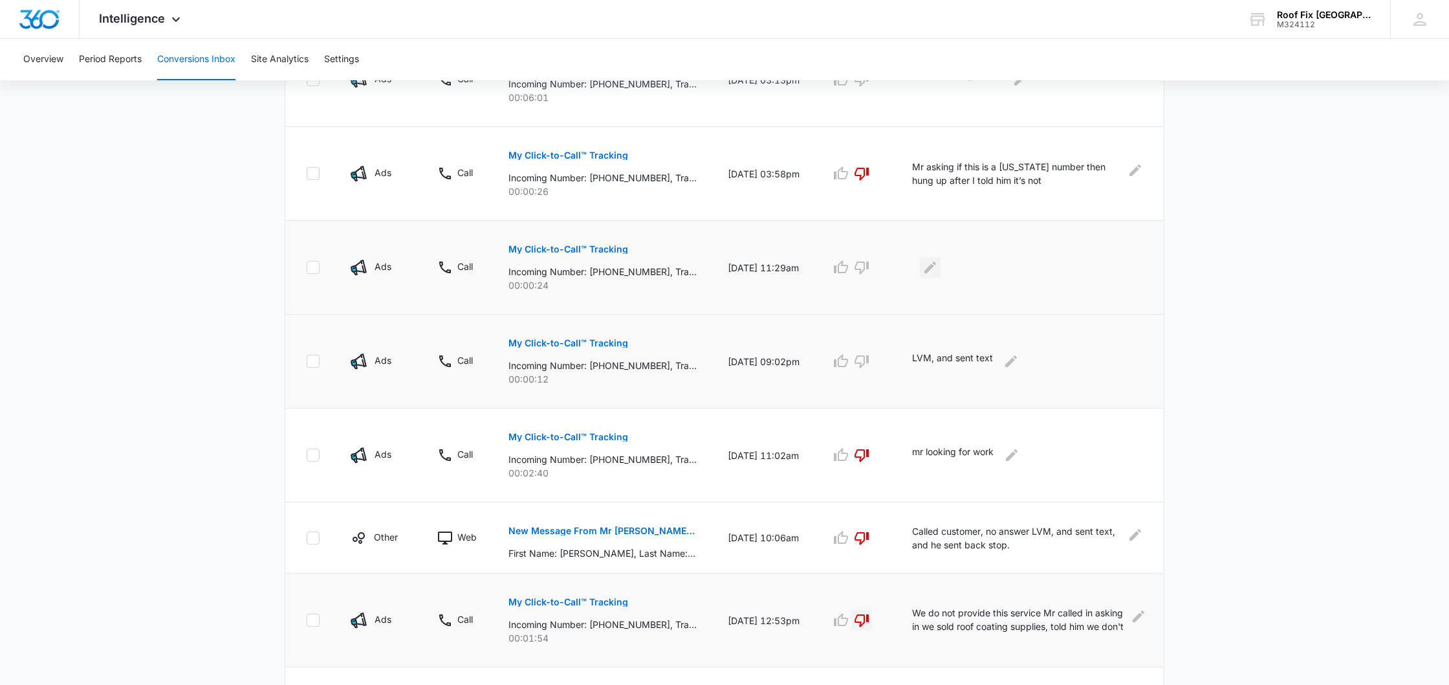
click at [933, 270] on icon "Edit Comments" at bounding box center [931, 267] width 16 height 16
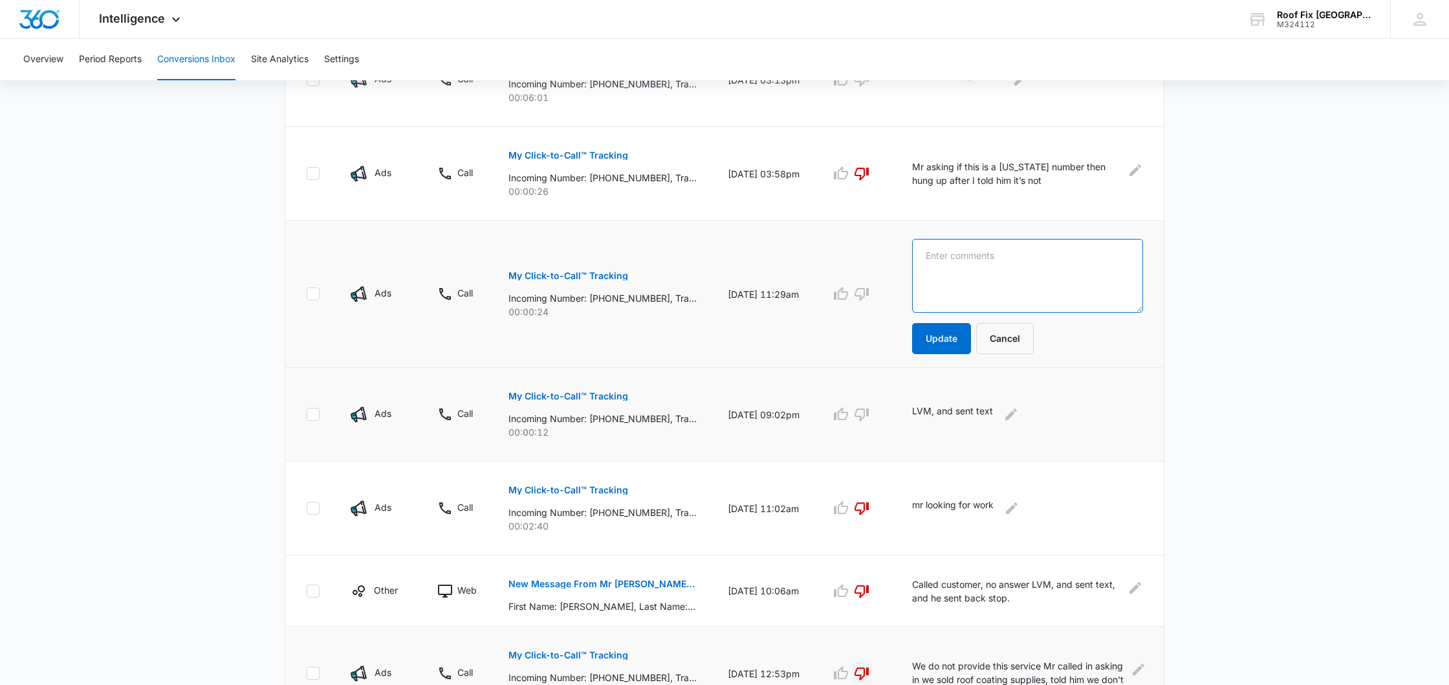
click at [938, 265] on textarea at bounding box center [1027, 276] width 231 height 74
type textarea "m"
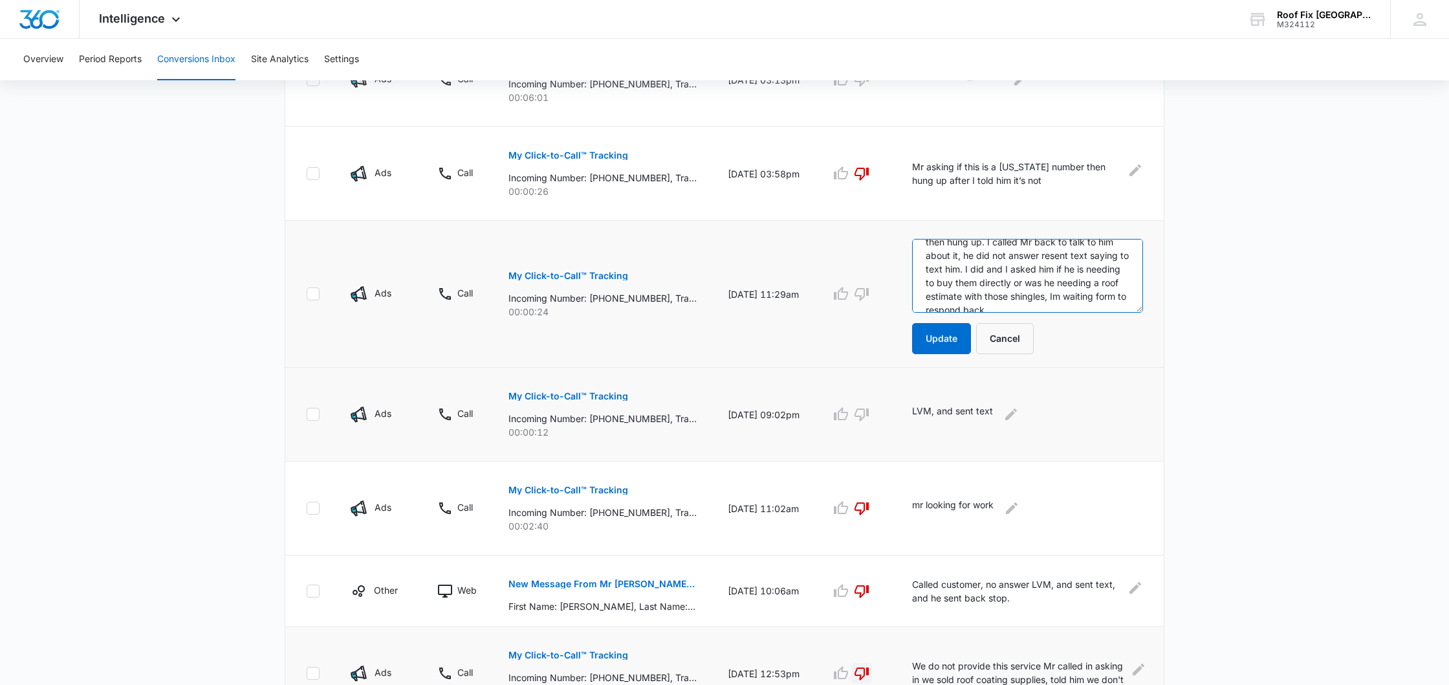
scroll to position [58, 0]
type textarea "Mr called in and asking if this is certainteed [PERSON_NAME] said no but we off…"
click at [939, 335] on button "Update" at bounding box center [941, 338] width 59 height 31
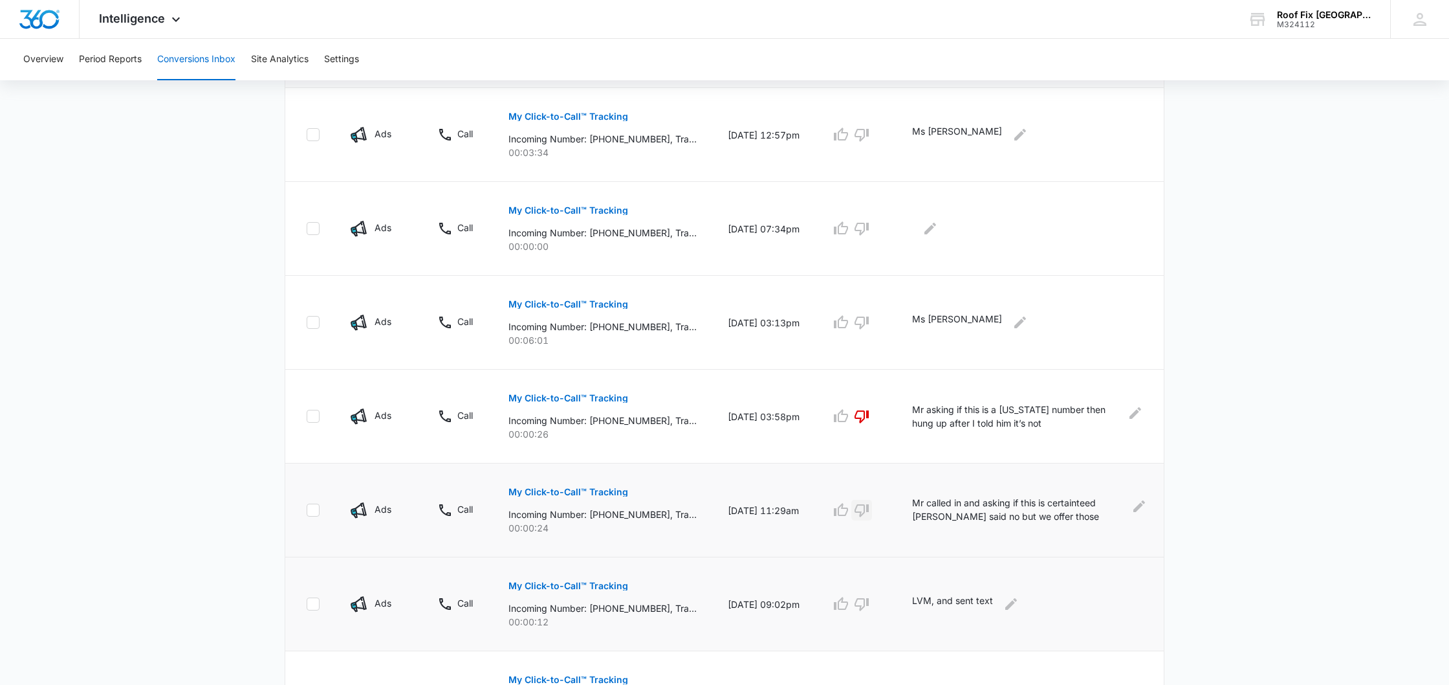
scroll to position [318, 0]
click at [841, 322] on icon "button" at bounding box center [841, 323] width 14 height 13
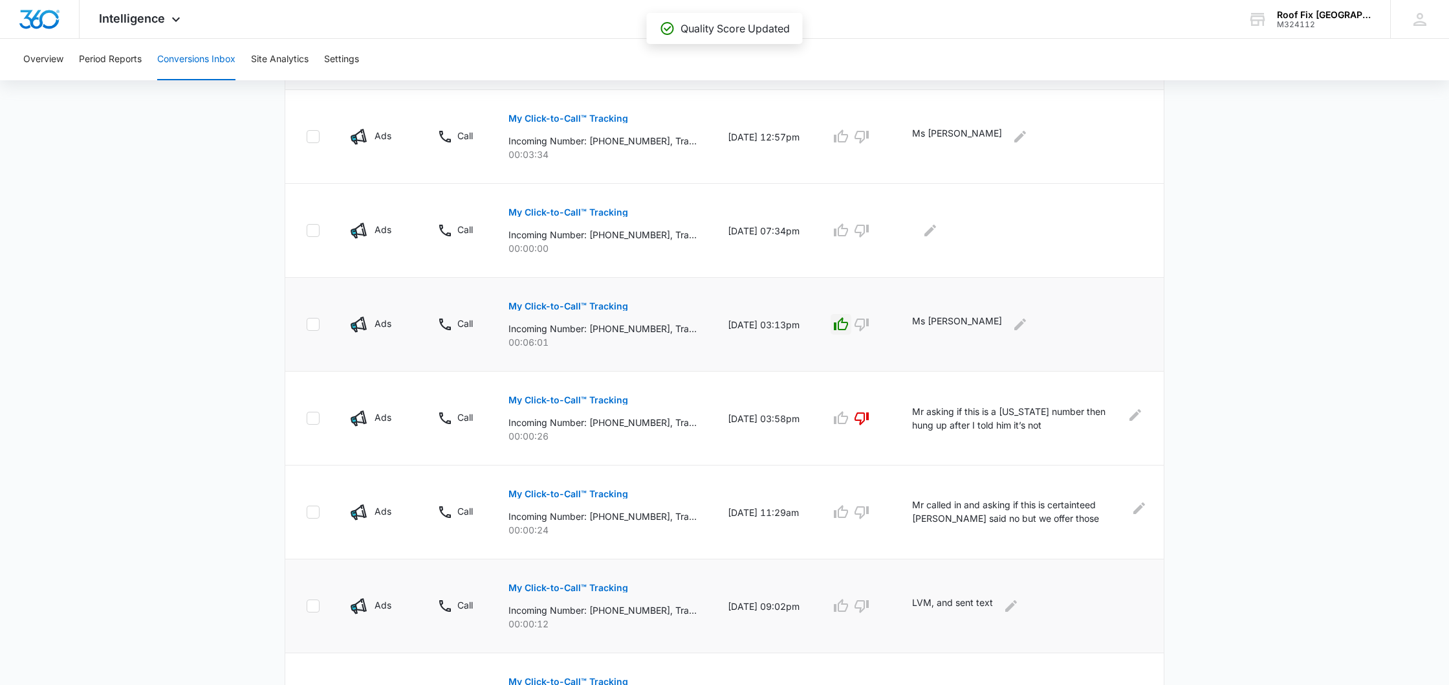
click at [612, 303] on p "My Click-to-Call™ Tracking" at bounding box center [569, 306] width 120 height 9
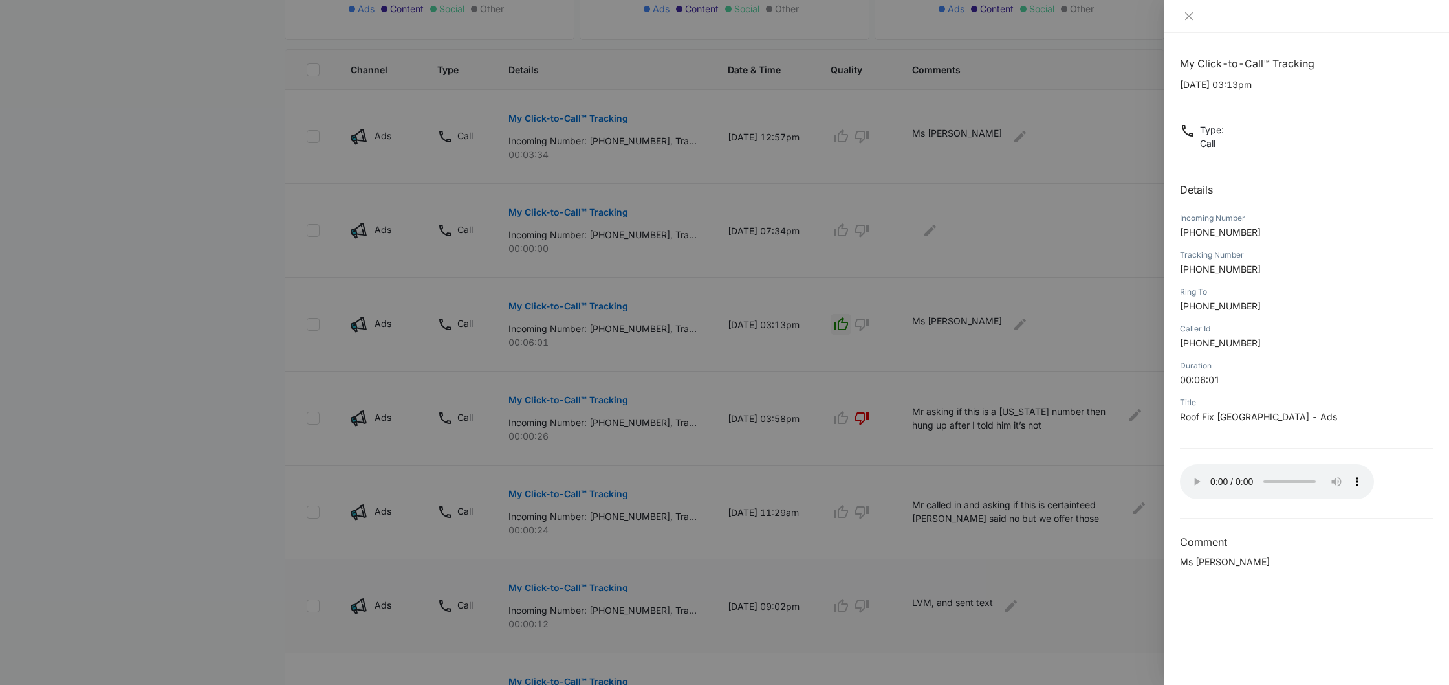
click at [1194, 472] on audio "Your browser does not support the audio tag." at bounding box center [1277, 481] width 194 height 35
click at [1194, 478] on audio "Your browser does not support the audio tag." at bounding box center [1277, 481] width 194 height 35
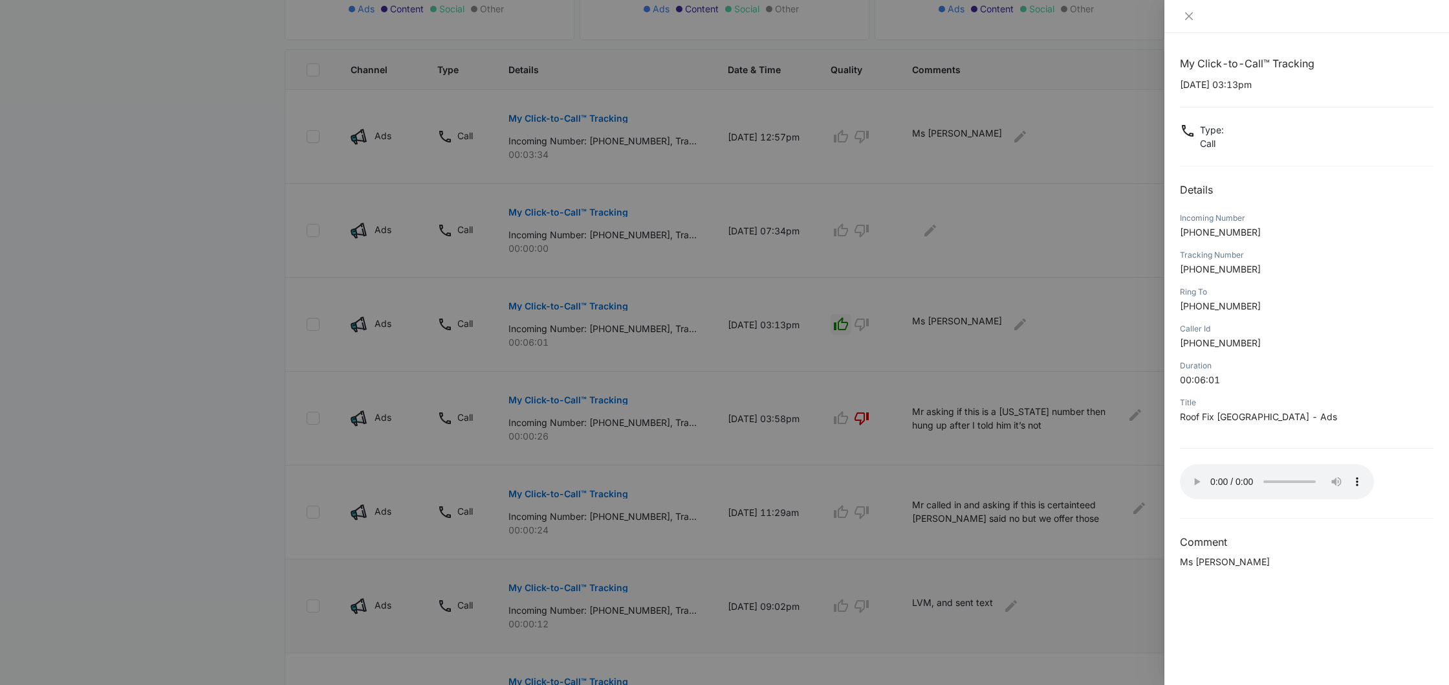
click at [1193, 477] on audio "Your browser does not support the audio tag." at bounding box center [1277, 481] width 194 height 35
drag, startPoint x: 1194, startPoint y: 234, endPoint x: 1255, endPoint y: 231, distance: 61.5
click at [1255, 231] on p "[PHONE_NUMBER]" at bounding box center [1307, 232] width 254 height 14
copy span "2566315888"
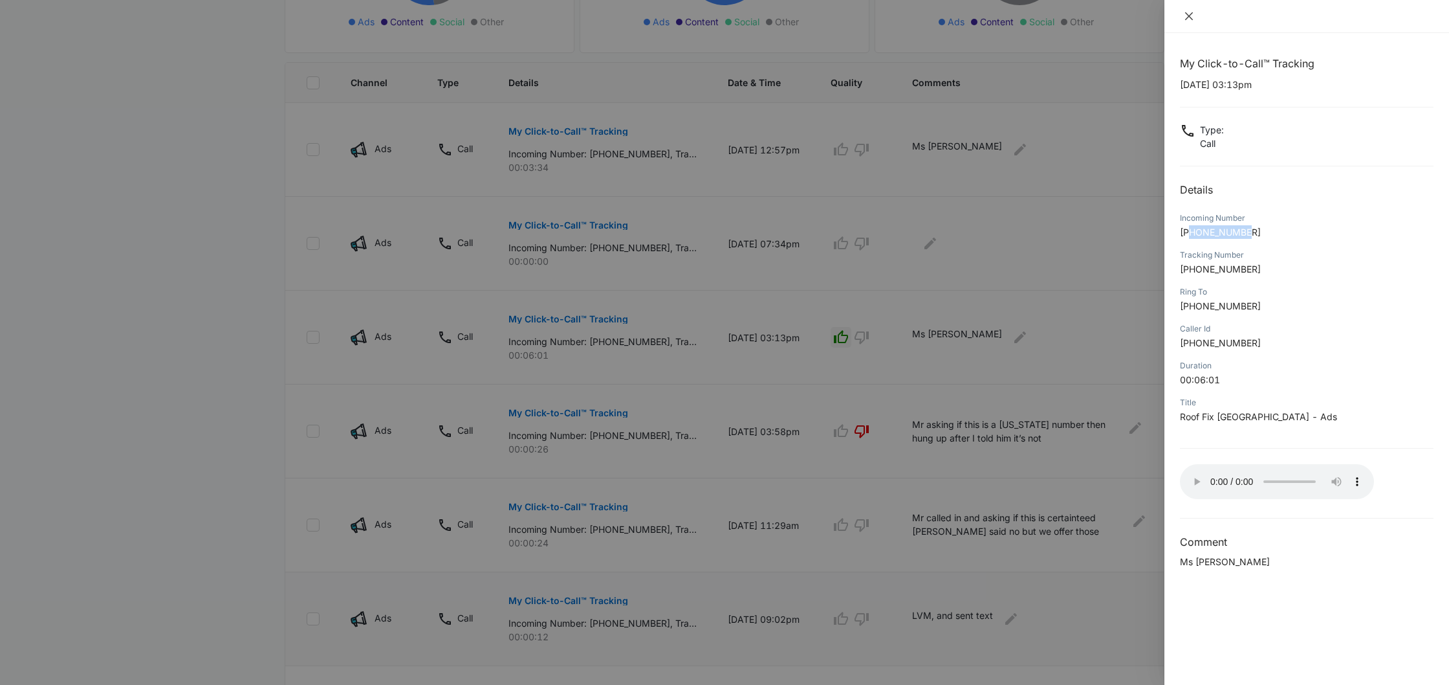
click at [1194, 17] on button "Close" at bounding box center [1189, 16] width 18 height 12
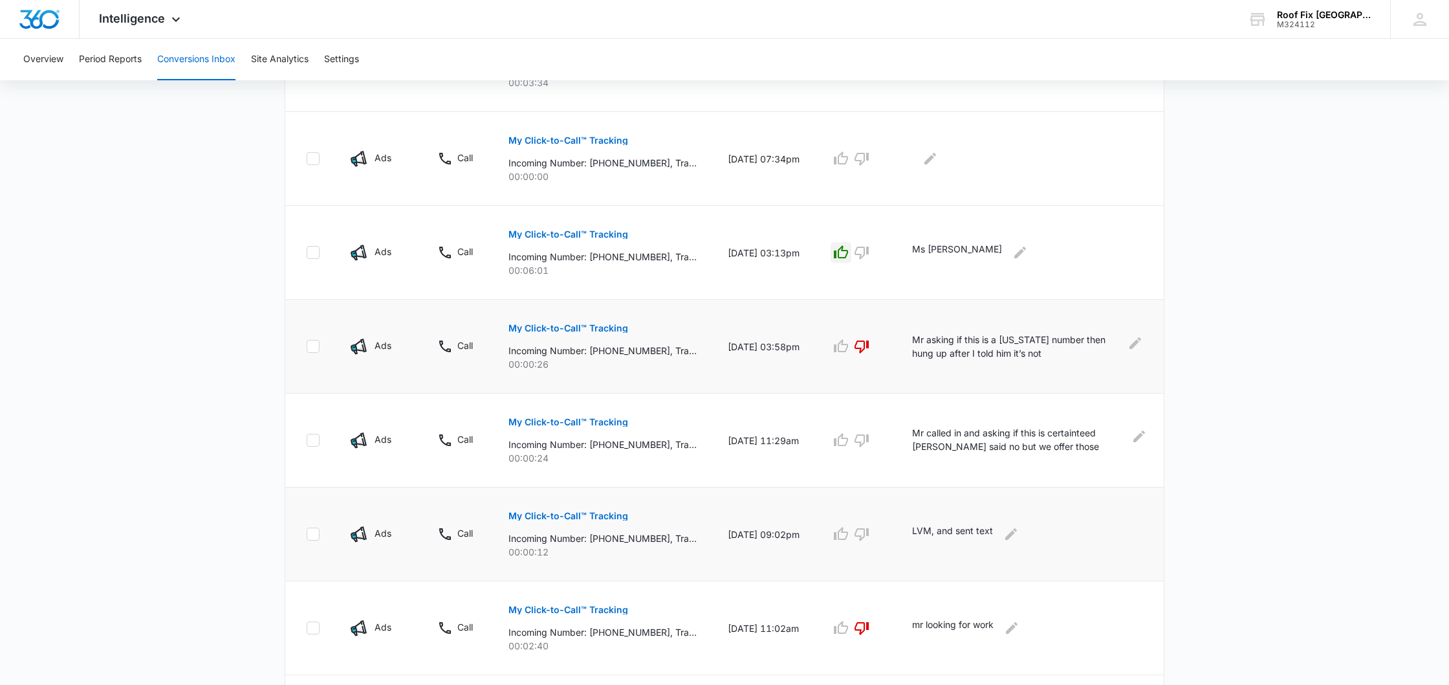
scroll to position [392, 0]
click at [586, 232] on p "My Click-to-Call™ Tracking" at bounding box center [569, 231] width 120 height 9
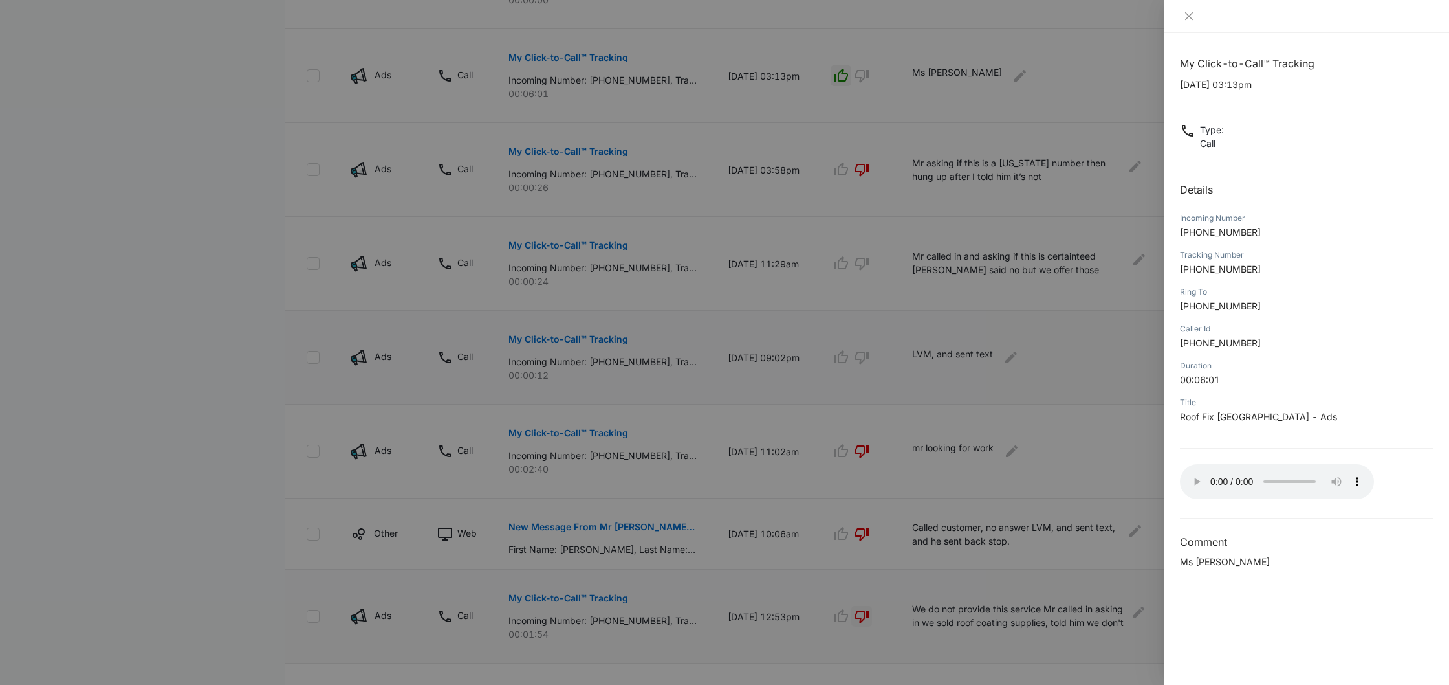
scroll to position [569, 0]
click at [1191, 476] on audio "Your browser does not support the audio tag." at bounding box center [1277, 481] width 194 height 35
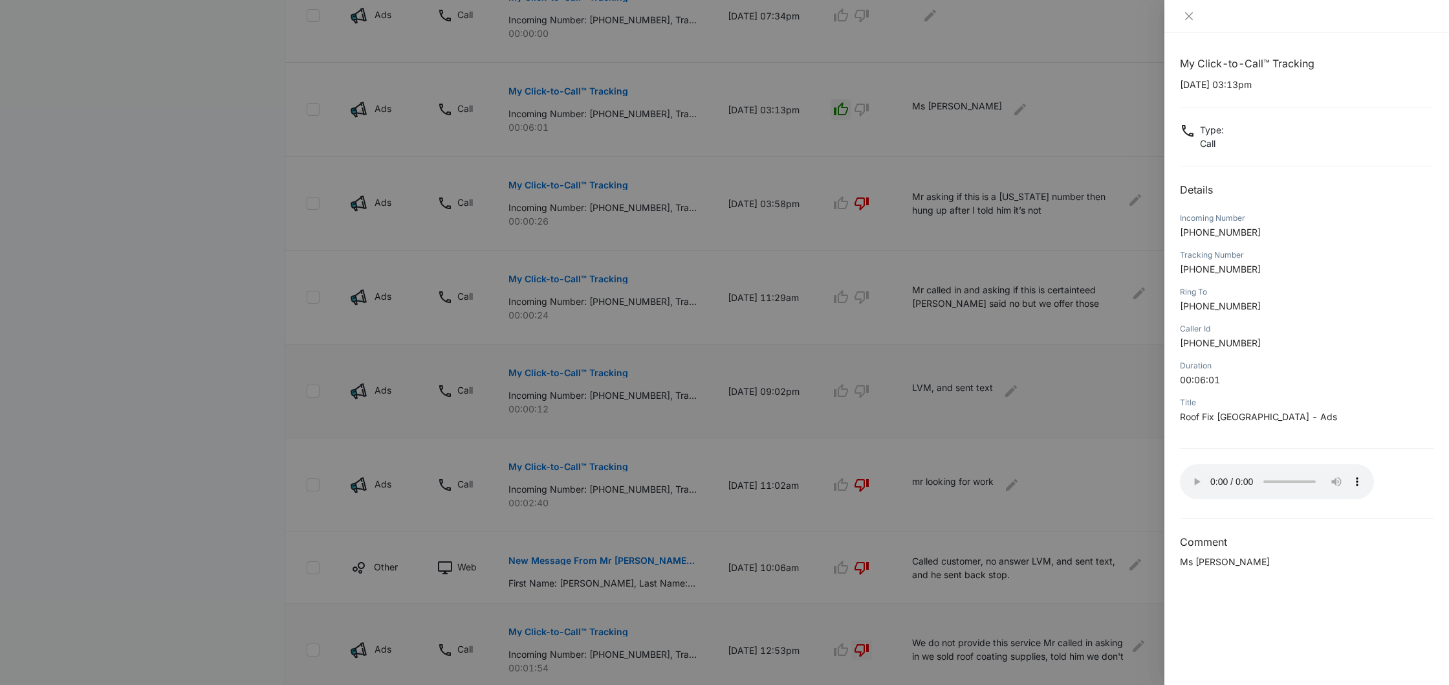
scroll to position [532, 0]
click at [1237, 477] on audio "Your browser does not support the audio tag." at bounding box center [1277, 481] width 194 height 35
click at [1242, 476] on audio "Your browser does not support the audio tag." at bounding box center [1277, 481] width 194 height 35
click at [1253, 476] on audio "Your browser does not support the audio tag." at bounding box center [1277, 481] width 194 height 35
click at [1248, 478] on audio "Your browser does not support the audio tag." at bounding box center [1277, 481] width 194 height 35
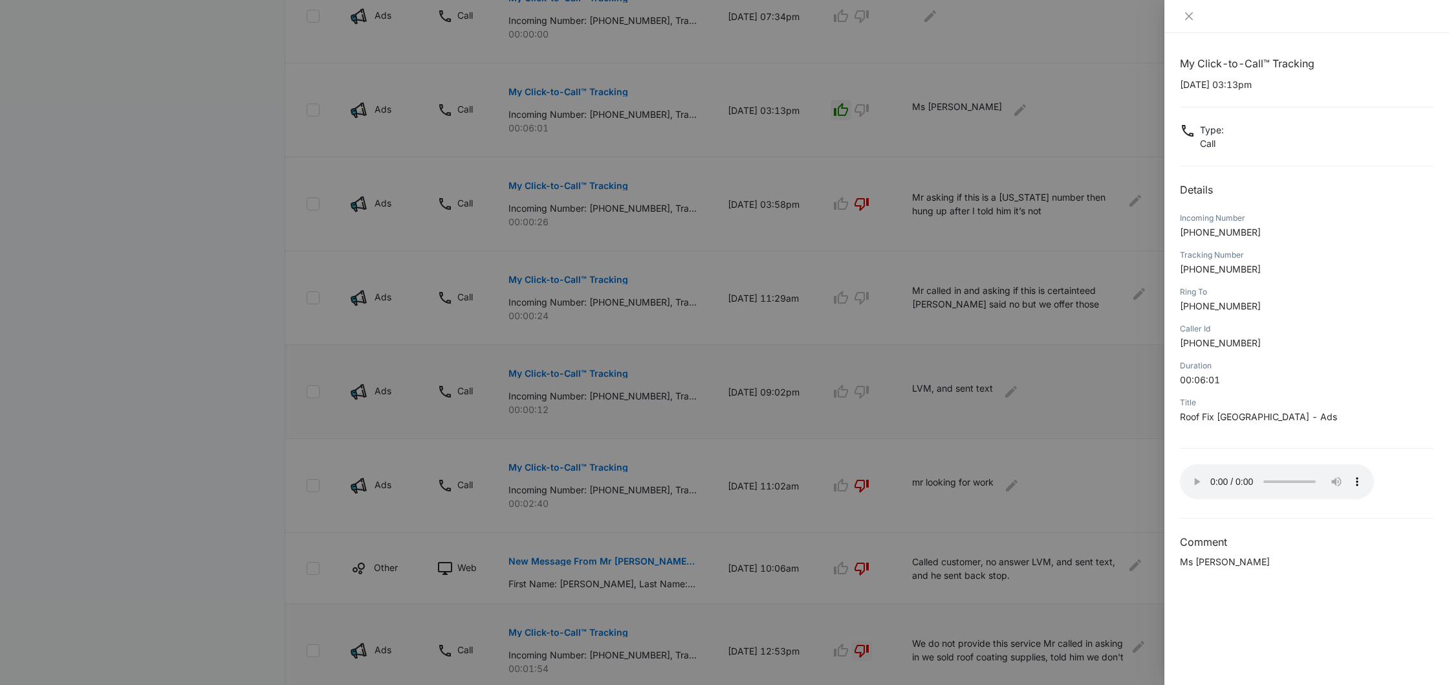
click at [1191, 476] on audio "Your browser does not support the audio tag." at bounding box center [1277, 481] width 194 height 35
click at [1191, 18] on icon "close" at bounding box center [1189, 16] width 8 height 8
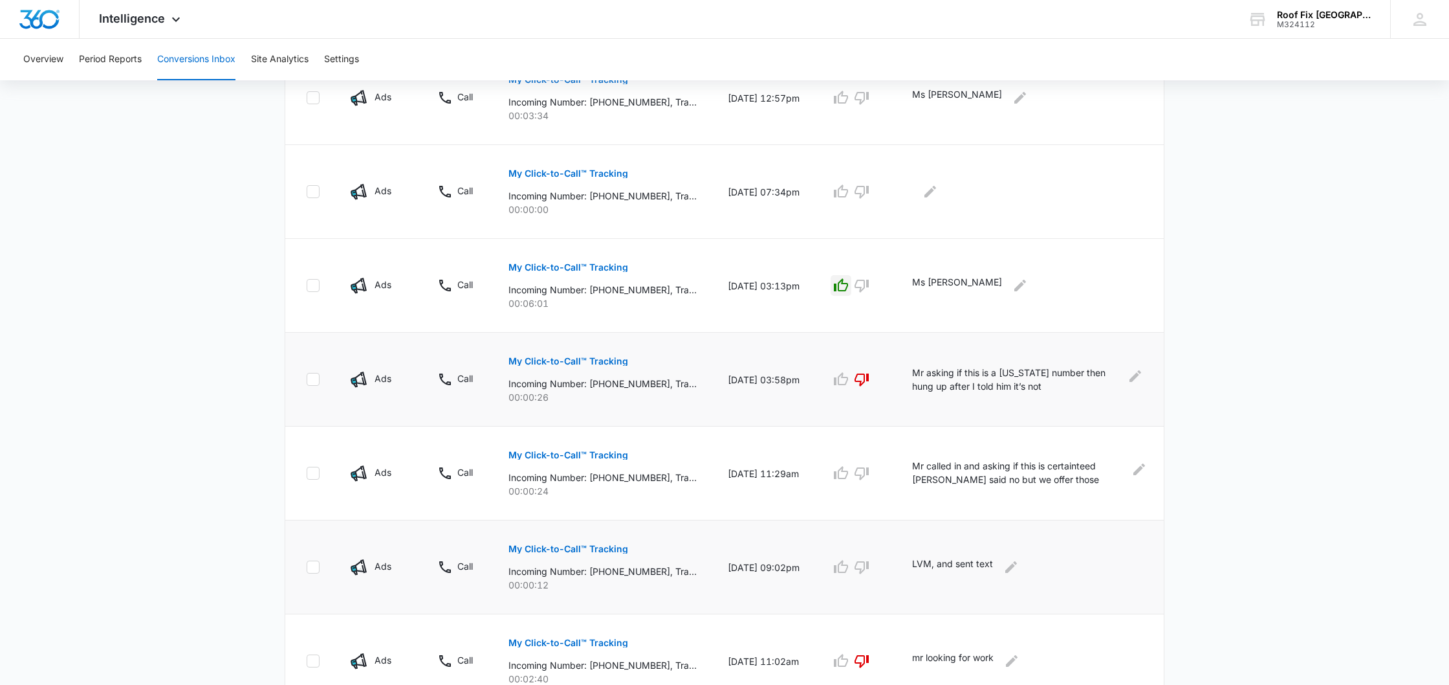
scroll to position [351, 0]
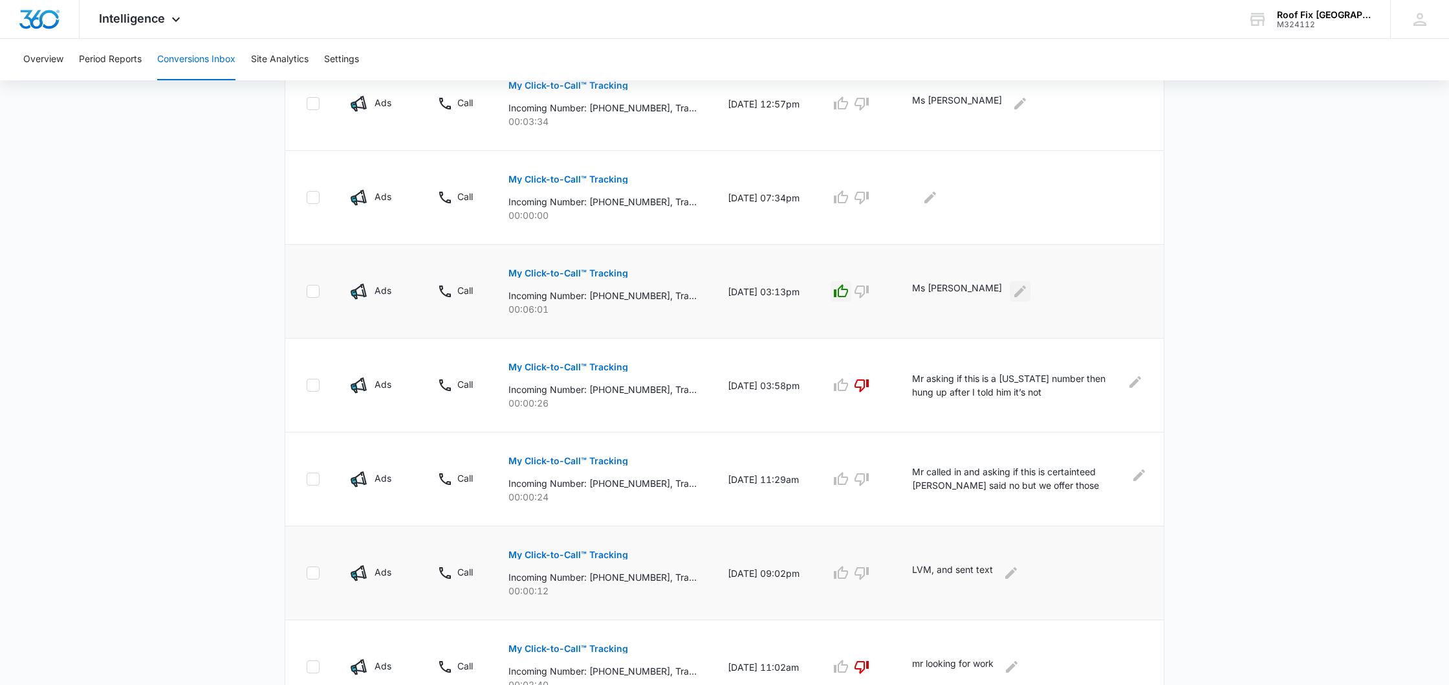
click at [1013, 289] on icon "Edit Comments" at bounding box center [1021, 291] width 16 height 16
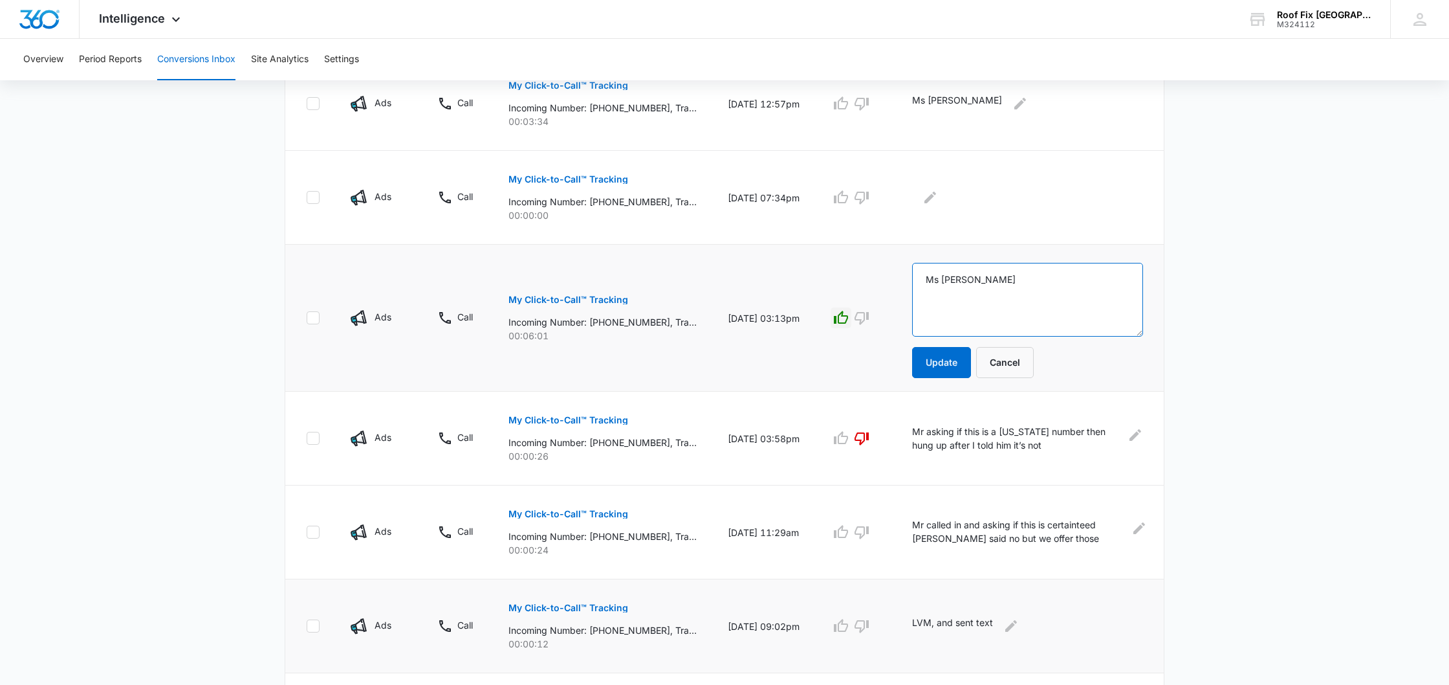
click at [964, 284] on textarea "Ms [PERSON_NAME]" at bounding box center [1027, 300] width 231 height 74
type textarea "Ms [PERSON_NAME], roof replacement"
click at [941, 362] on button "Update" at bounding box center [941, 362] width 59 height 31
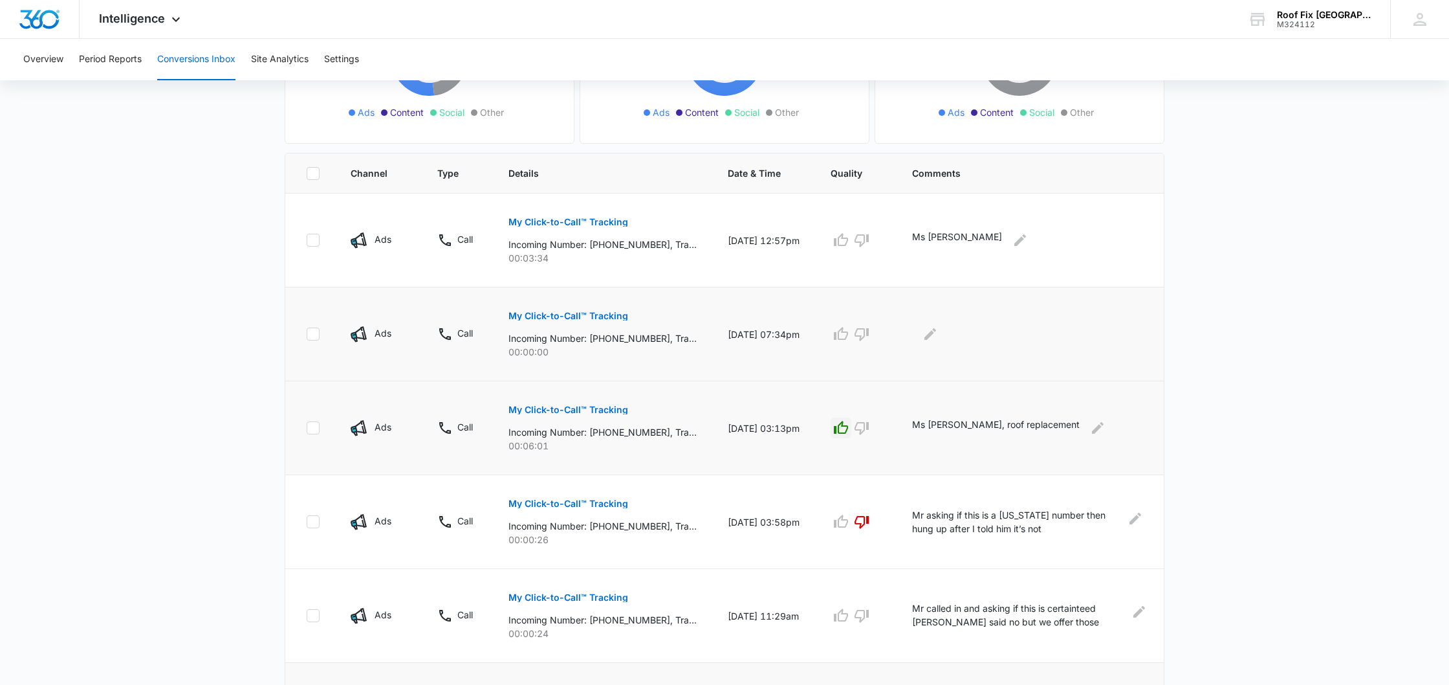
scroll to position [210, 0]
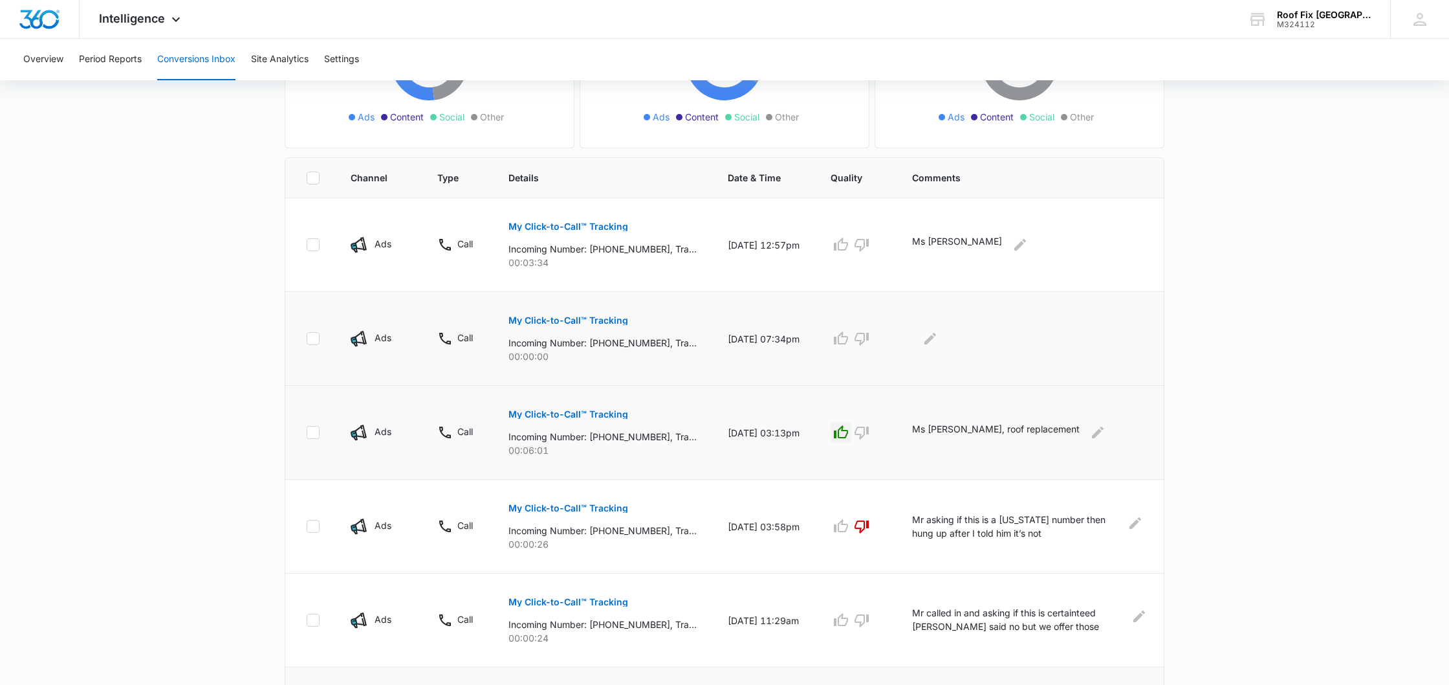
click at [595, 317] on p "My Click-to-Call™ Tracking" at bounding box center [569, 320] width 120 height 9
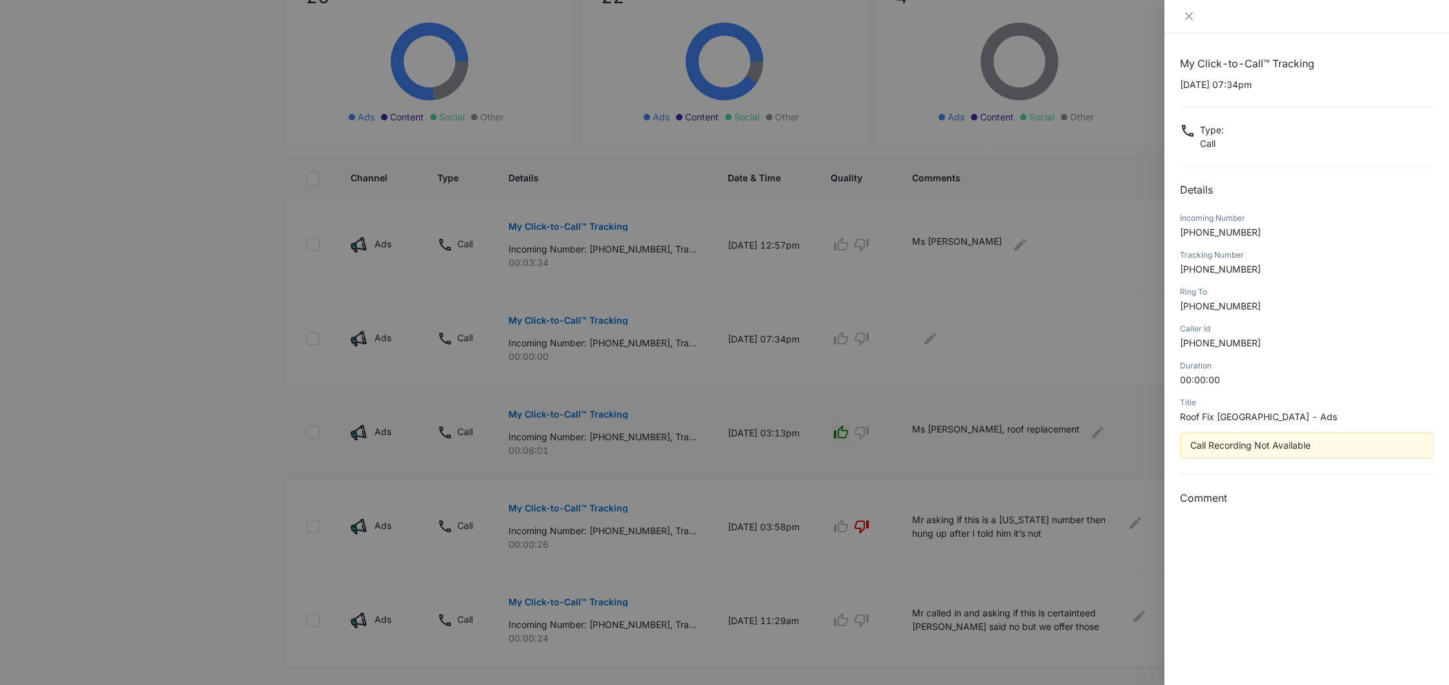
scroll to position [210, 1]
